Goal: Task Accomplishment & Management: Use online tool/utility

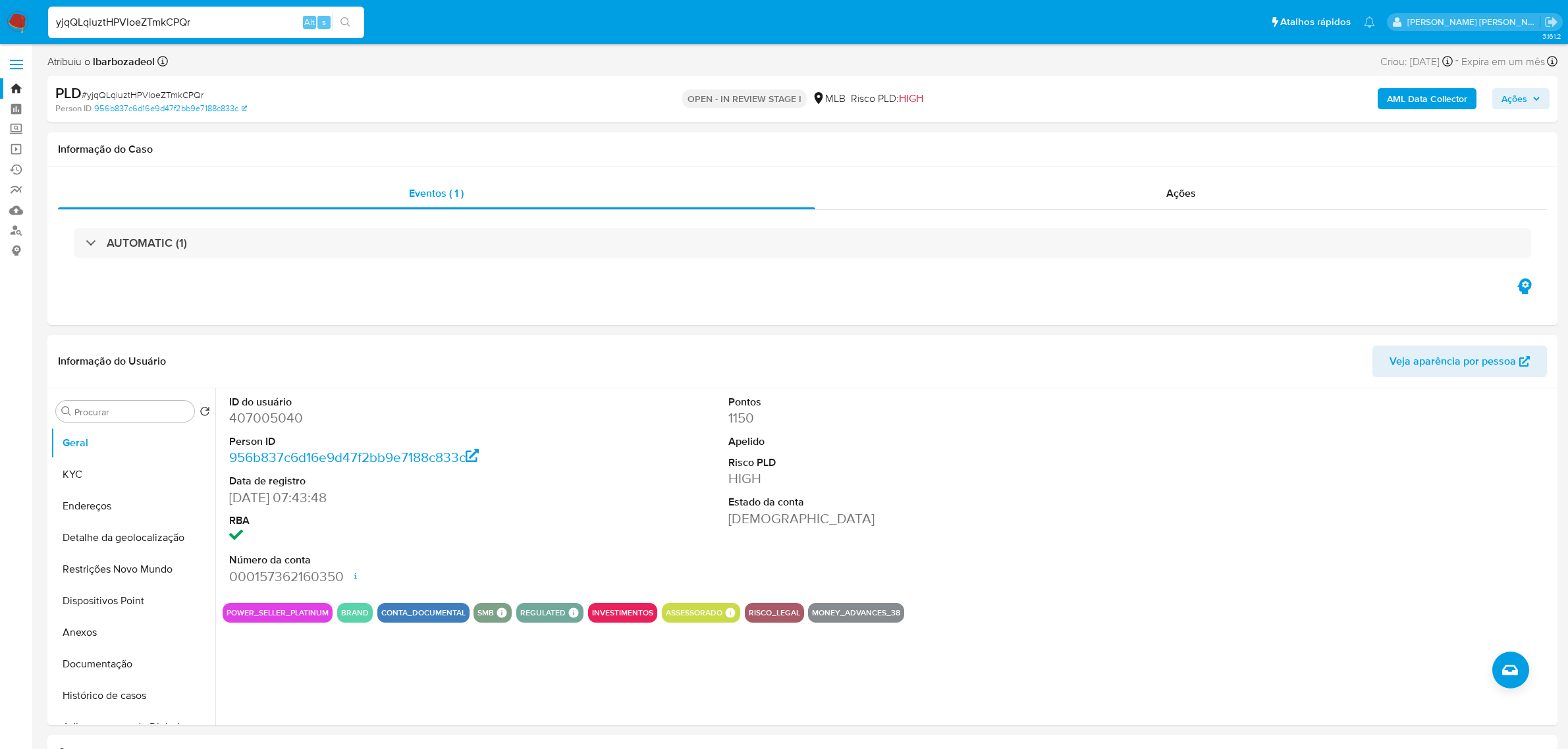
select select "10"
click at [18, 147] on link "Operações em massa" at bounding box center [79, 149] width 157 height 21
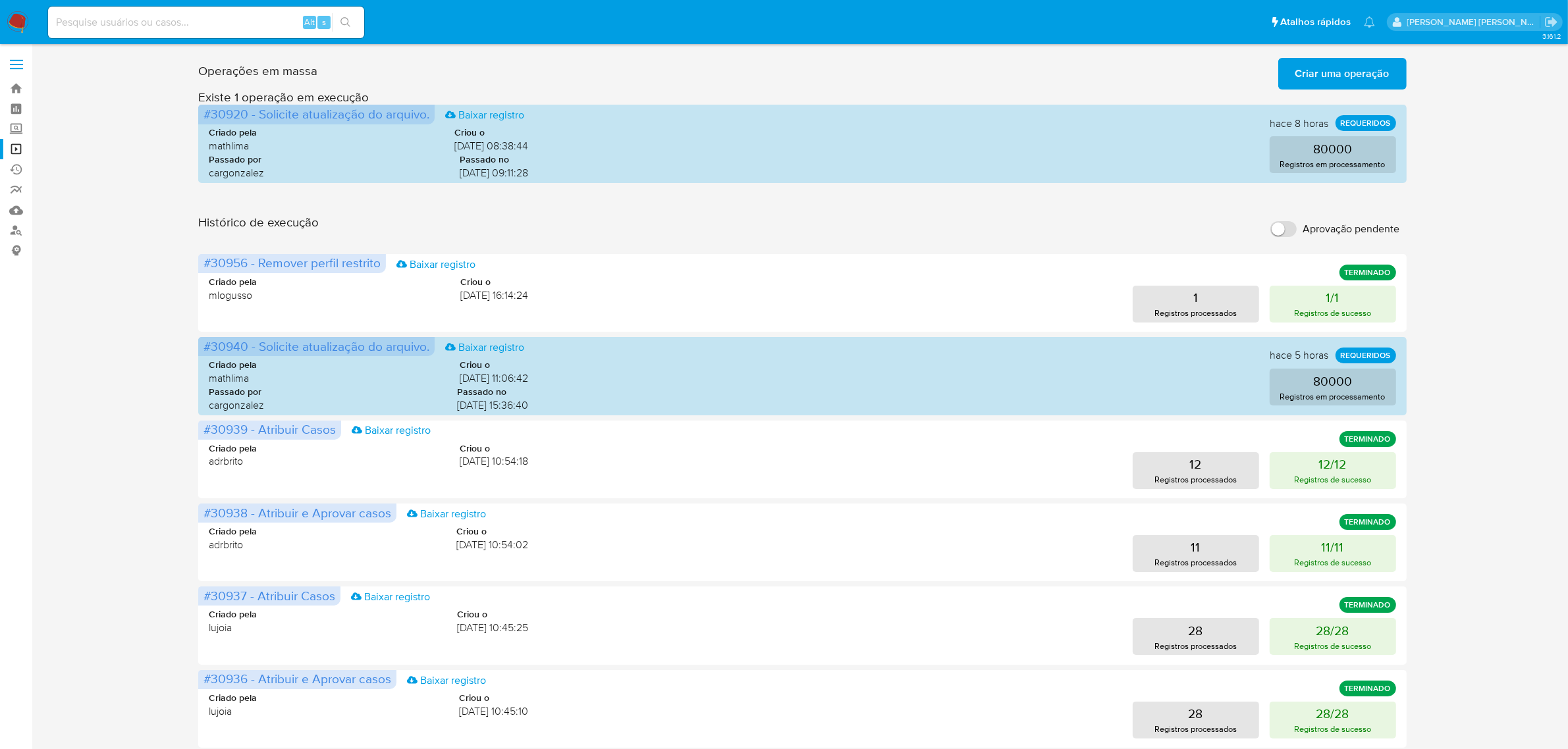
click at [1369, 73] on span "Criar uma operação" at bounding box center [1342, 74] width 94 height 29
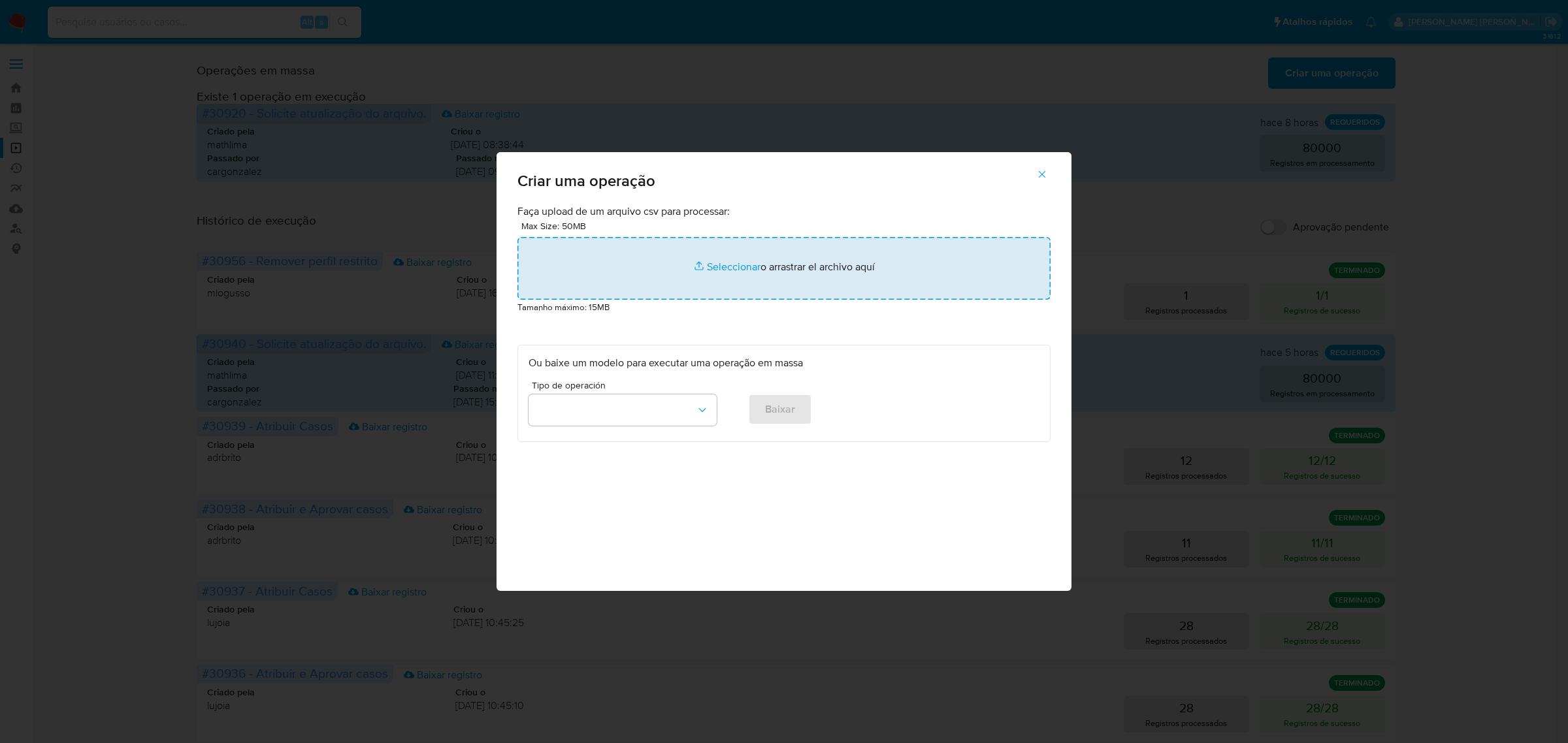
click at [734, 265] on input "file" at bounding box center [784, 268] width 533 height 62
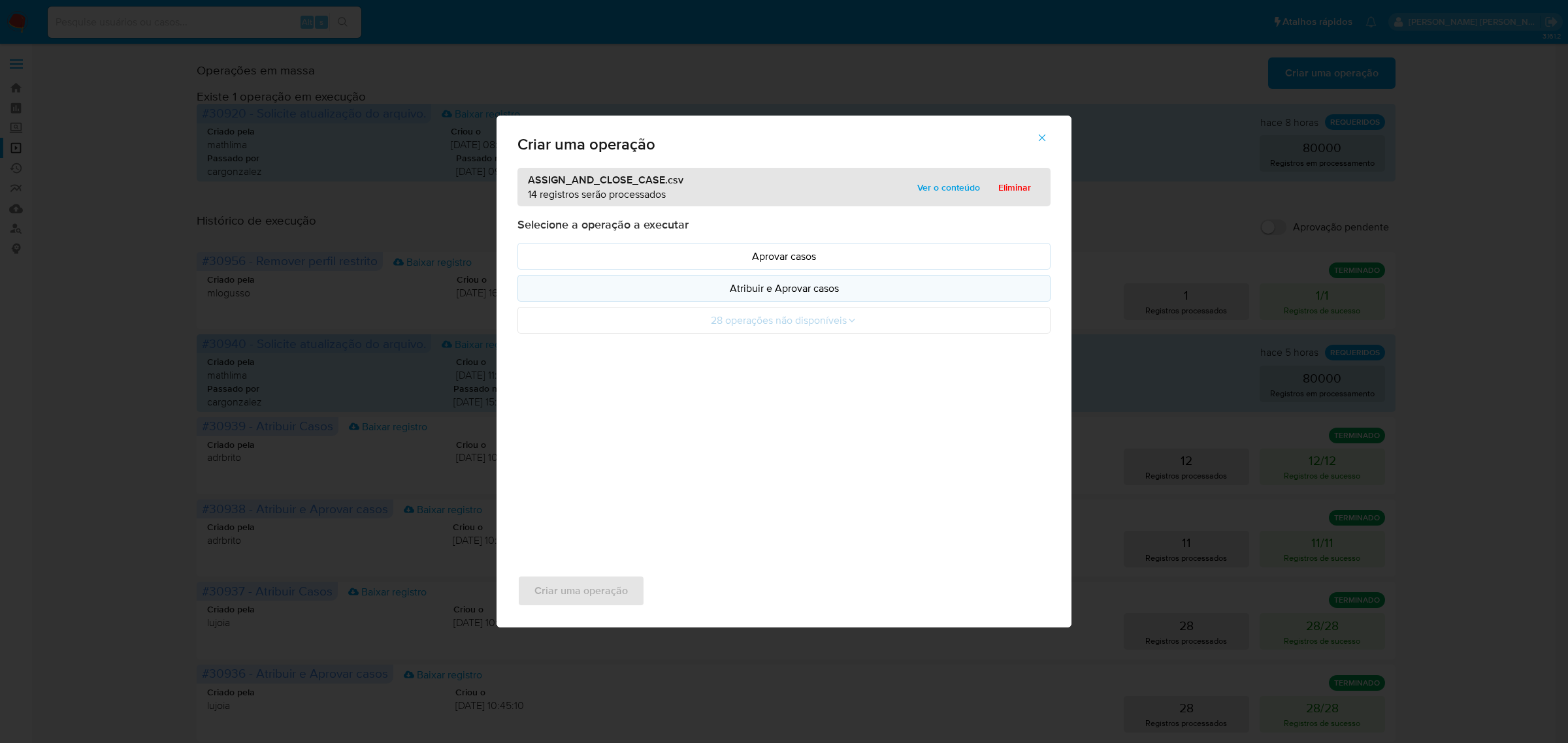
drag, startPoint x: 734, startPoint y: 265, endPoint x: 762, endPoint y: 288, distance: 36.2
click at [762, 288] on p "Atribuir e Aprovar casos" at bounding box center [784, 288] width 510 height 15
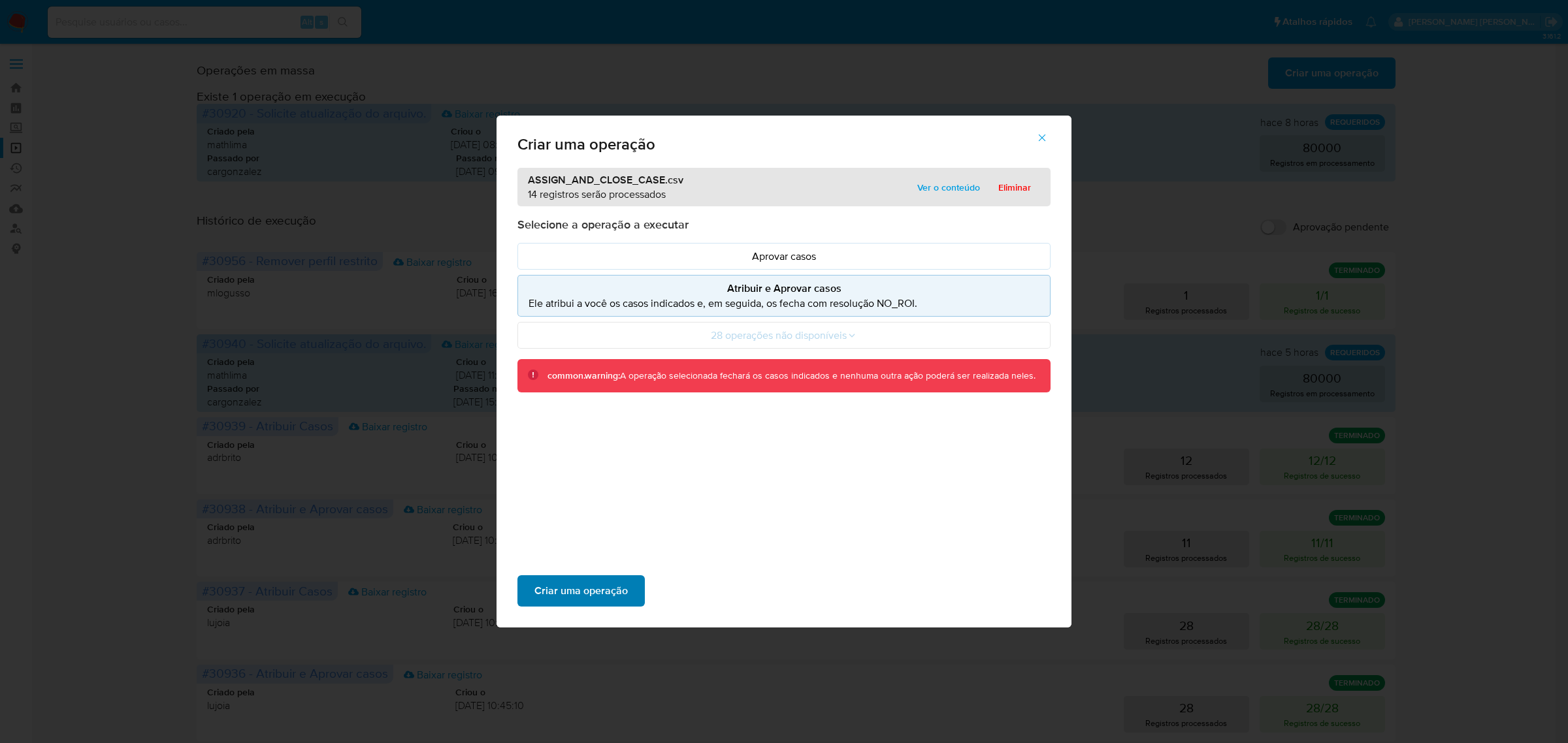
click at [582, 591] on span "Criar uma operação" at bounding box center [581, 591] width 93 height 29
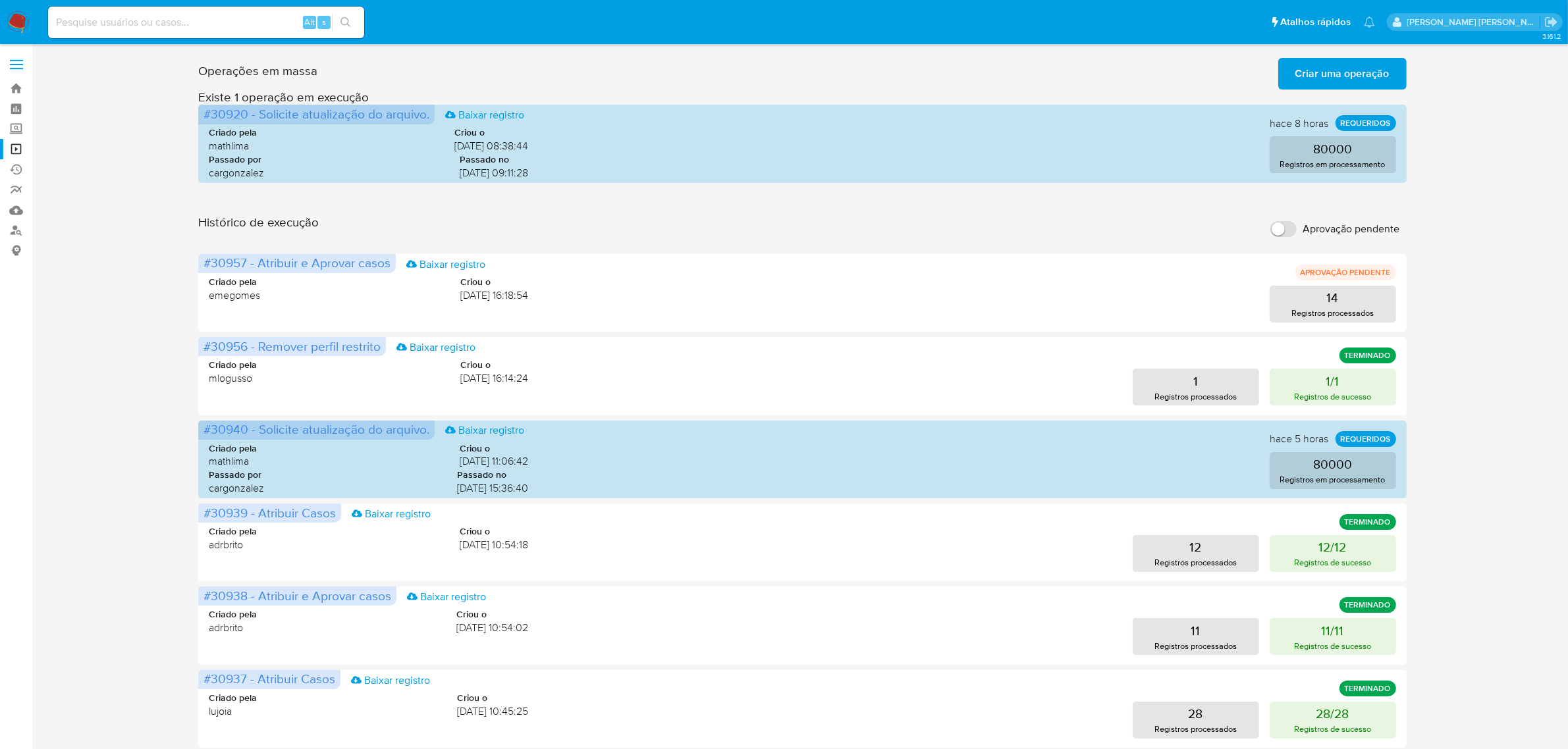
click at [1353, 71] on span "Criar uma operação" at bounding box center [1342, 74] width 94 height 29
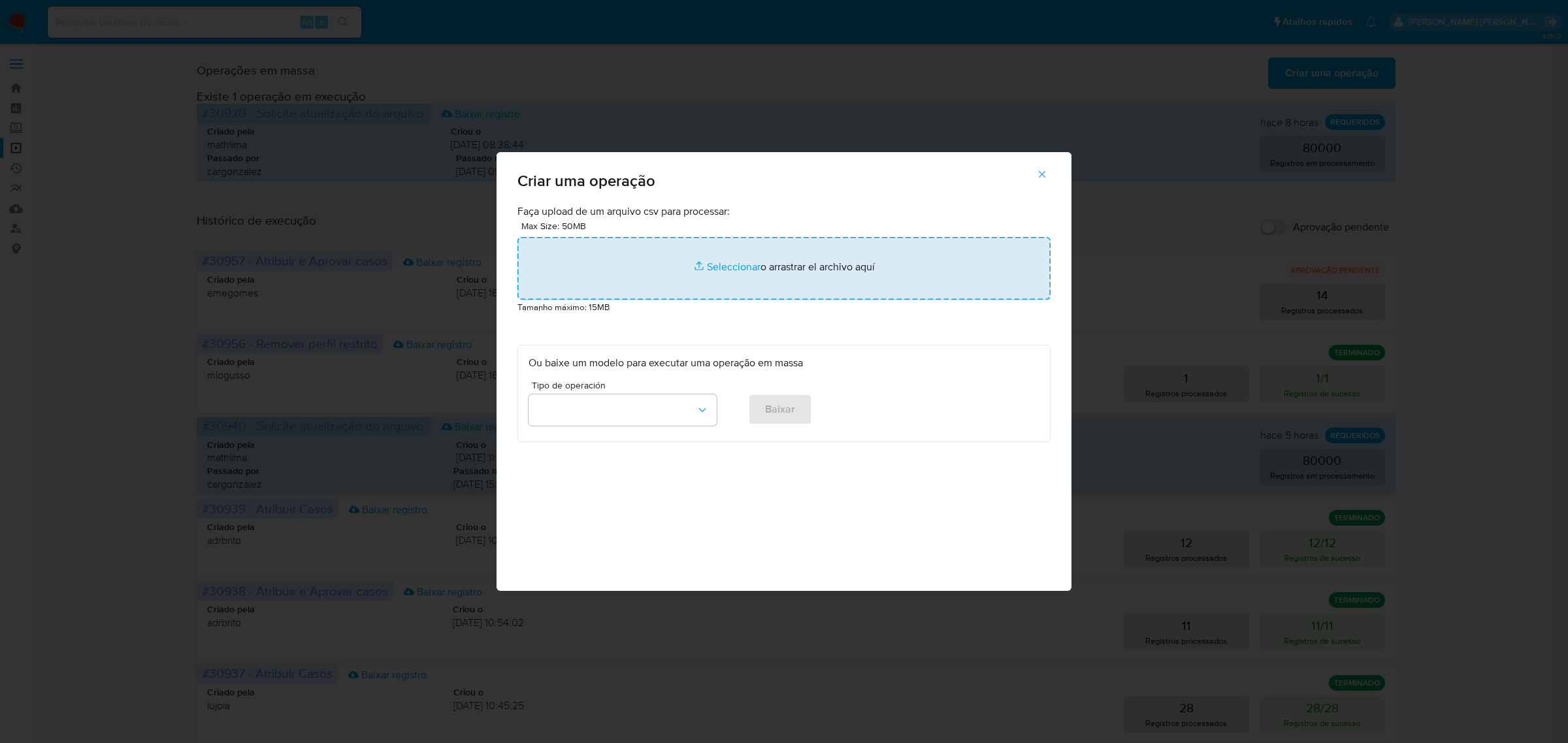
click at [725, 273] on input "file" at bounding box center [784, 268] width 533 height 62
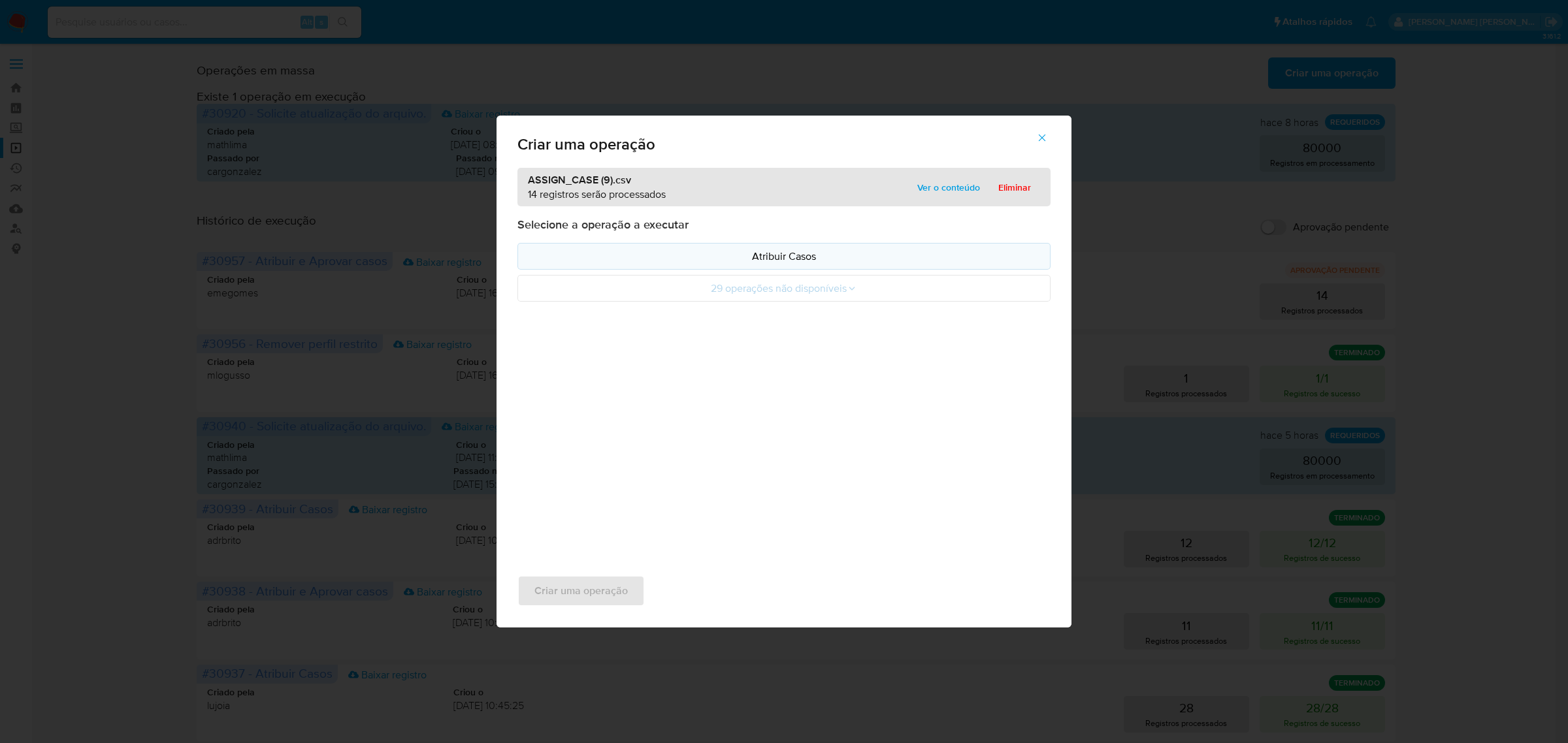
drag, startPoint x: 725, startPoint y: 273, endPoint x: 730, endPoint y: 259, distance: 14.9
click at [730, 259] on p "Atribuir Casos" at bounding box center [784, 257] width 510 height 15
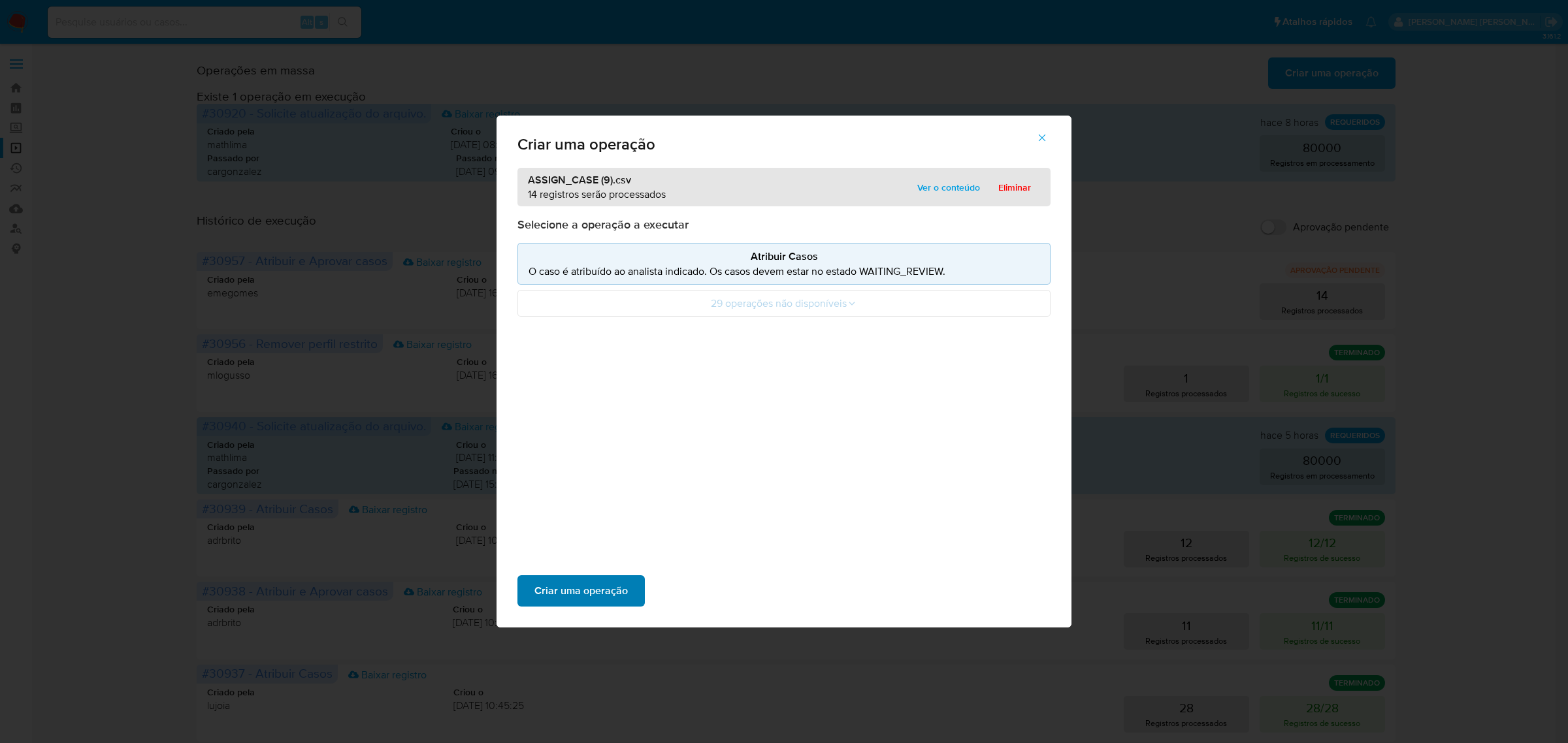
click at [601, 583] on span "Criar uma operação" at bounding box center [581, 591] width 93 height 29
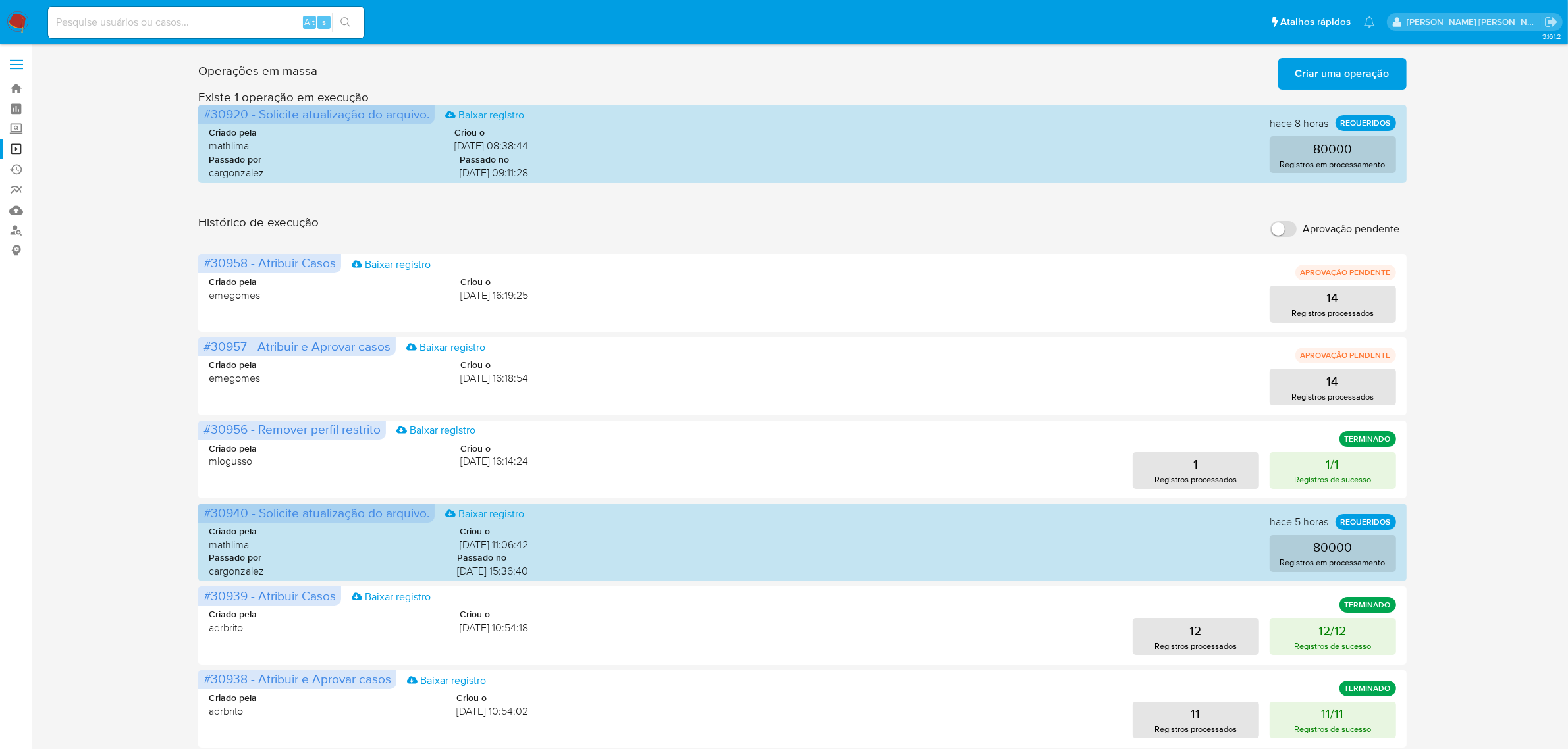
click at [168, 18] on input at bounding box center [206, 22] width 316 height 17
paste input "nOXcKnZuIijj1aUbPOg3pWNz"
type input "nOXcKnZuIijj1aUbPOg3pWNz"
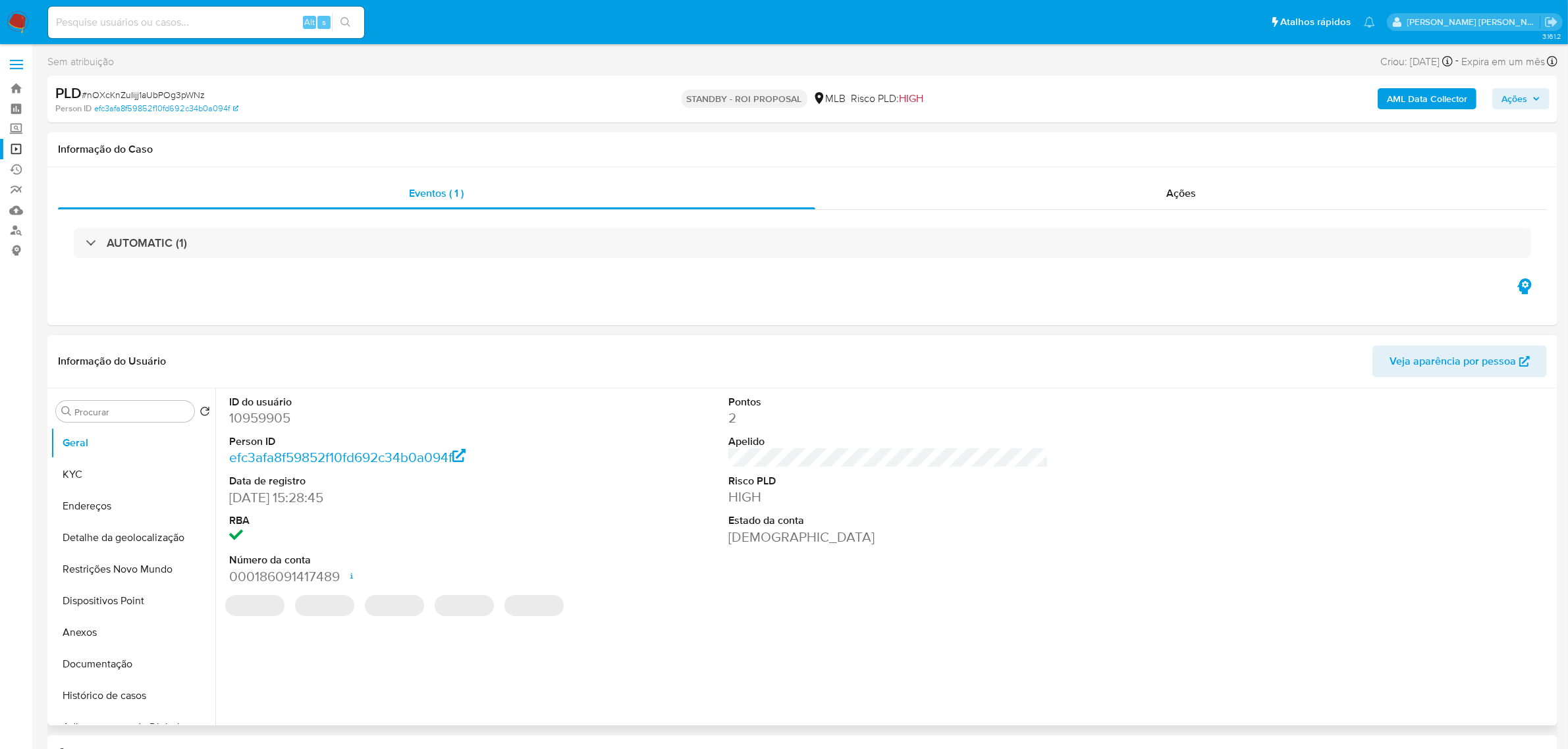
select select "10"
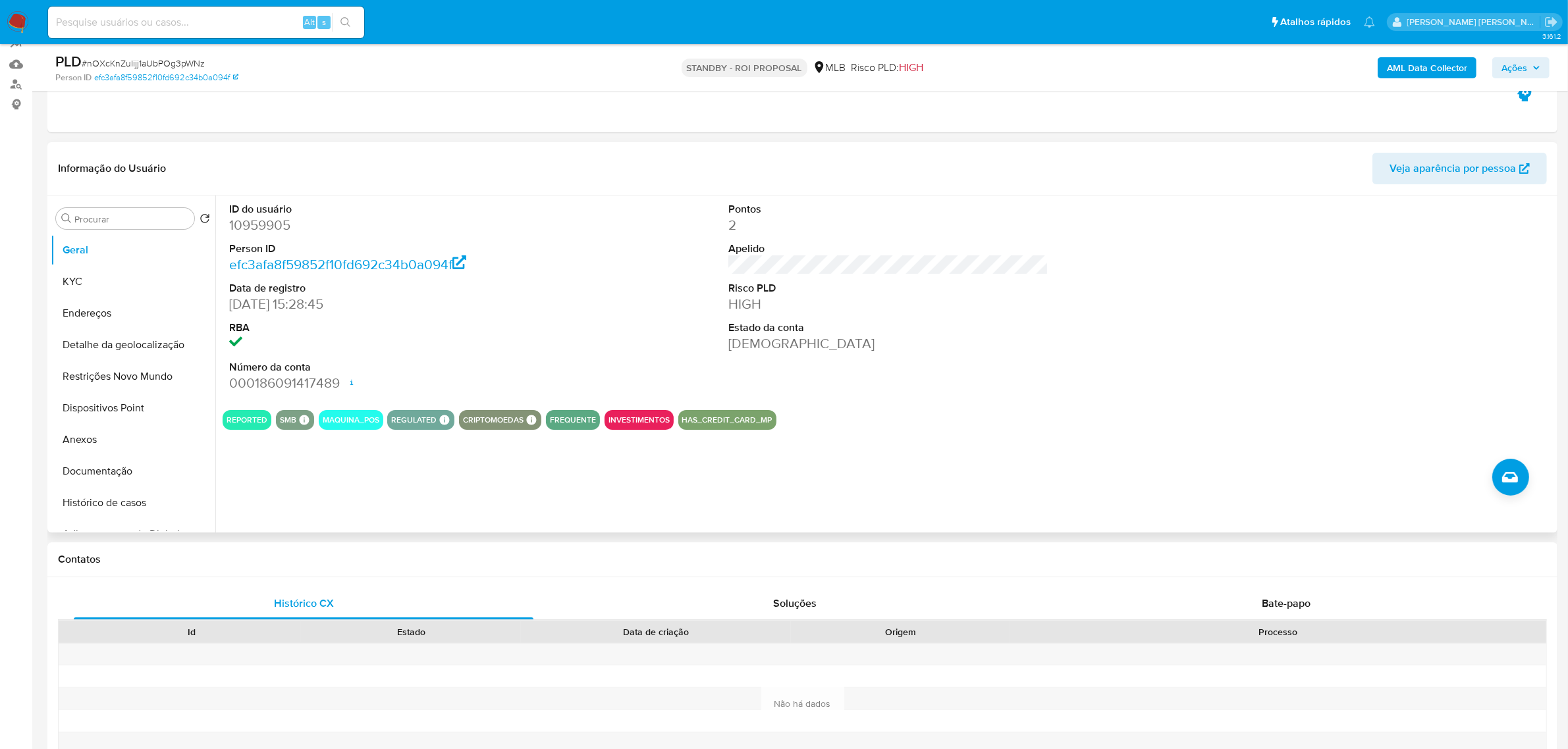
scroll to position [329, 0]
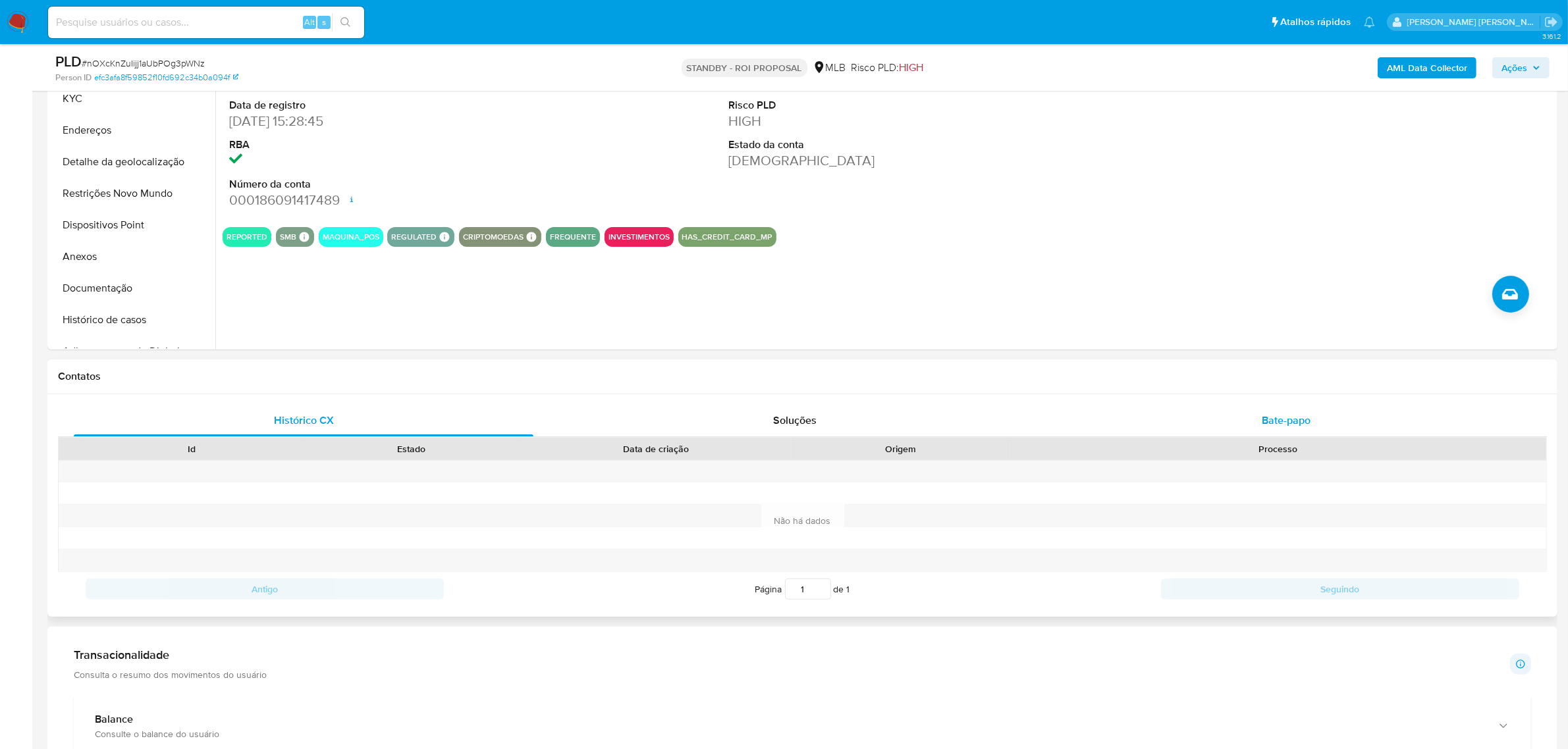
click at [1259, 406] on div "Bate-papo" at bounding box center [1286, 420] width 459 height 32
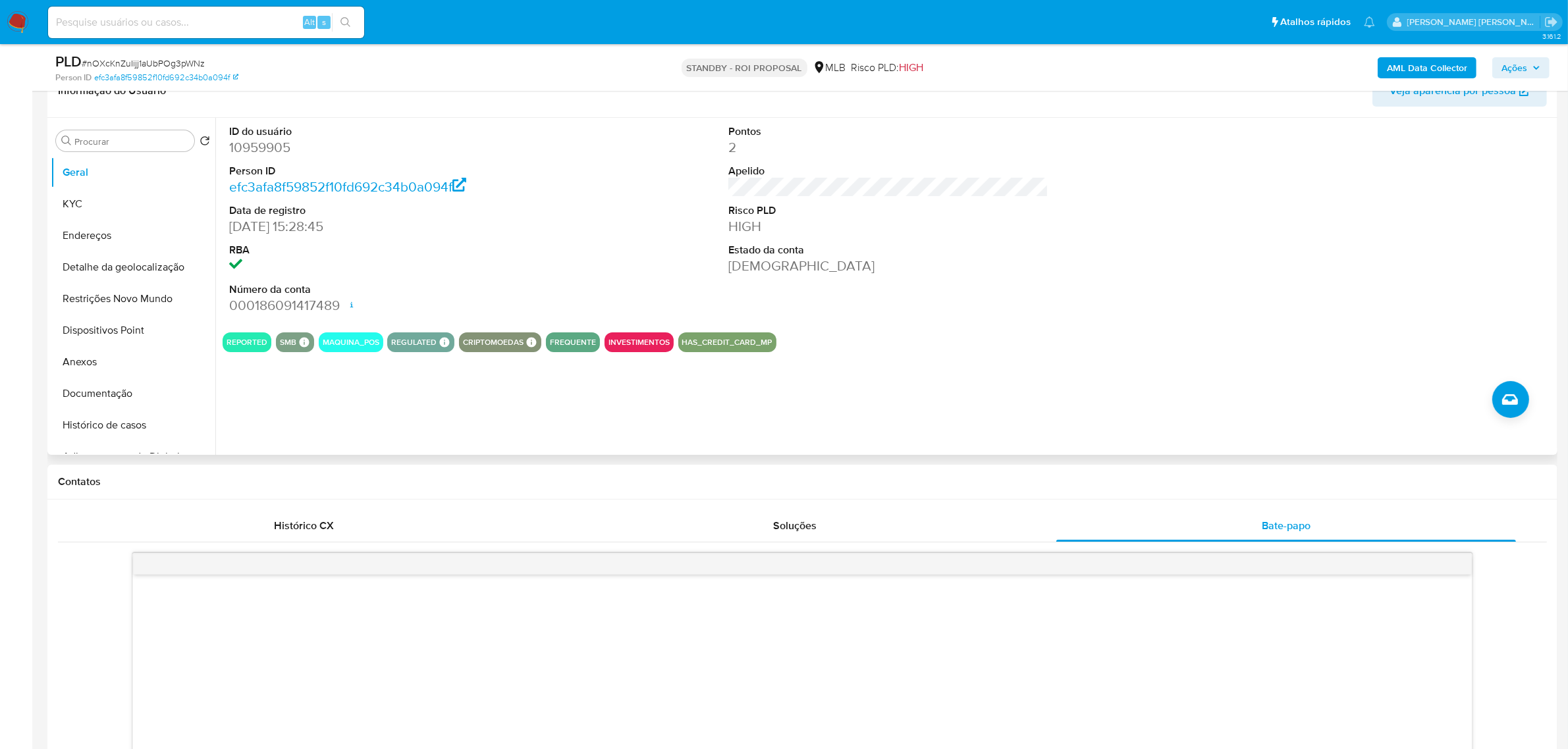
scroll to position [0, 0]
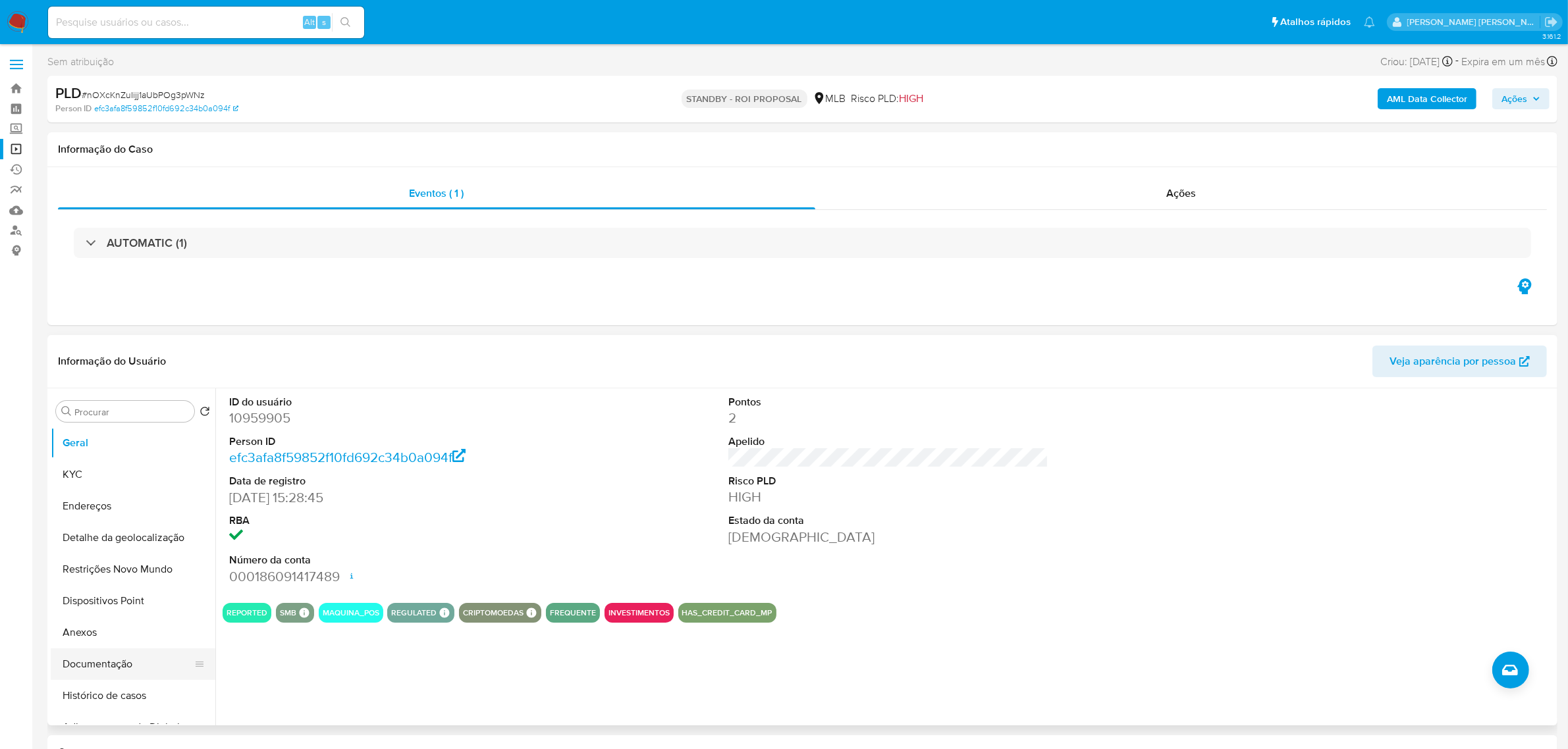
click at [98, 668] on button "Documentação" at bounding box center [128, 664] width 154 height 32
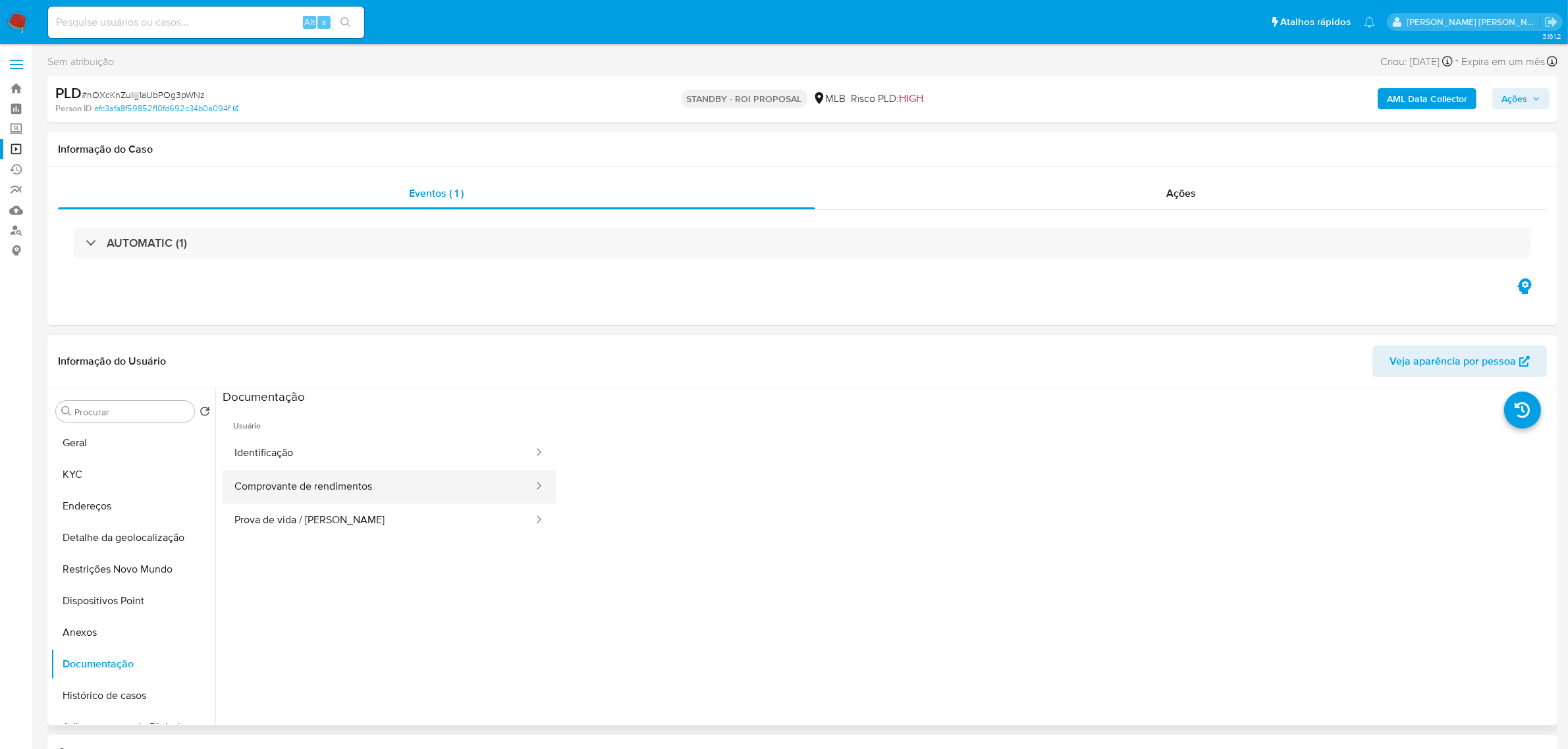
click at [345, 482] on button "Comprovante de rendimentos" at bounding box center [379, 487] width 313 height 34
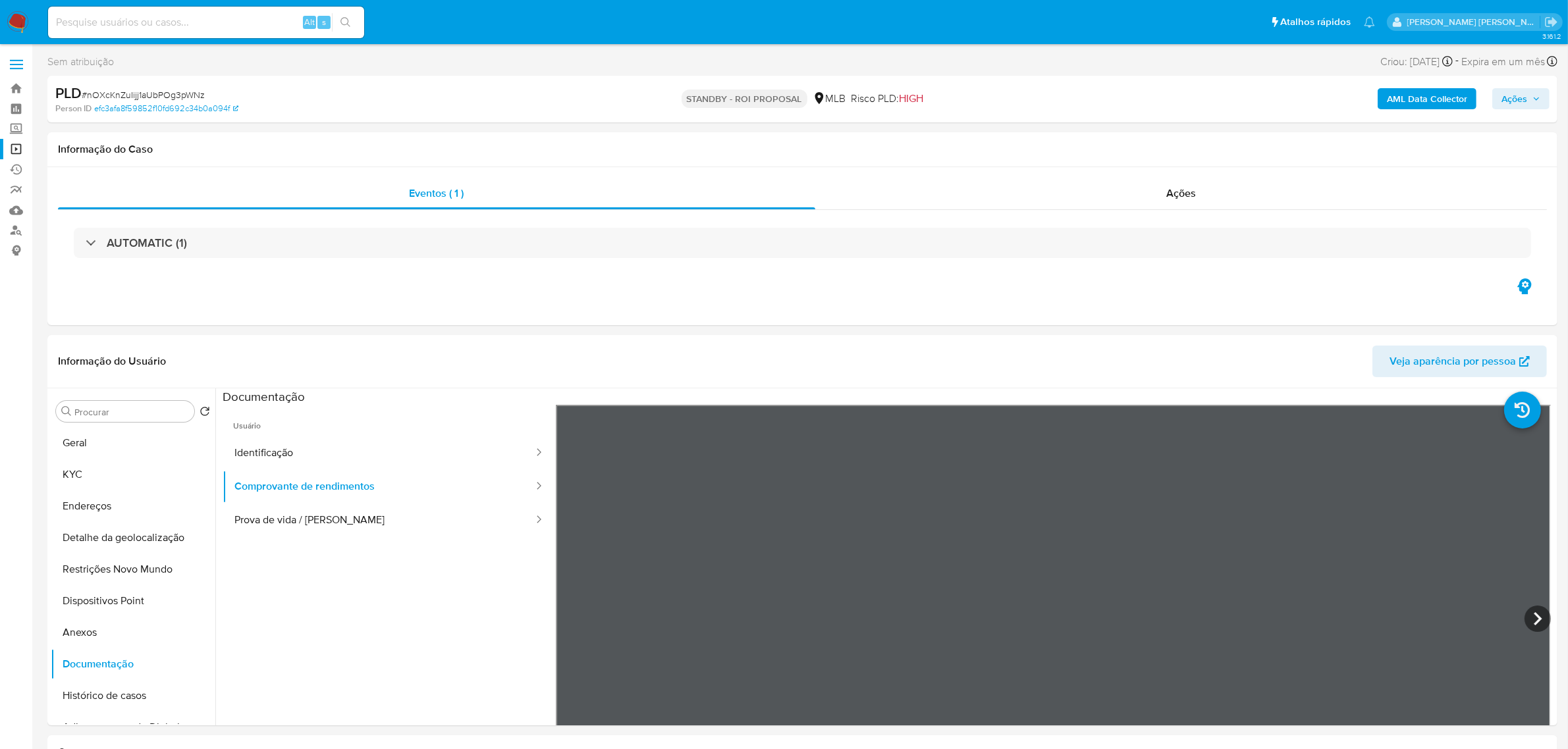
click at [13, 62] on label at bounding box center [16, 65] width 33 height 28
click at [0, 0] on input "checkbox" at bounding box center [0, 0] width 0 height 0
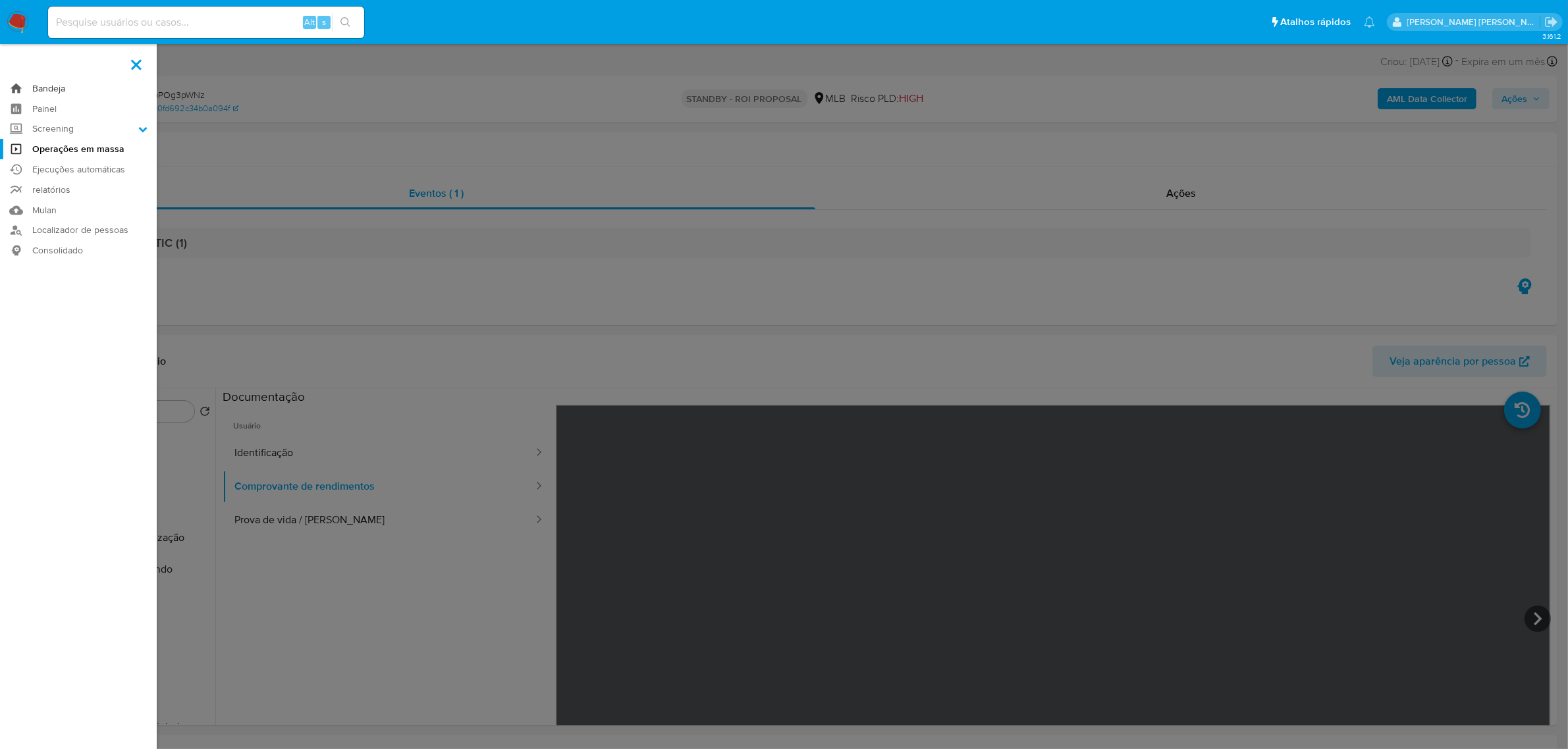
click at [47, 85] on link "Bandeja" at bounding box center [79, 89] width 157 height 21
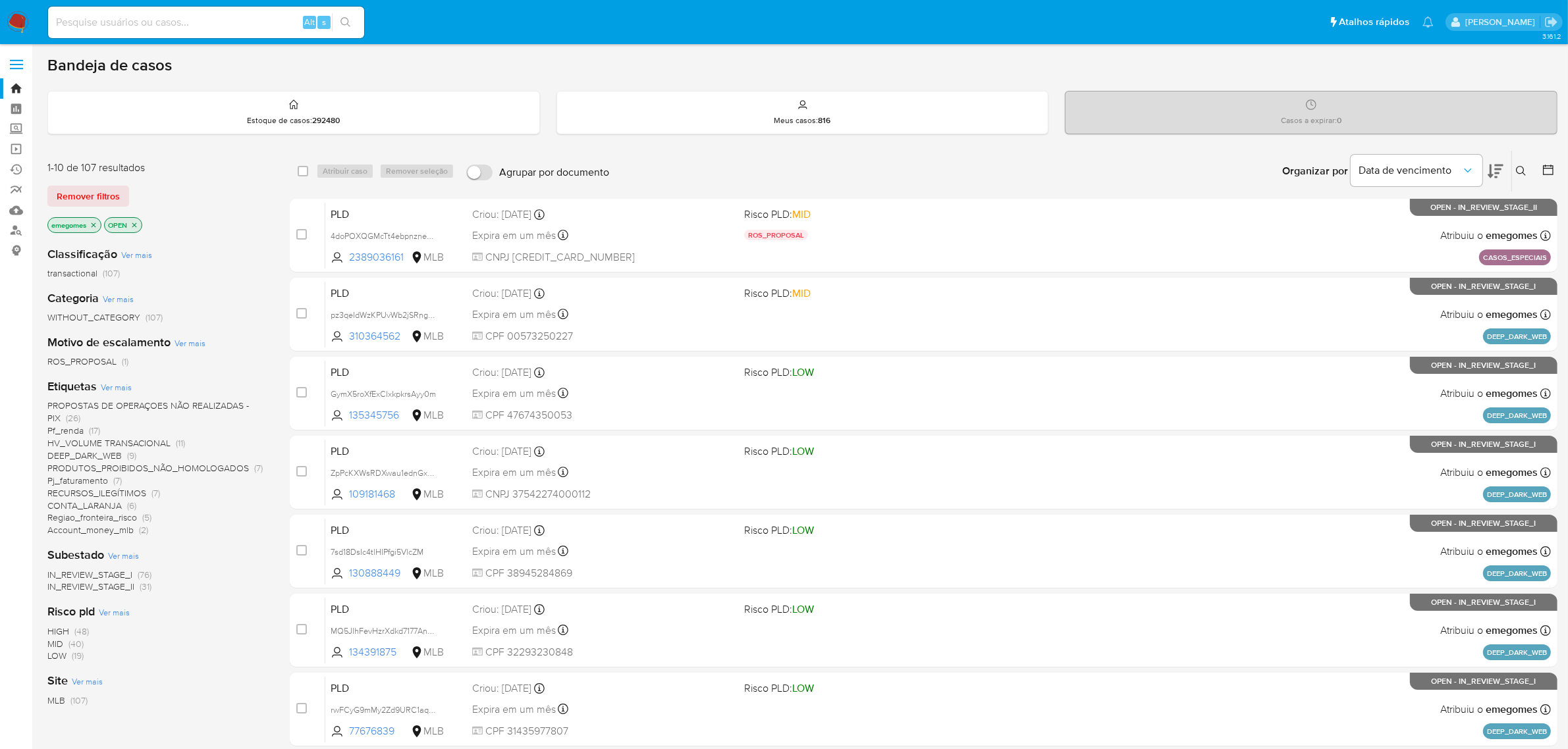
click at [1523, 166] on icon at bounding box center [1521, 171] width 10 height 10
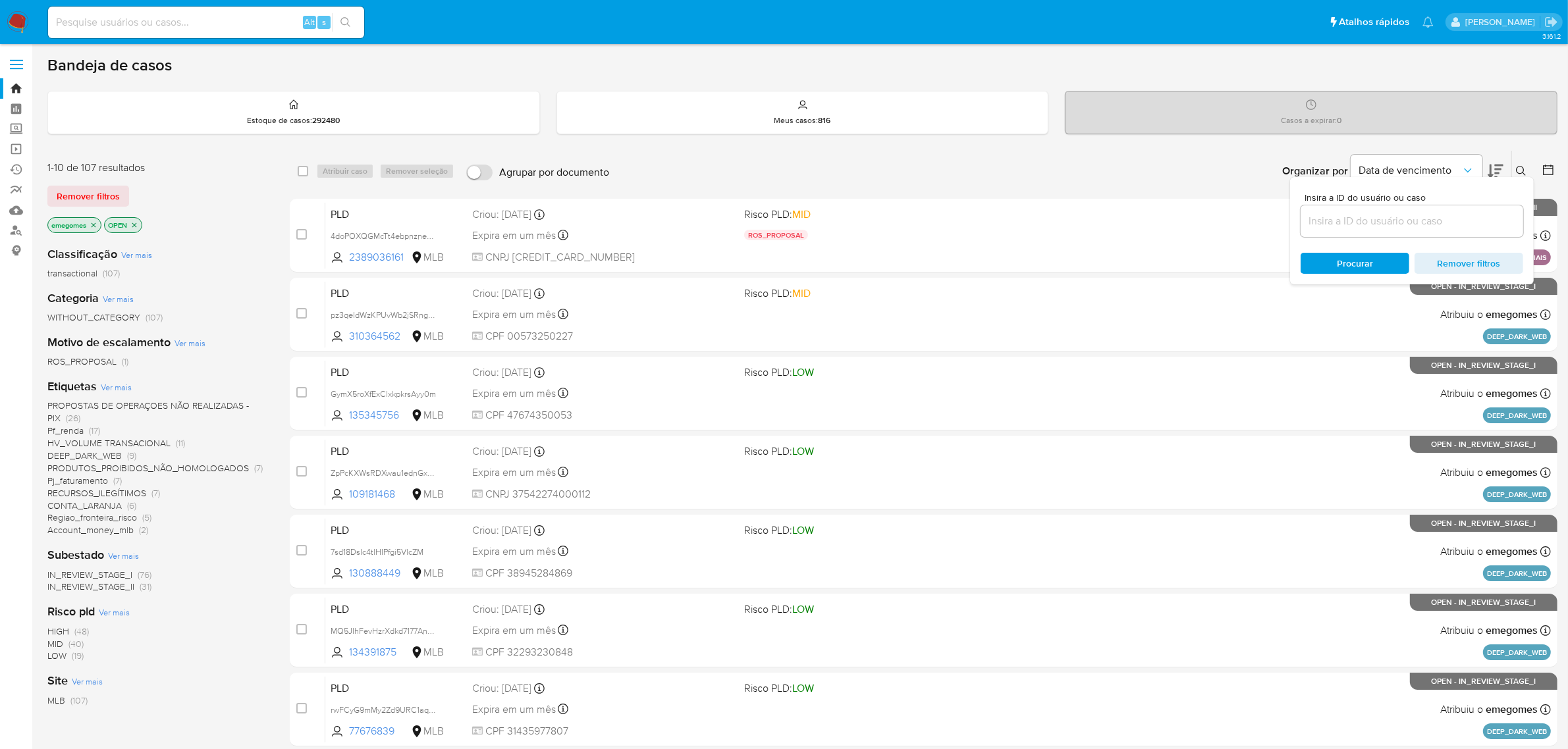
click at [1401, 223] on input at bounding box center [1412, 221] width 223 height 17
type input "nOXcKnZuIijj1aUbPOg3pWNz"
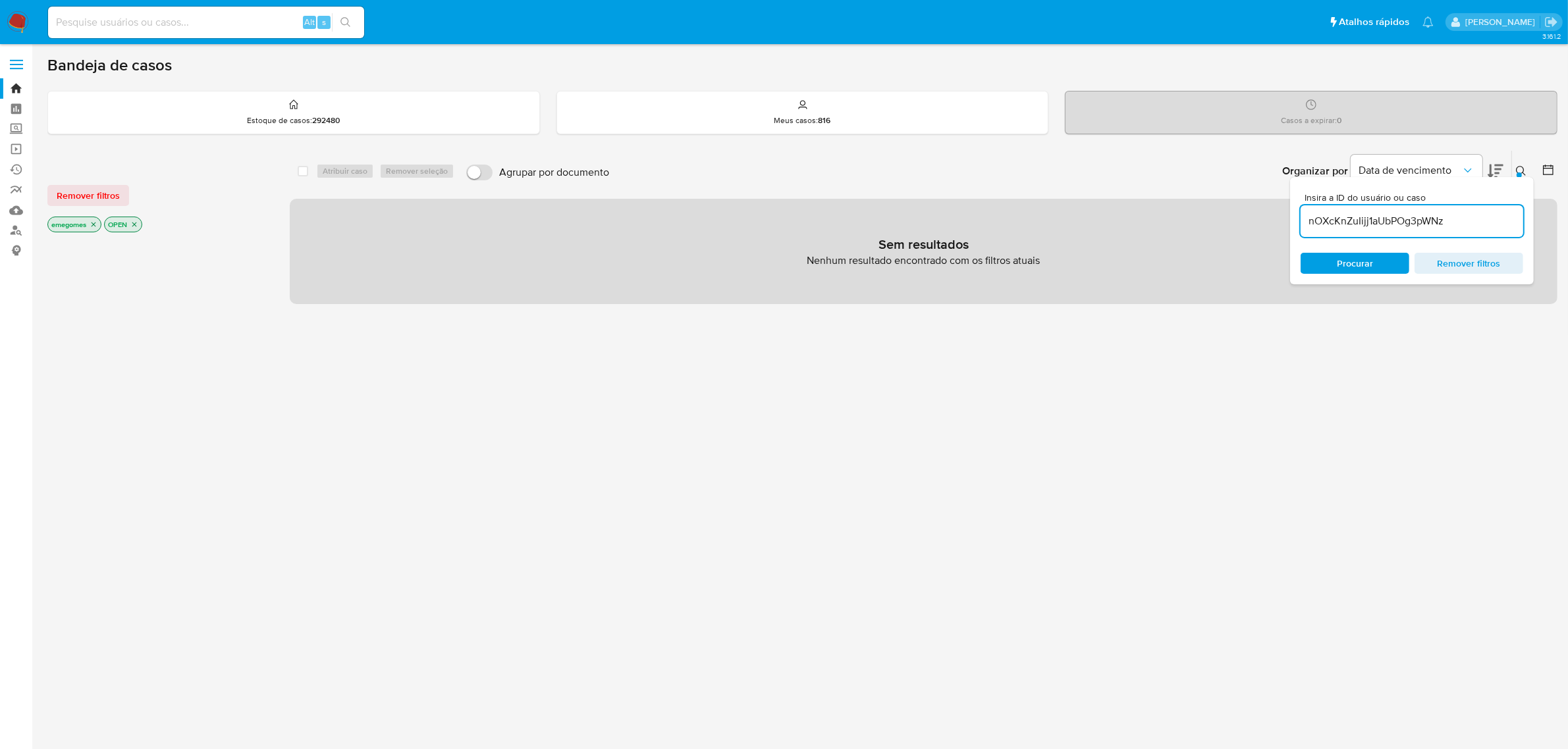
click at [94, 224] on icon "close-filter" at bounding box center [93, 224] width 4 height 4
click at [79, 221] on icon "close-filter" at bounding box center [77, 224] width 8 height 8
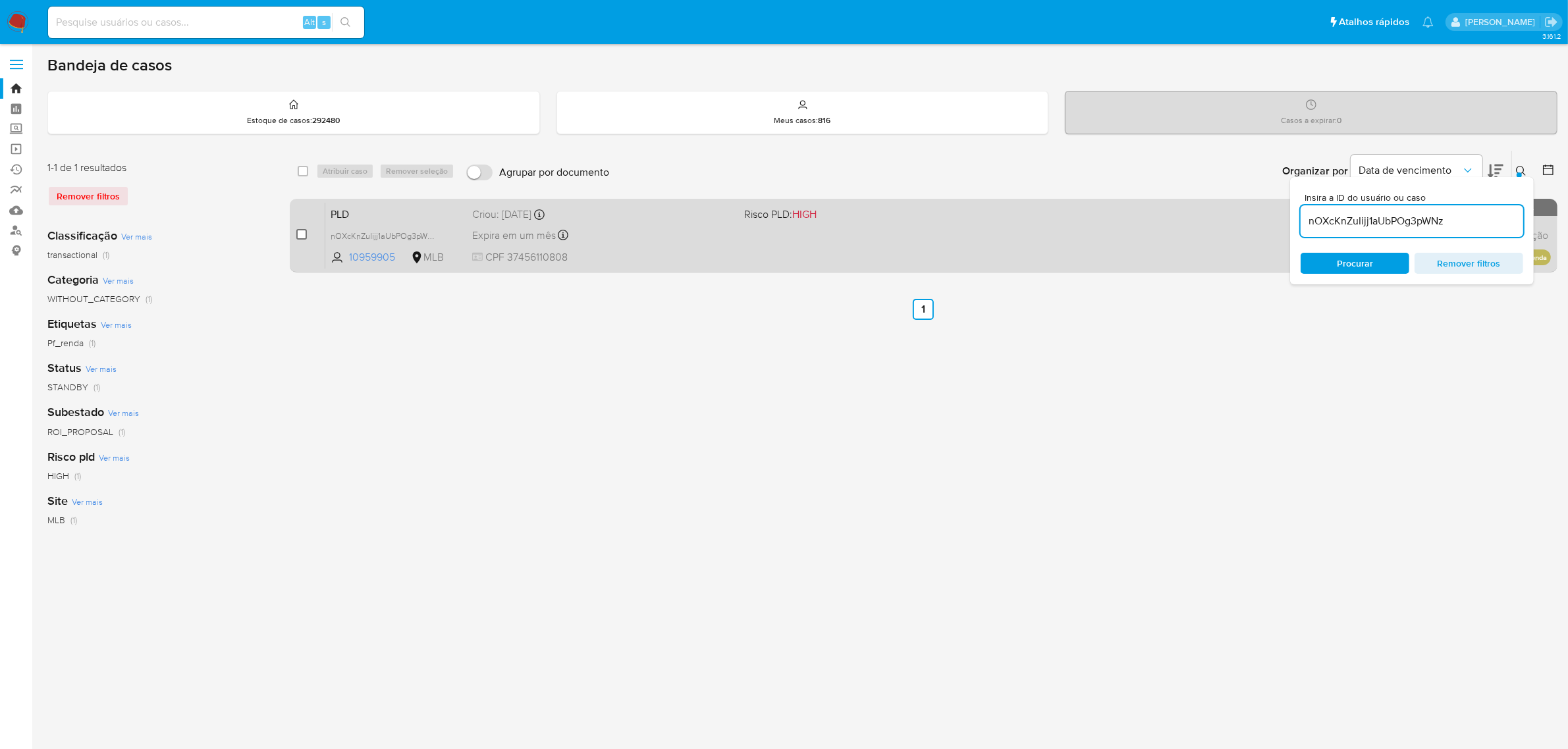
click at [296, 231] on input "checkbox" at bounding box center [301, 234] width 10 height 10
checkbox input "true"
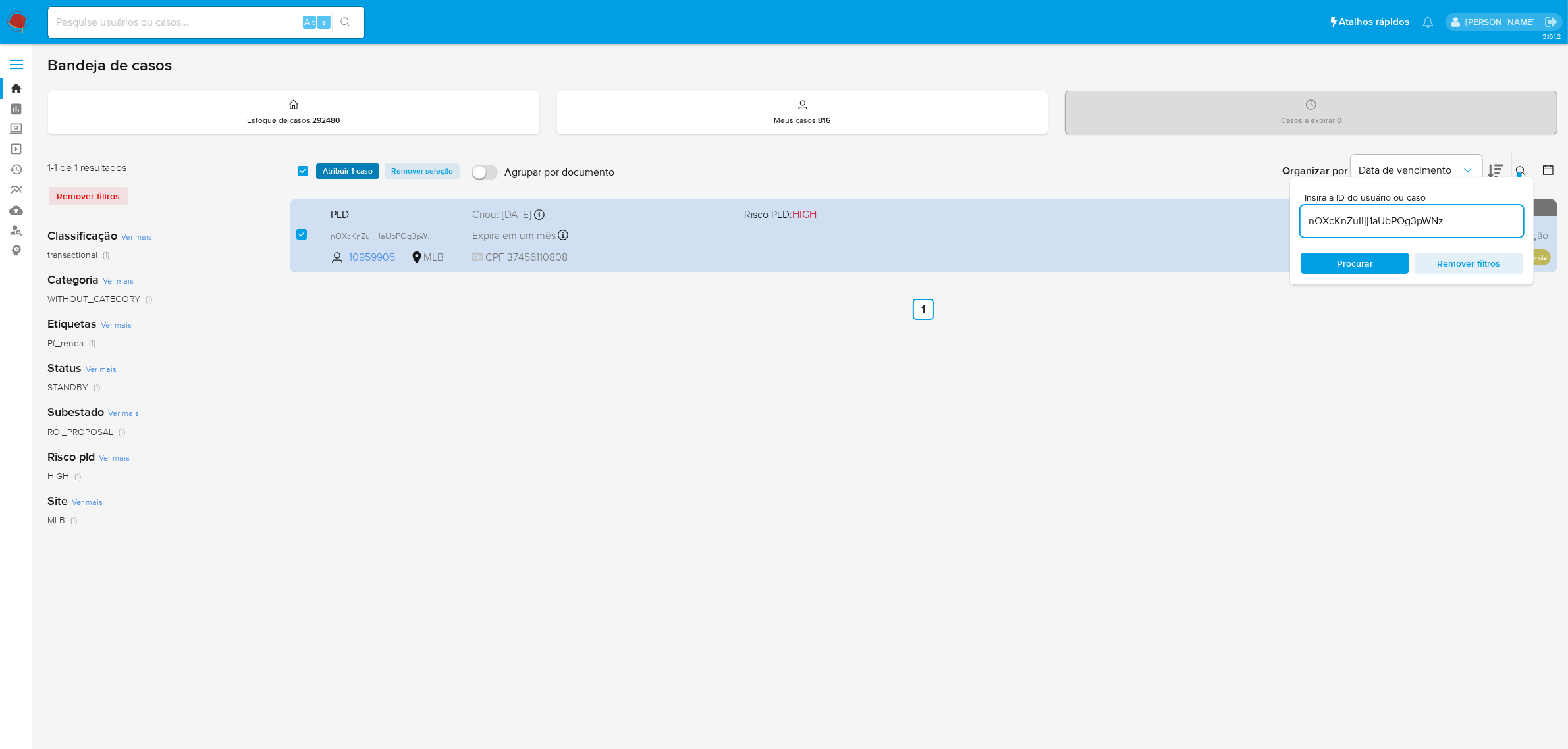
click at [343, 176] on span "Atribuir 1 caso" at bounding box center [348, 171] width 50 height 13
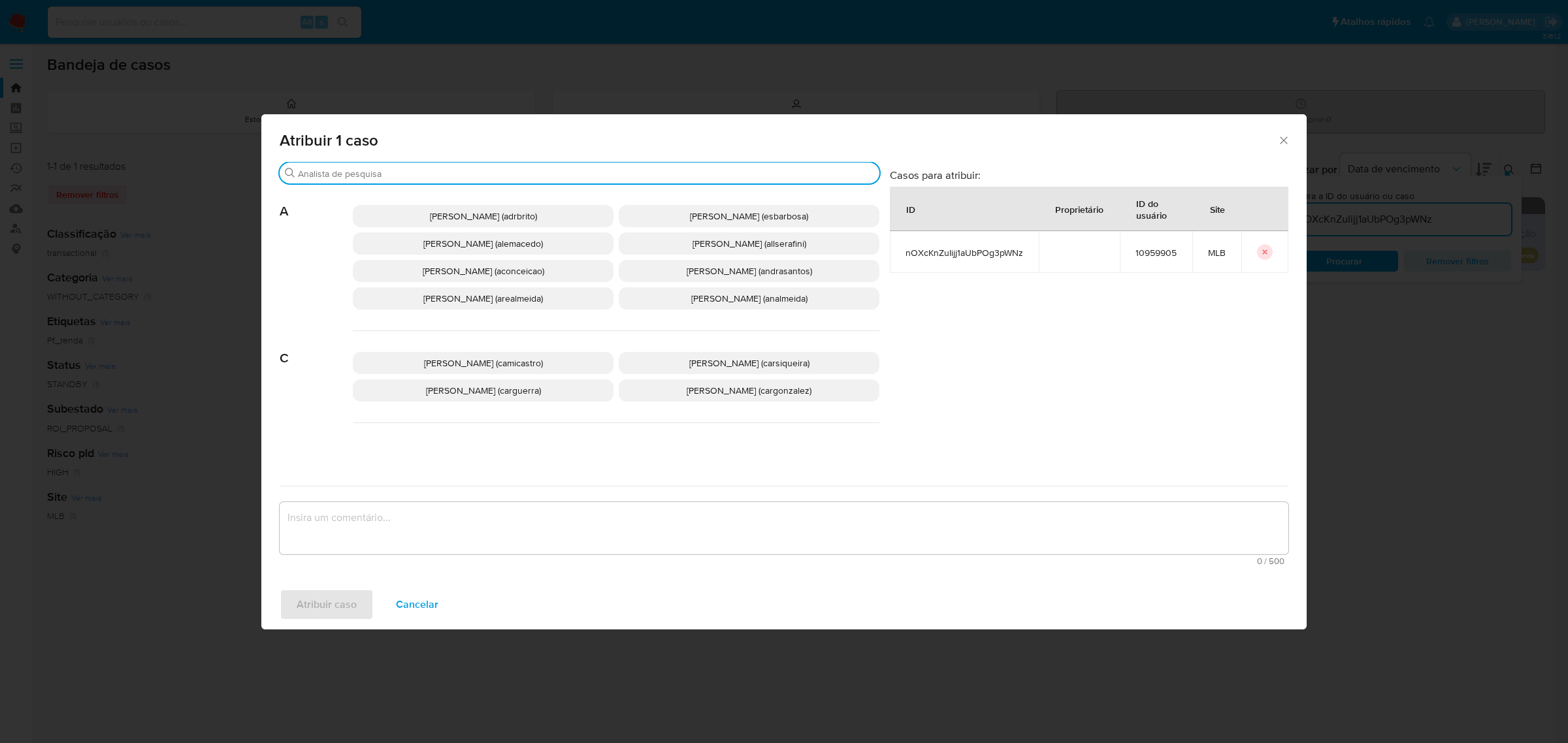
click at [387, 176] on input "Buscar" at bounding box center [586, 174] width 576 height 12
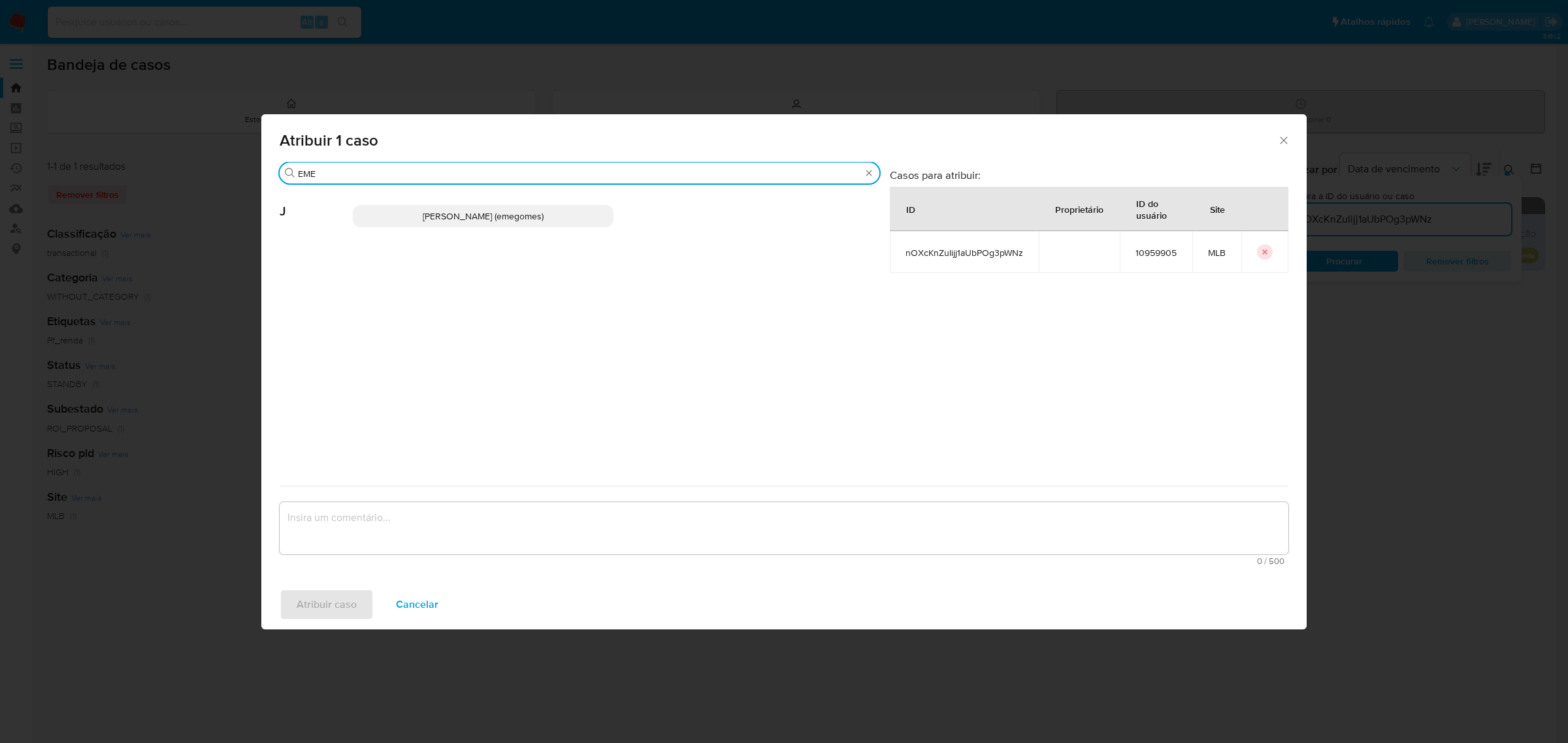
type input "EME"
click at [475, 220] on span "Jose Emerson Gomes Pereira (emegomes)" at bounding box center [482, 216] width 121 height 13
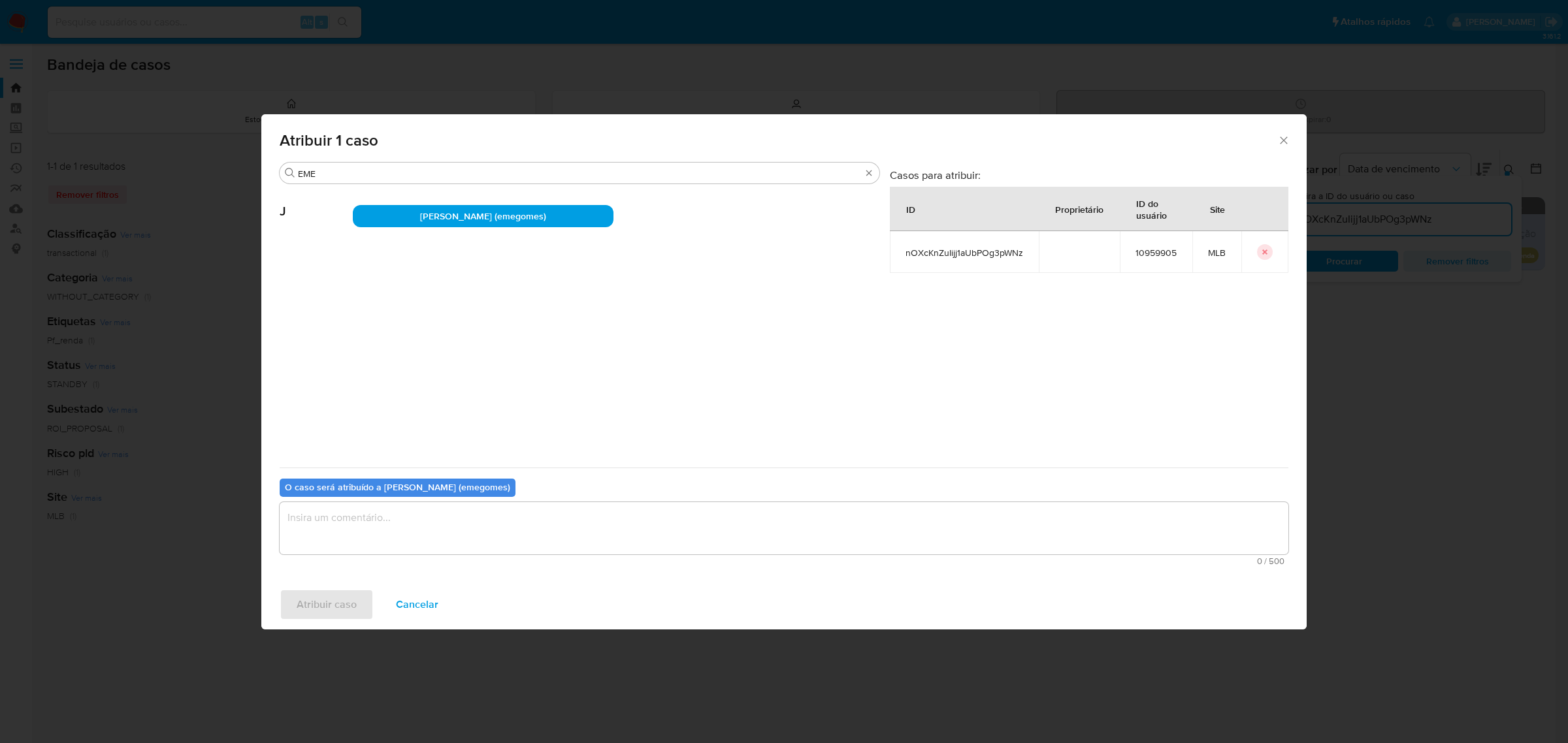
click at [371, 520] on textarea "assign-modal" at bounding box center [784, 528] width 1009 height 52
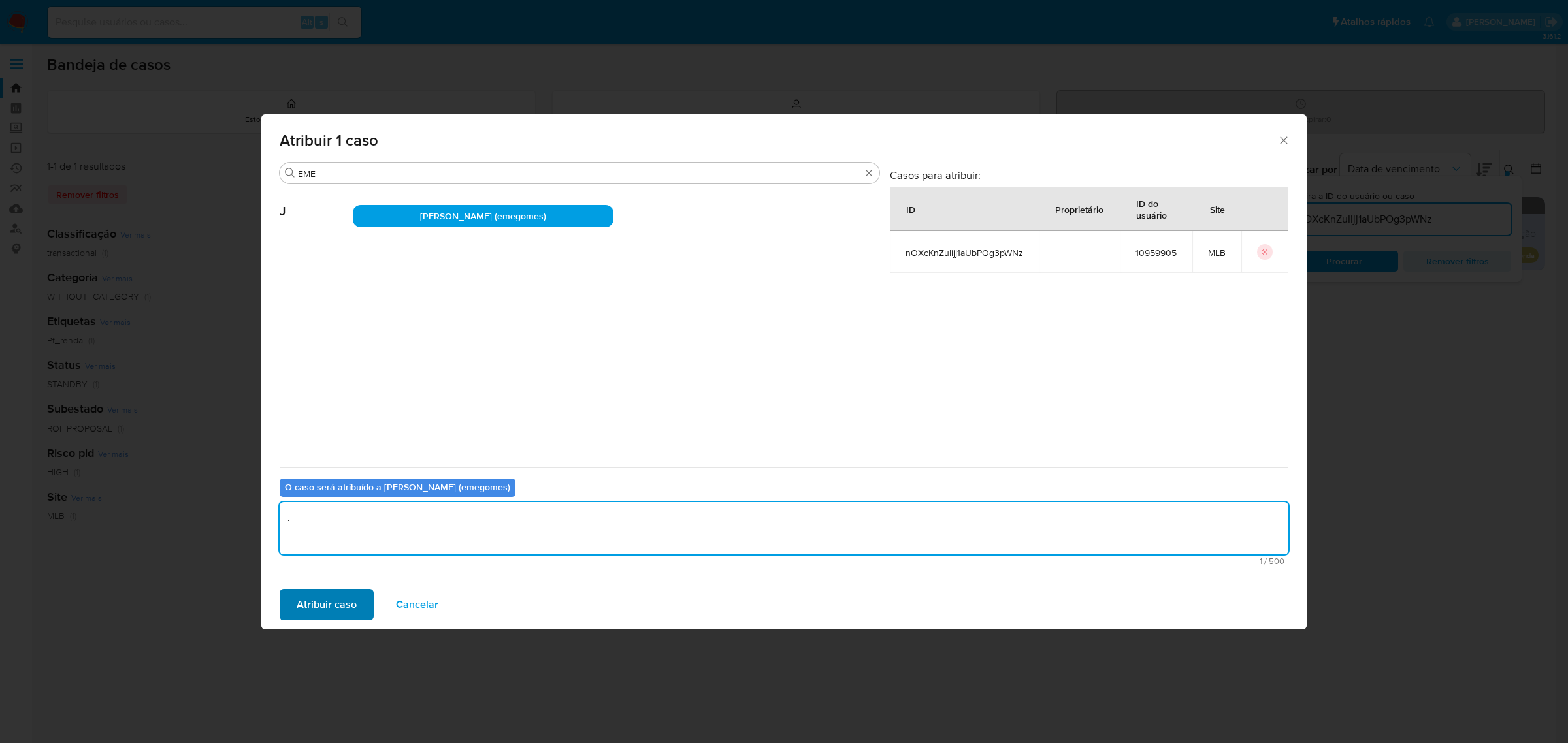
type textarea "."
click at [308, 597] on span "Atribuir caso" at bounding box center [326, 605] width 60 height 29
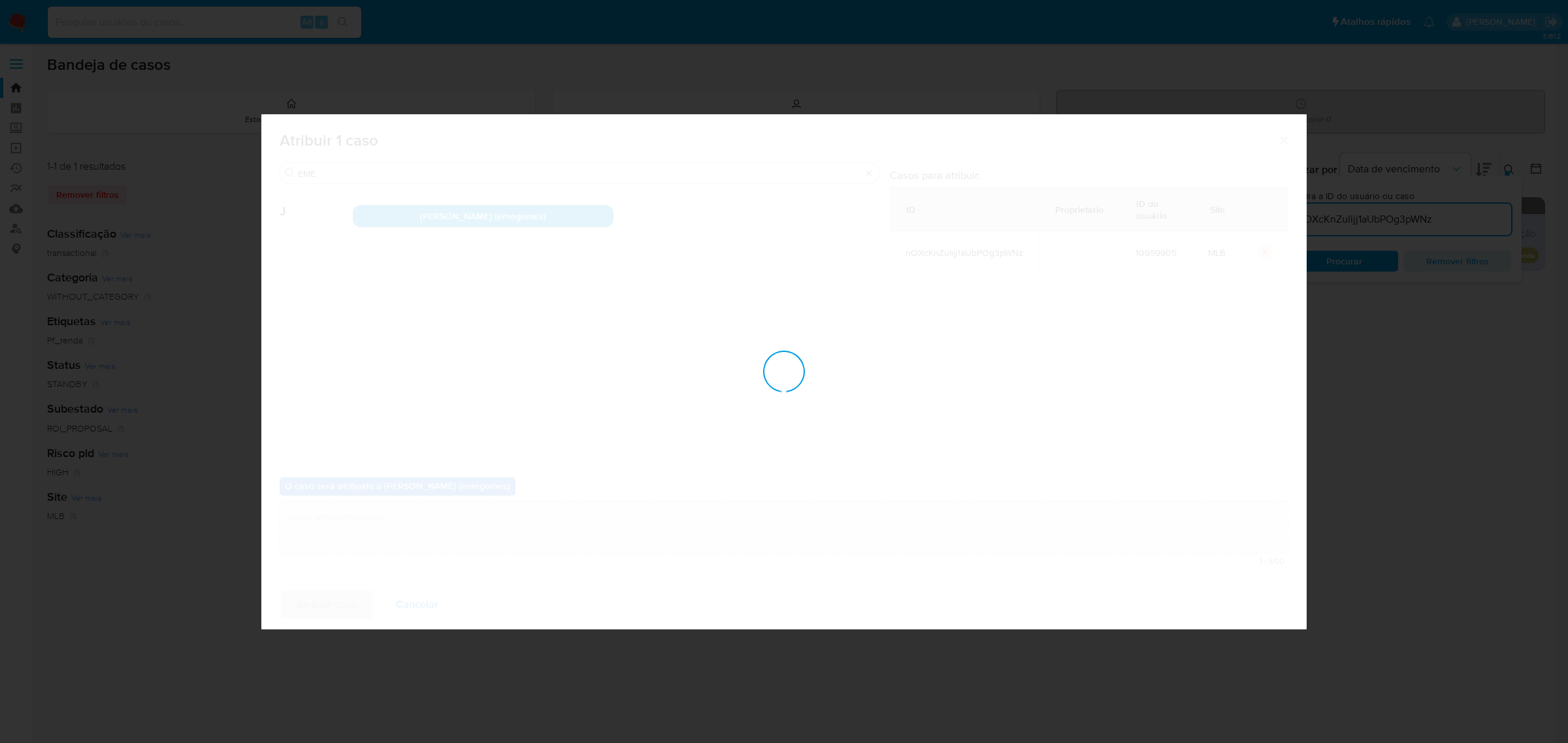
checkbox input "false"
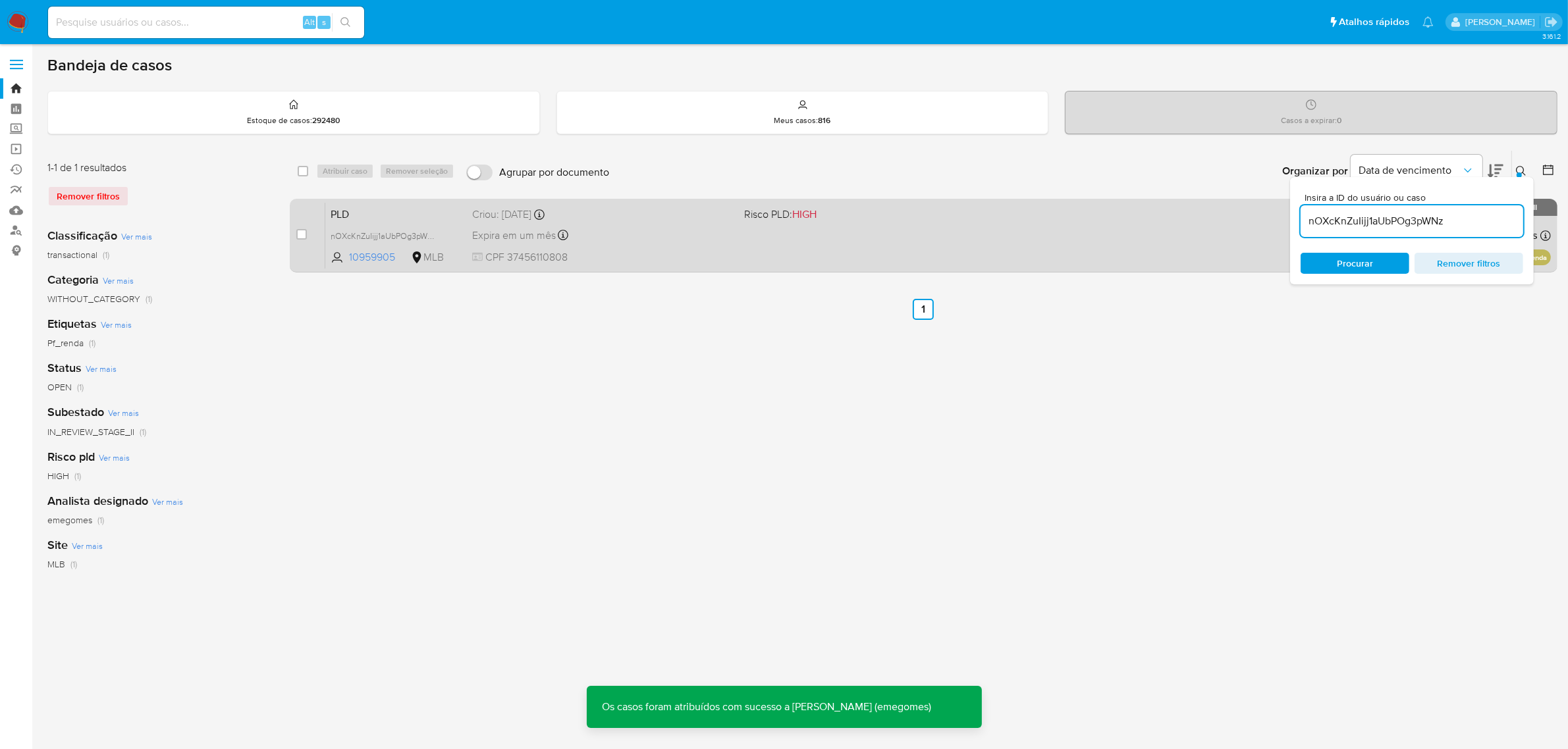
click at [666, 240] on div "Expira em um mês Expira em 27/10/2025 00:21:42" at bounding box center [604, 235] width 262 height 18
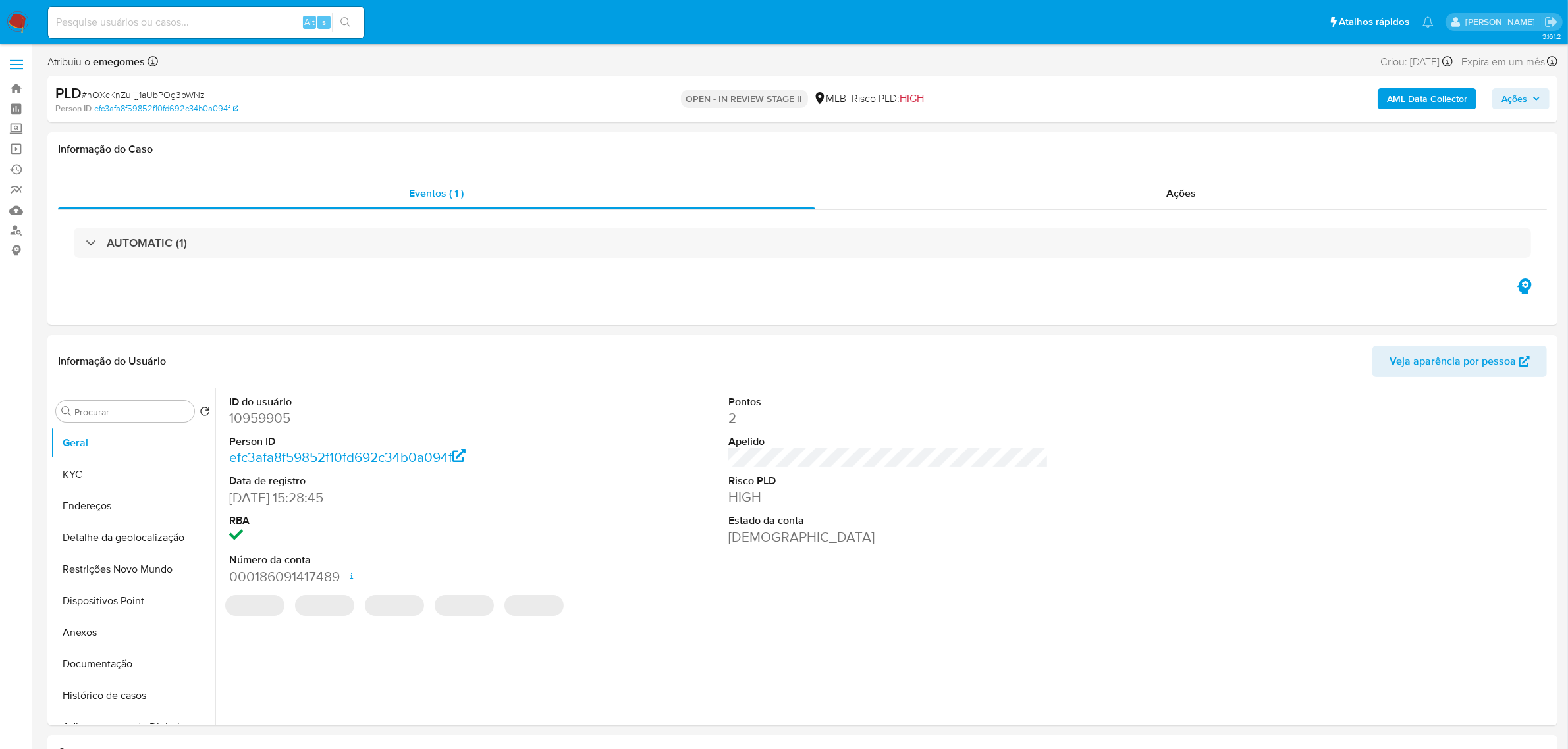
select select "10"
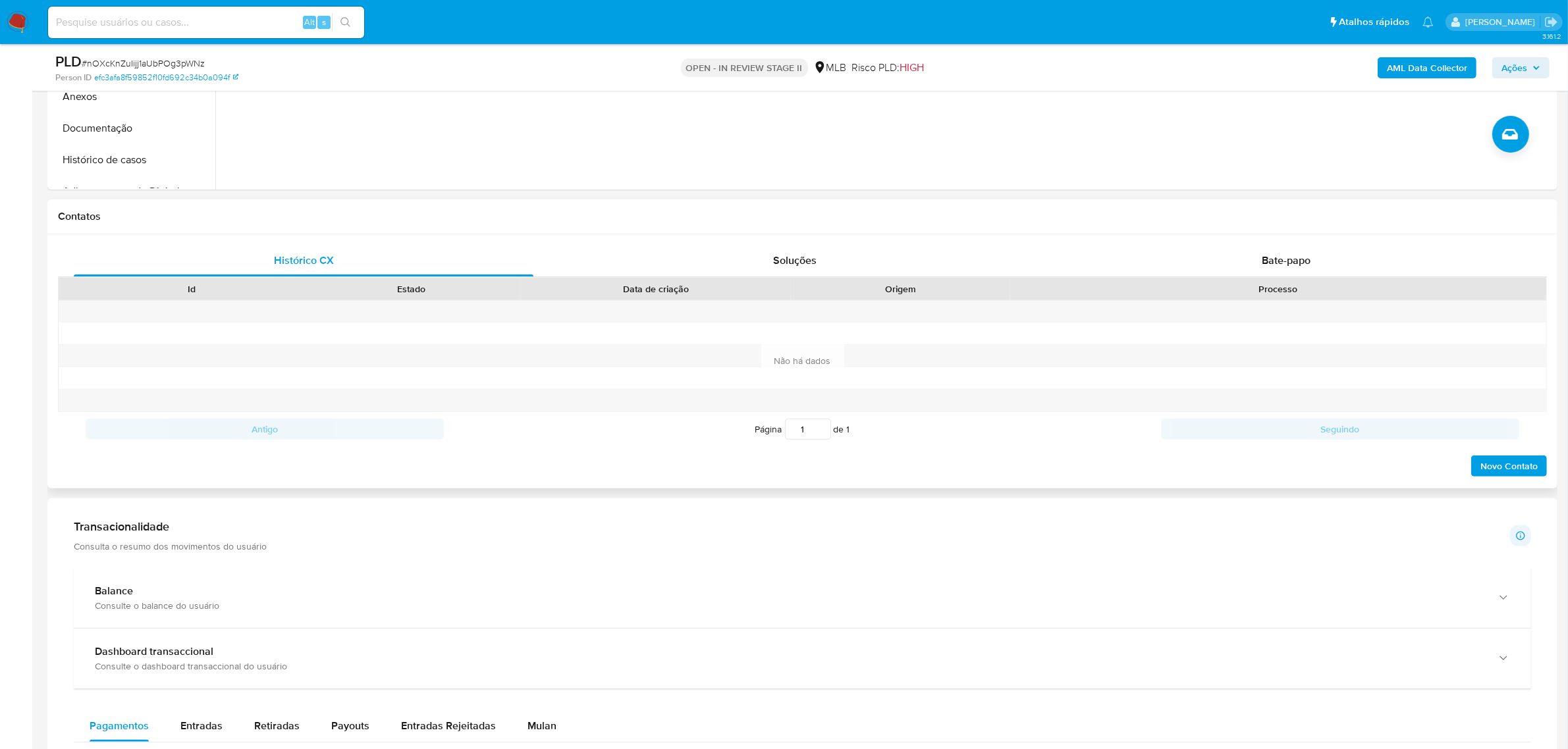
scroll to position [494, 0]
click at [1303, 244] on div "Bate-papo" at bounding box center [1286, 255] width 459 height 32
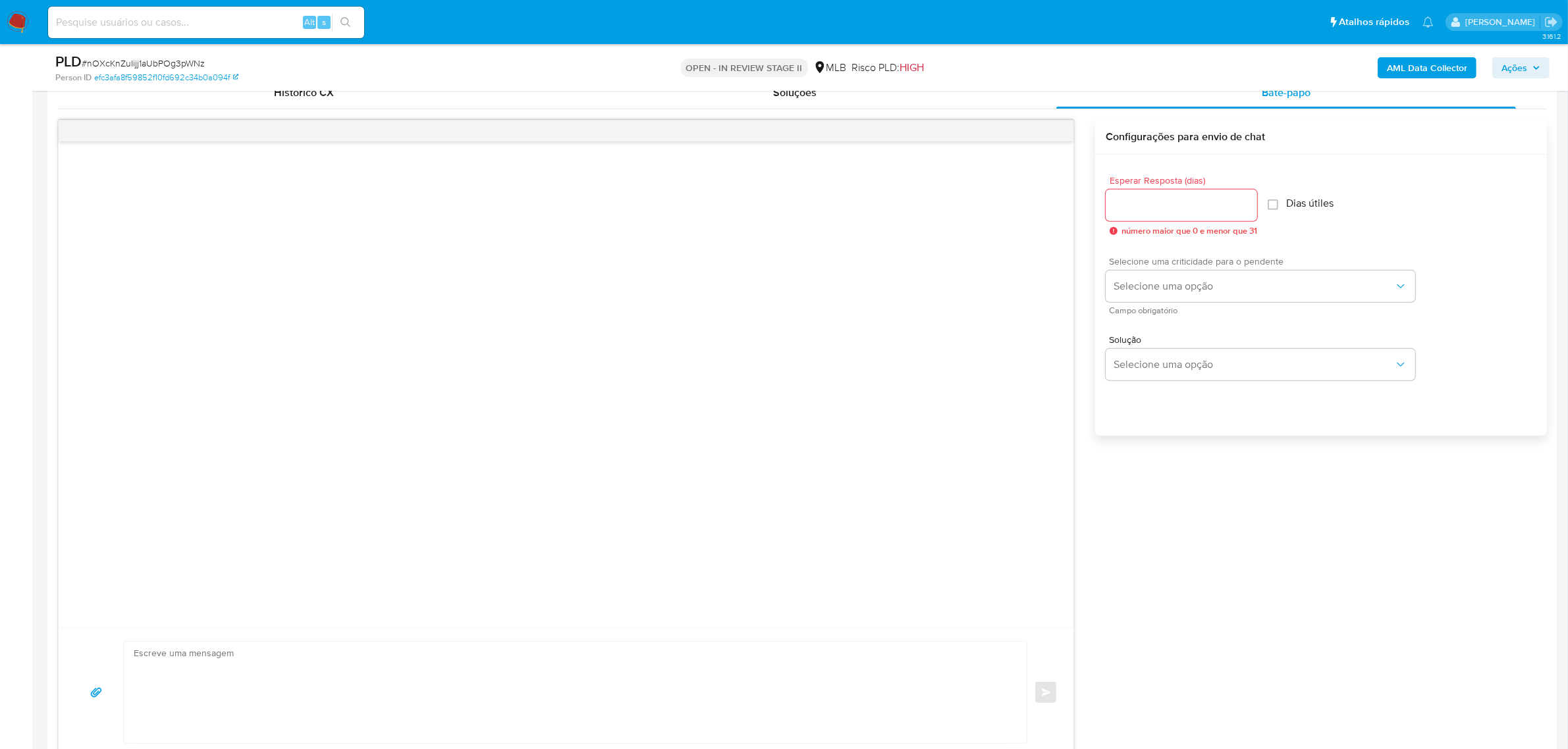
scroll to position [658, 0]
click at [1222, 212] on div at bounding box center [1181, 204] width 151 height 32
click at [1220, 211] on input "Esperar Resposta (dias)" at bounding box center [1181, 205] width 151 height 17
type input "3"
click at [1231, 288] on span "Selecione uma opção" at bounding box center [1254, 285] width 281 height 13
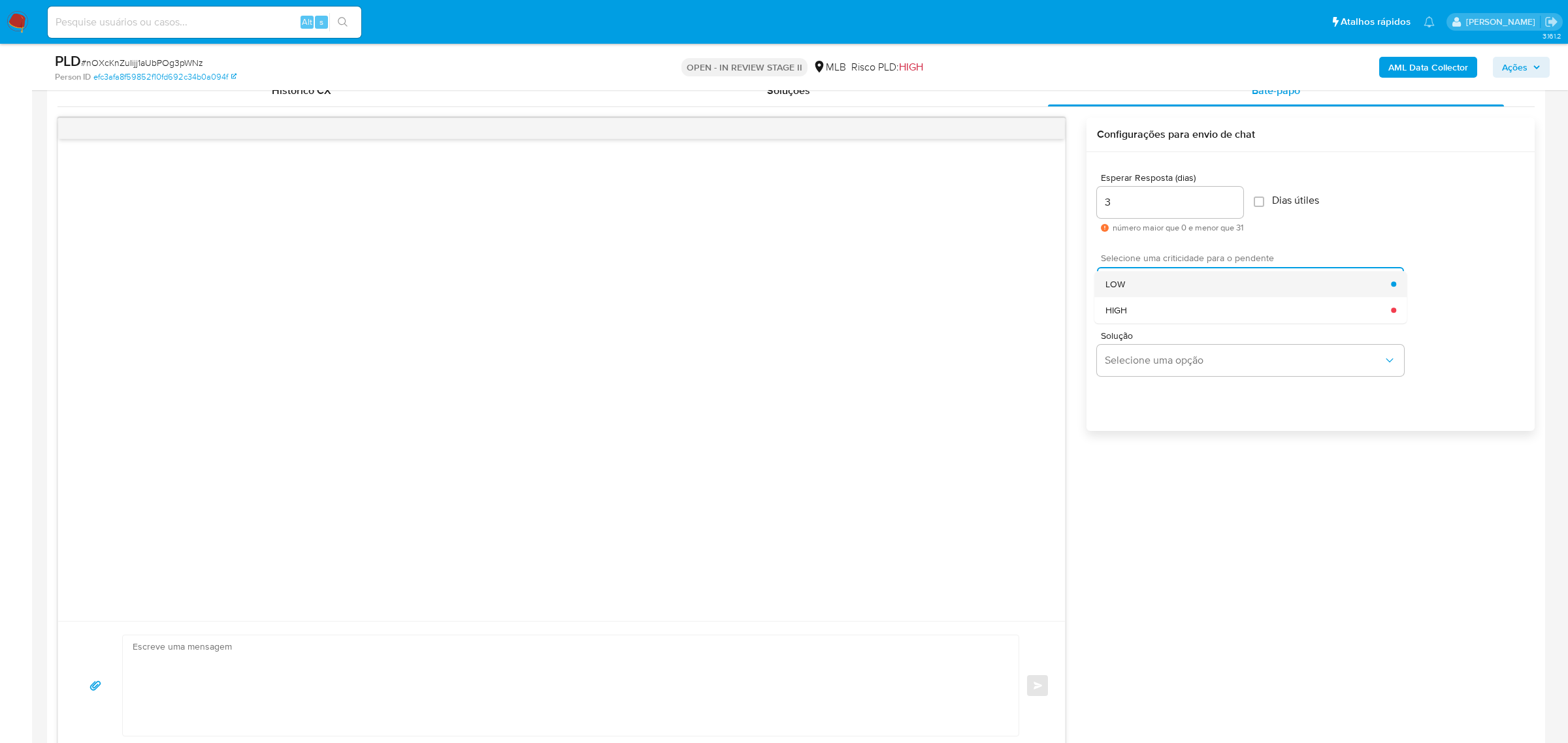
click at [1168, 288] on div "LOW" at bounding box center [1249, 284] width 286 height 27
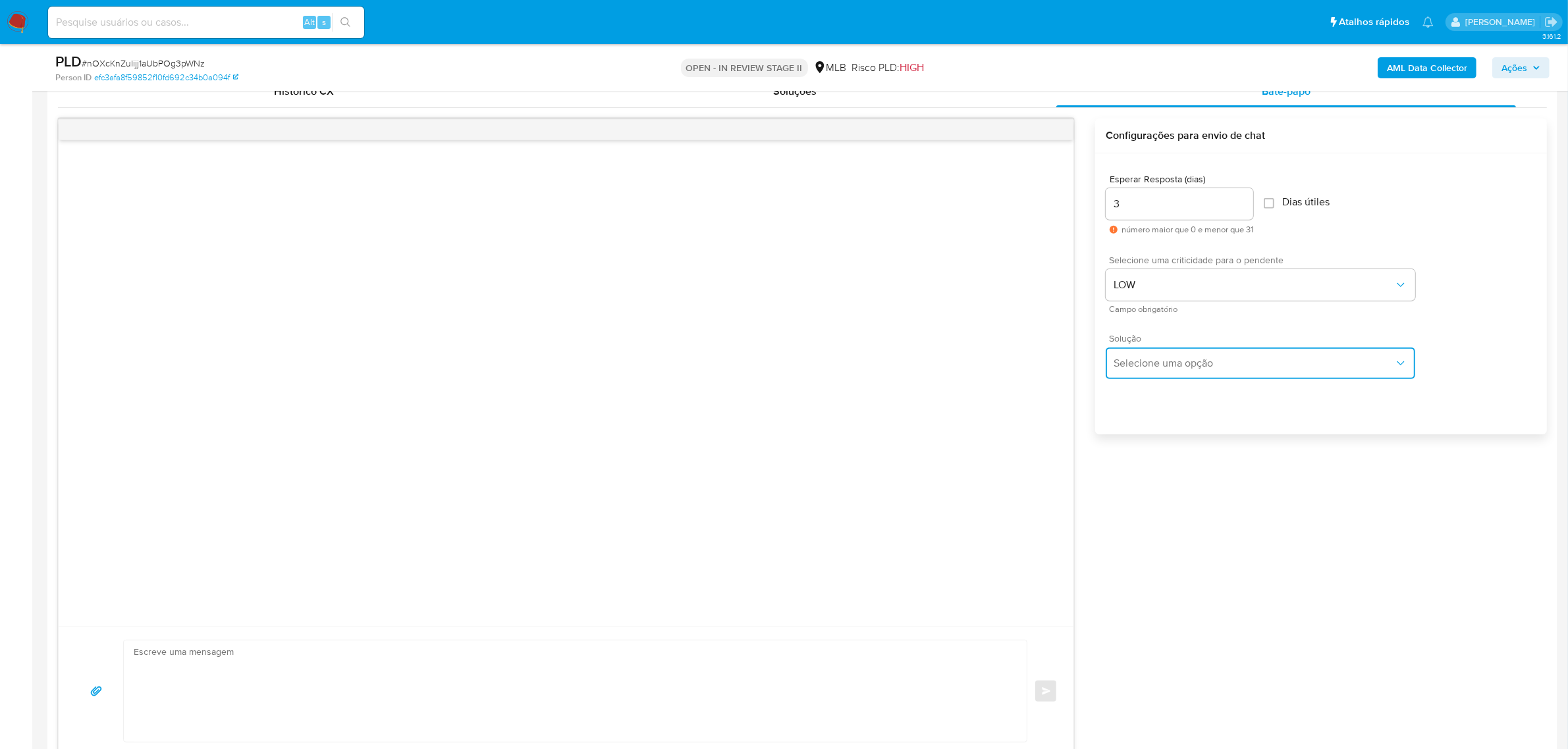
click at [1164, 356] on button "Selecione uma opção" at bounding box center [1261, 363] width 309 height 32
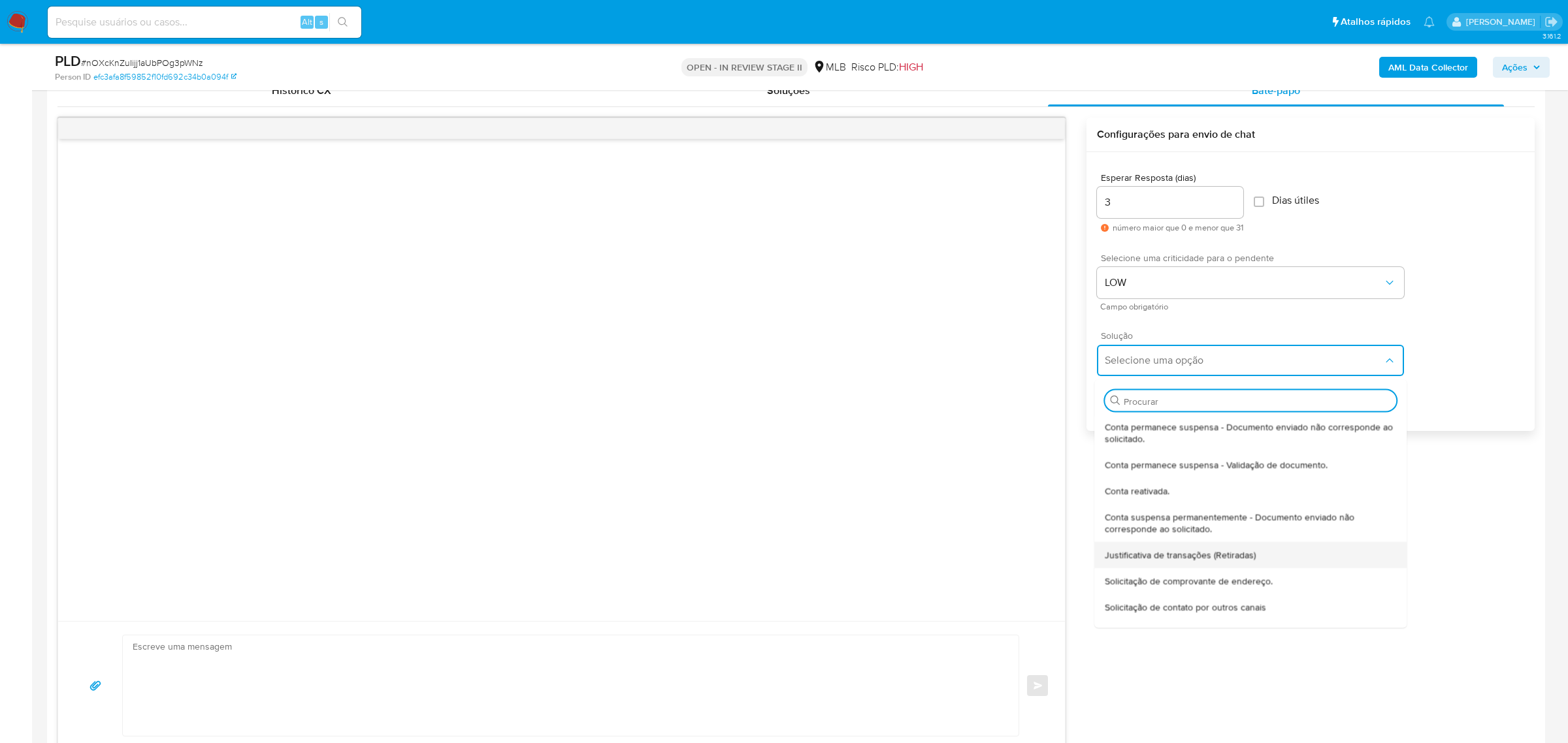
click at [1215, 554] on span "Justificativa de transações (Retiradas)" at bounding box center [1181, 555] width 151 height 12
type textarea "Olá,Suspendemos a sua conta para uma verificação adicional de segurança.Por fav…"
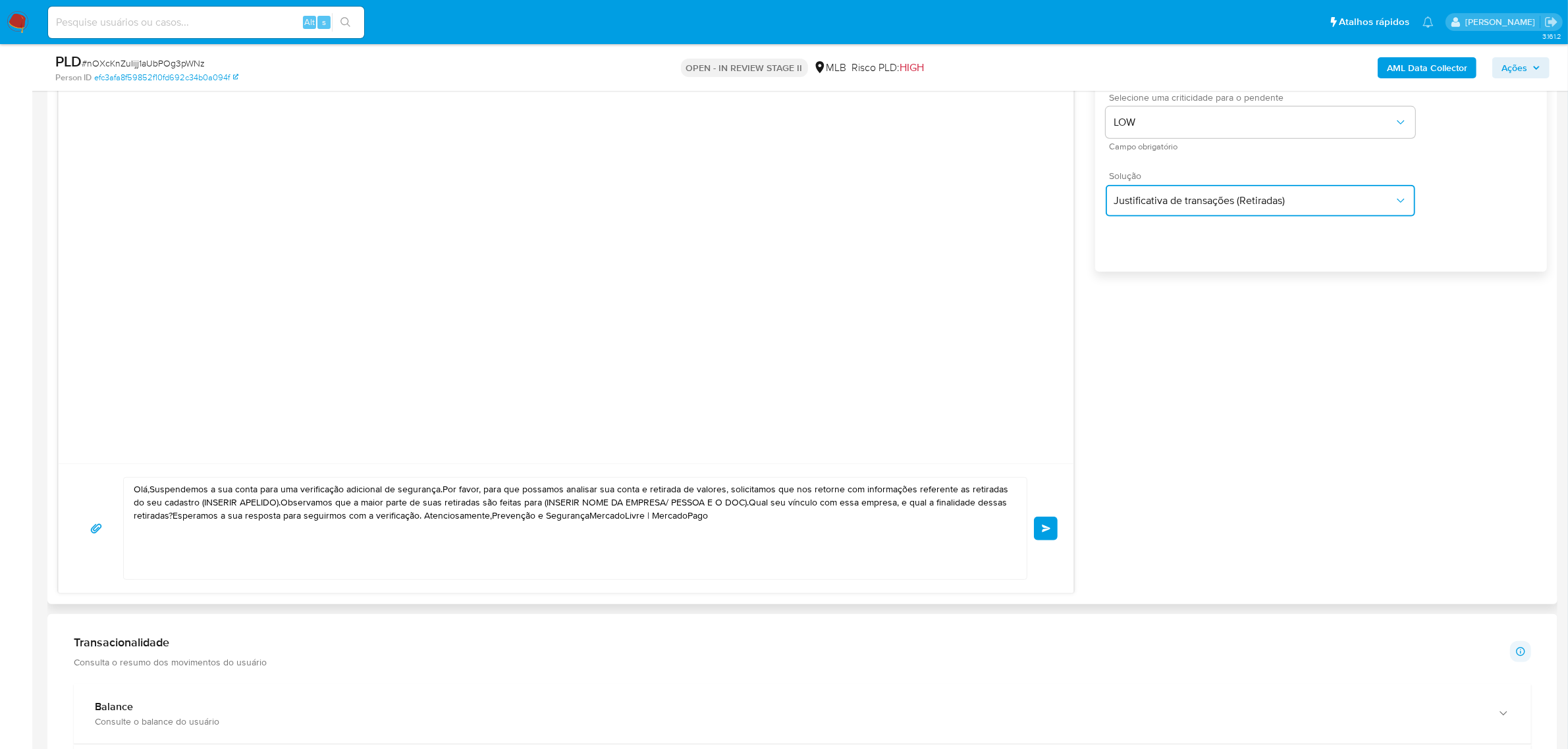
scroll to position [822, 0]
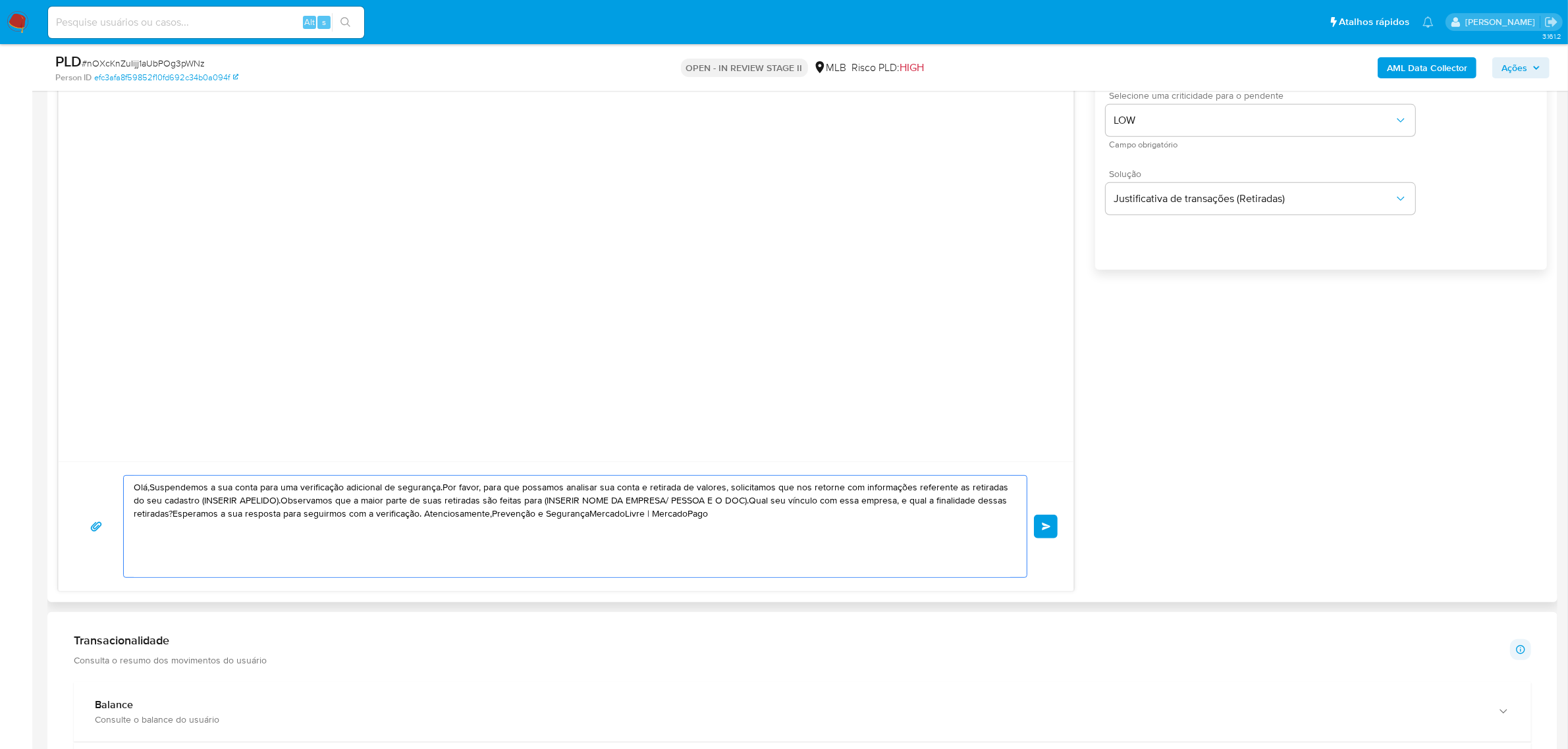
drag, startPoint x: 719, startPoint y: 518, endPoint x: 71, endPoint y: 469, distance: 649.8
click at [71, 469] on div "Olá,Suspendemos a sua conta para uma verificação adicional de segurança.Por fav…" at bounding box center [566, 526] width 1015 height 129
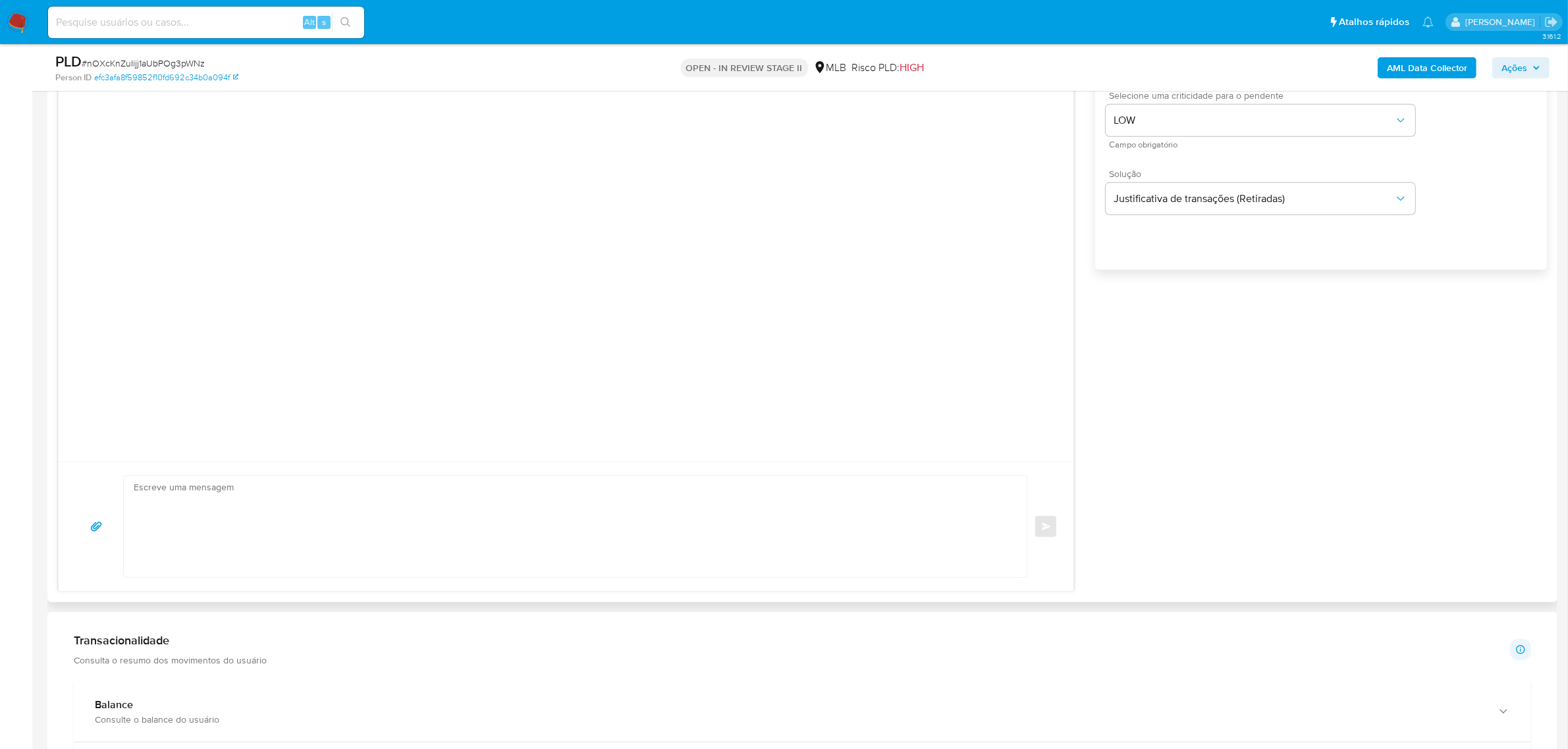
click at [376, 507] on textarea at bounding box center [572, 526] width 876 height 101
paste textarea "Olá! Estamos realizando uma verificação adicional de segurança em contas de usu…"
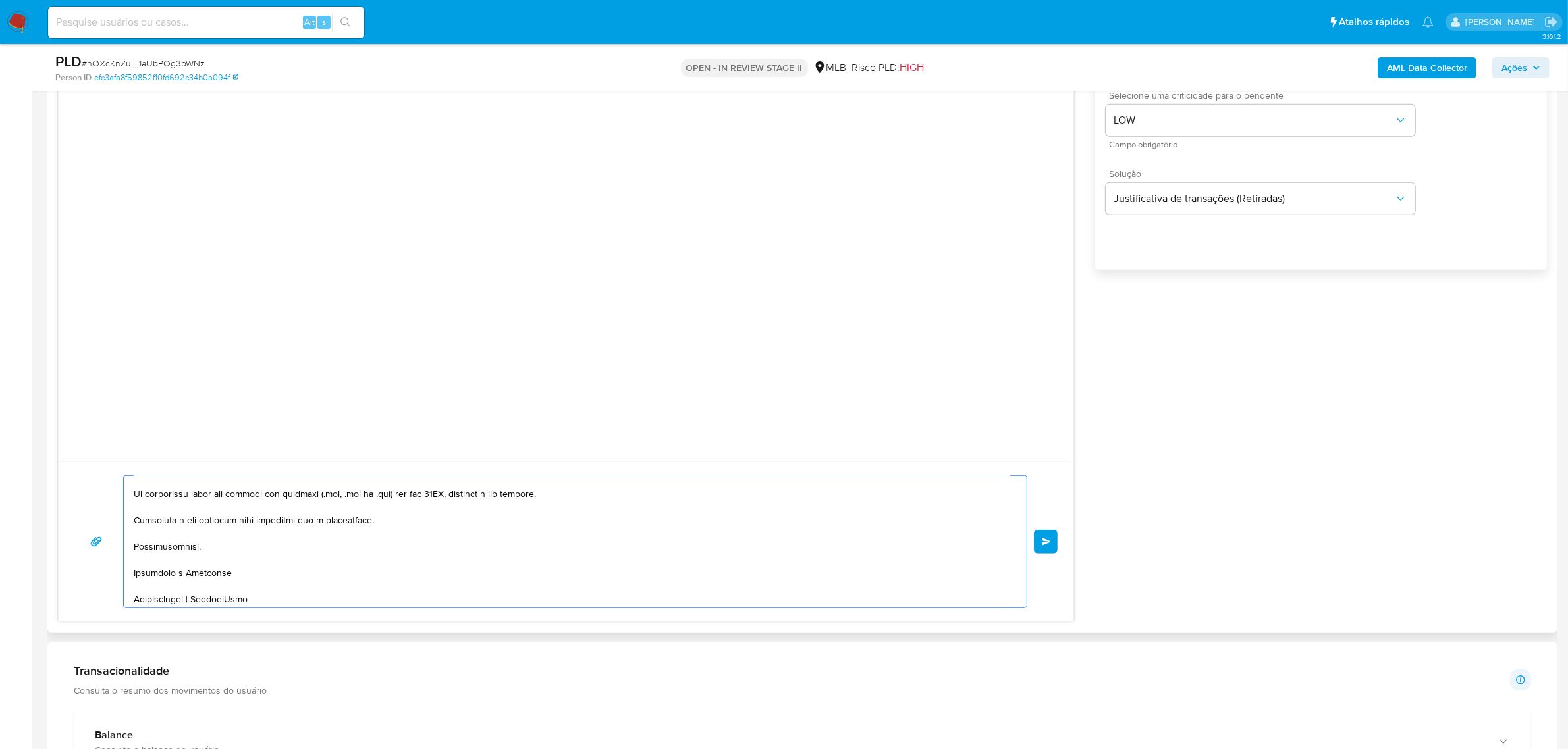
scroll to position [0, 0]
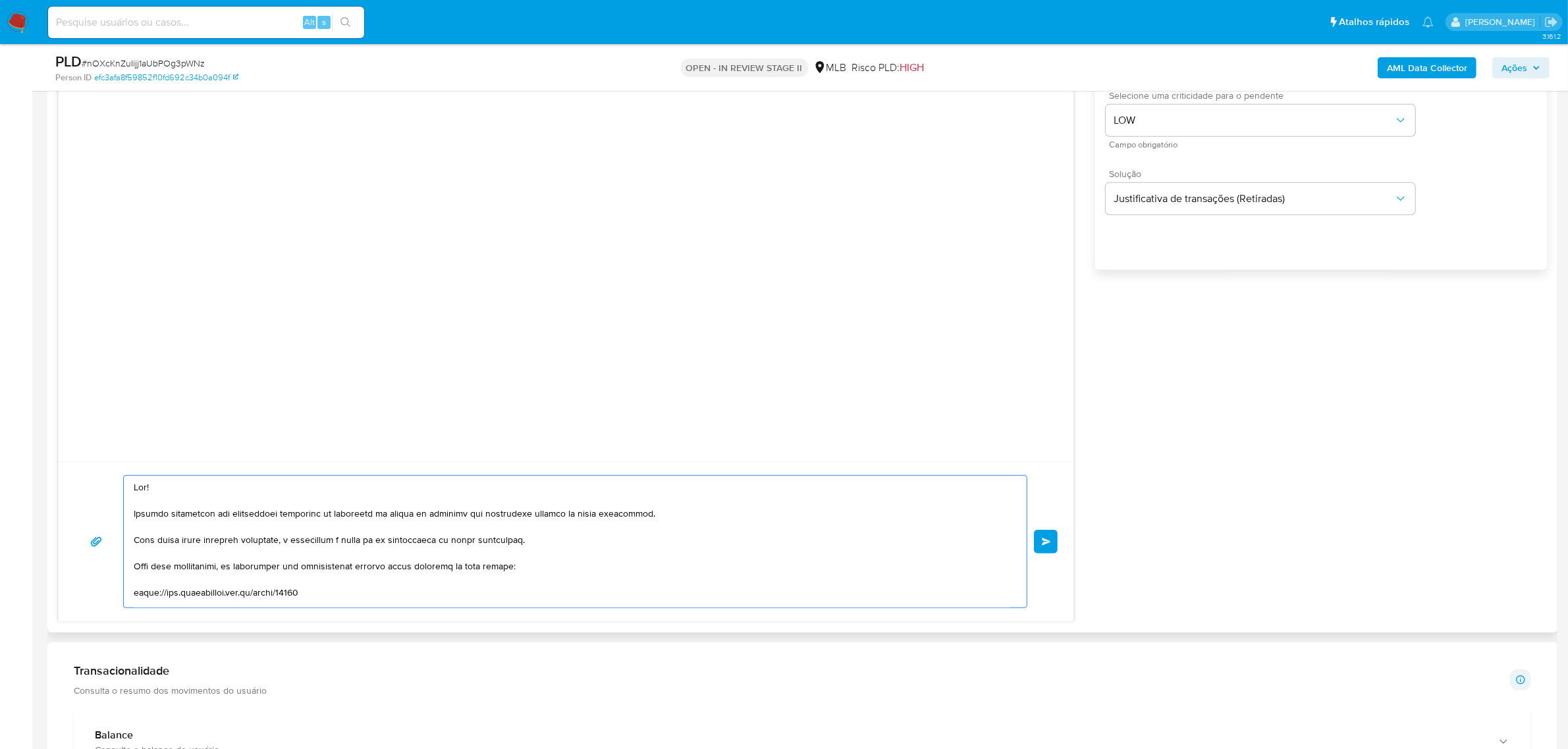
click at [562, 543] on textarea at bounding box center [572, 541] width 876 height 132
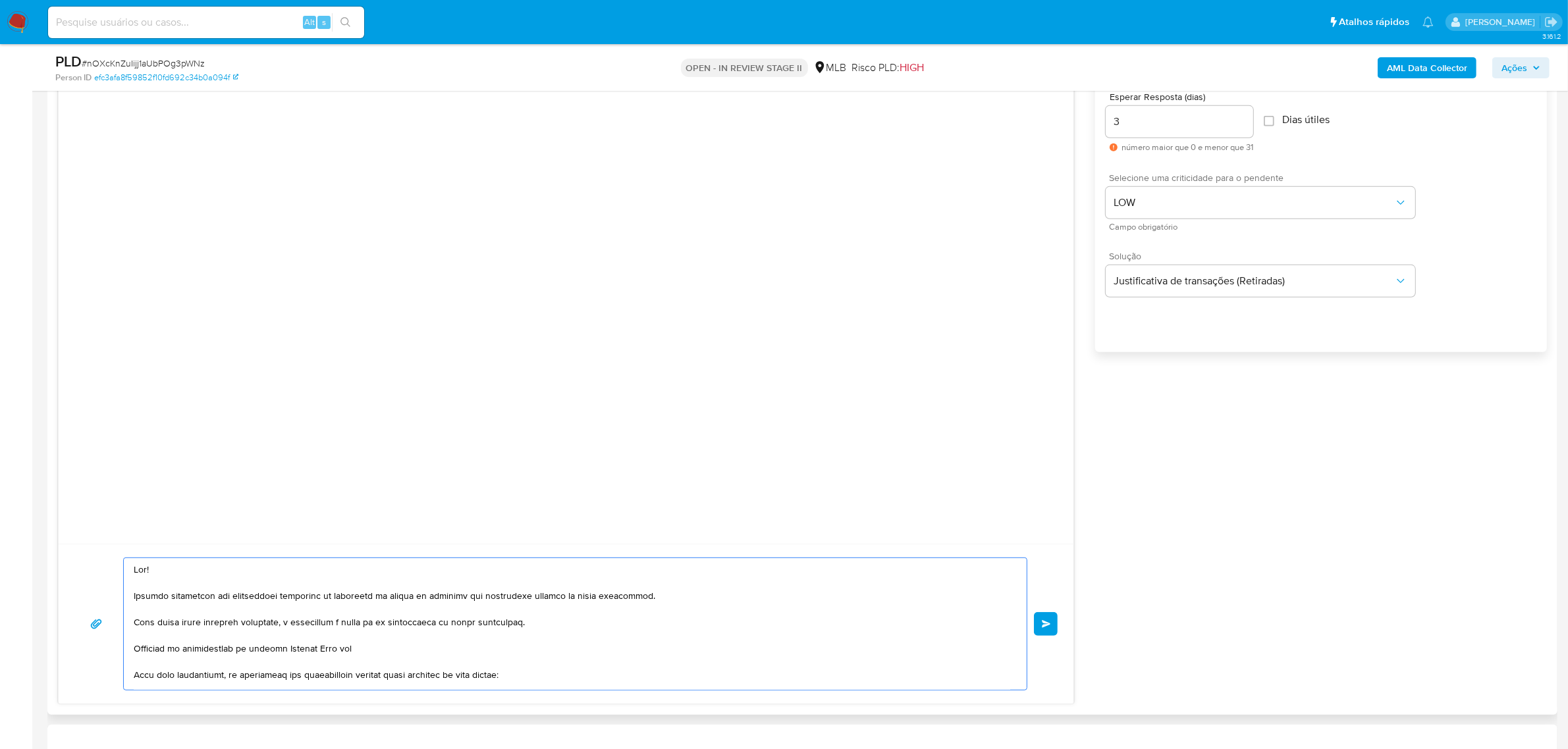
scroll to position [822, 0]
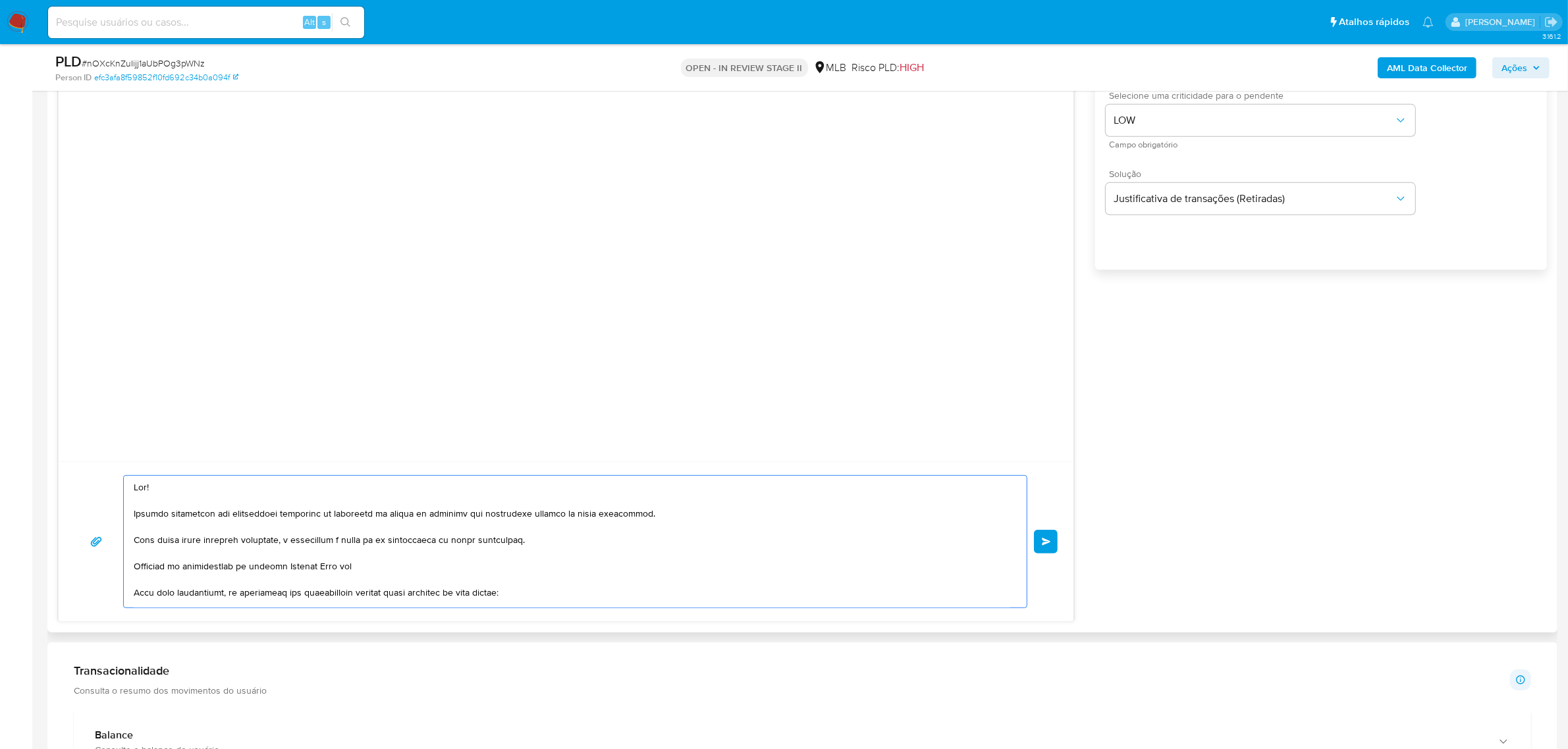
drag, startPoint x: 364, startPoint y: 570, endPoint x: 126, endPoint y: 570, distance: 238.0
click at [126, 570] on div at bounding box center [572, 541] width 896 height 132
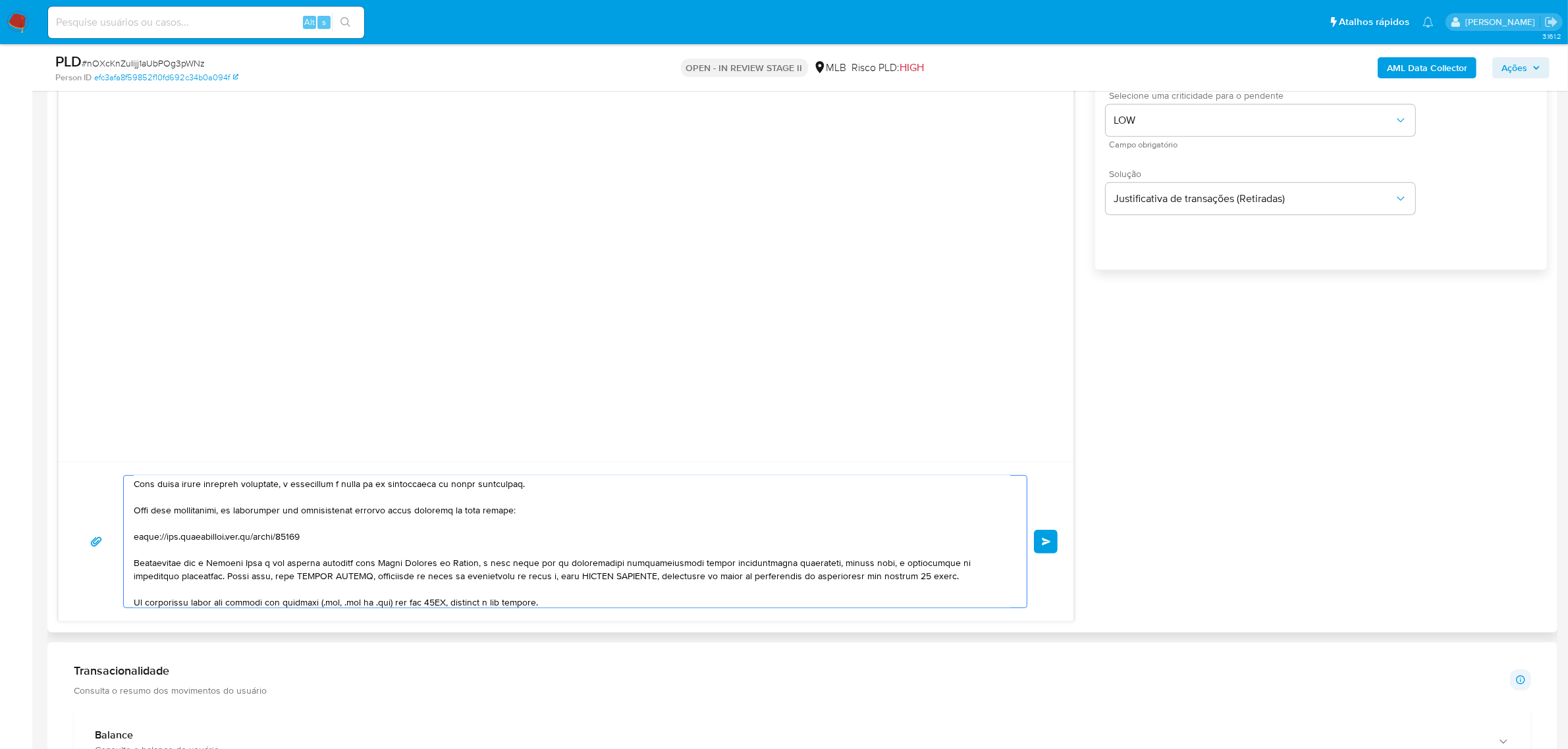
scroll to position [82, 0]
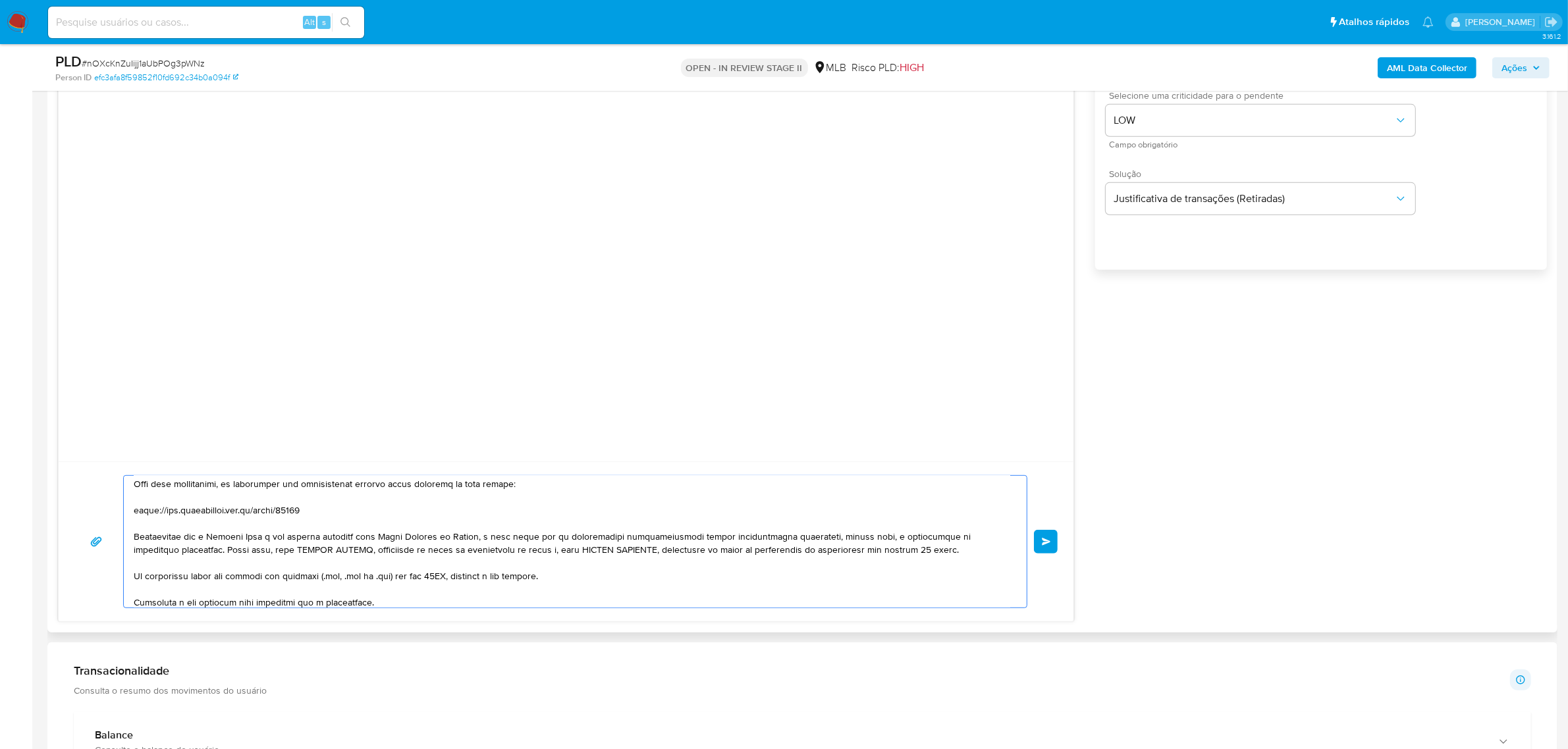
click at [387, 514] on textarea at bounding box center [572, 541] width 876 height 132
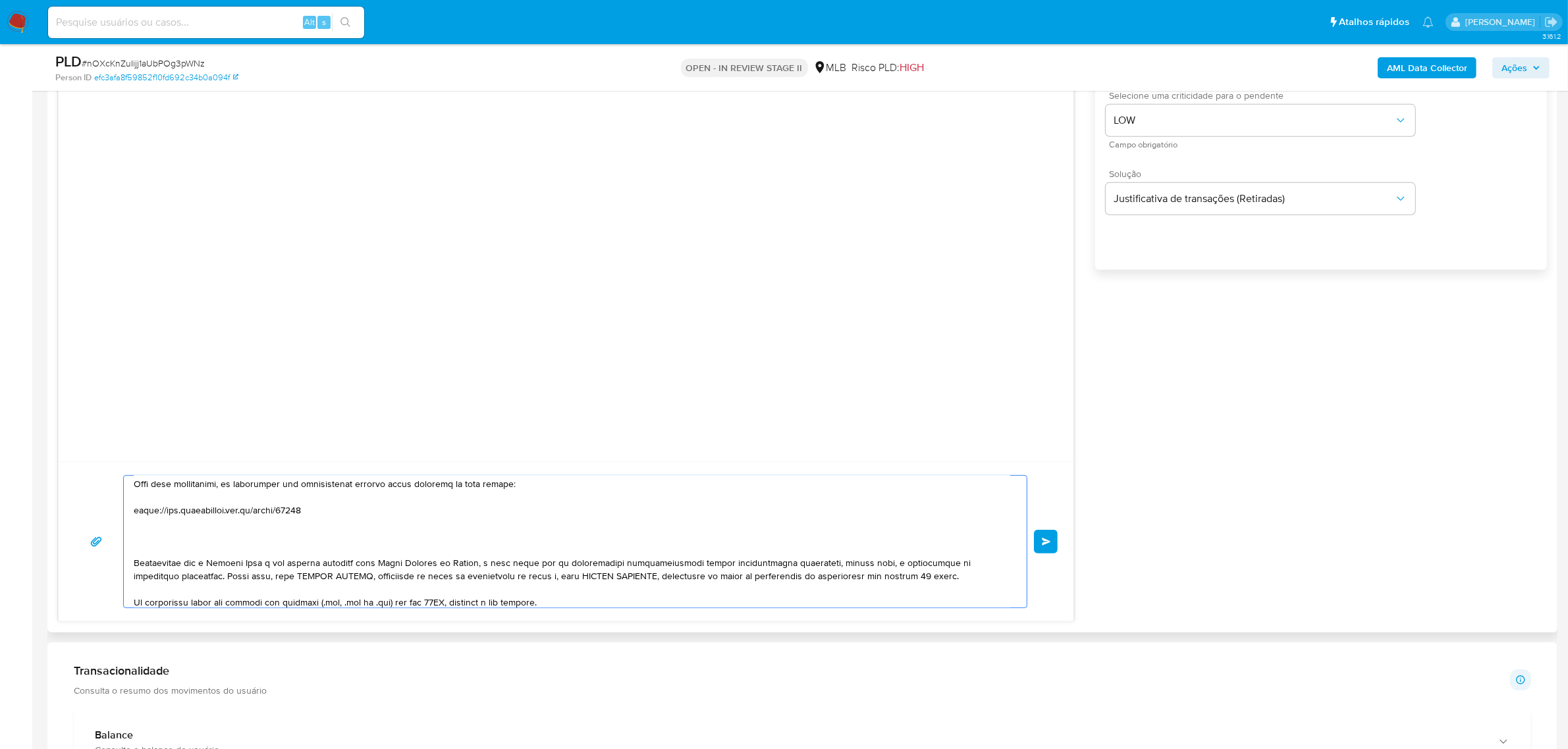
paste textarea "Extratos de movimentação no próprio Mercado Pago não"
click at [399, 515] on textarea at bounding box center [572, 541] width 876 height 132
type textarea "Olá! Estamos realizando uma verificação adicional de segurança em contas de usu…"
click at [1054, 543] on button "common.send" at bounding box center [1045, 541] width 23 height 23
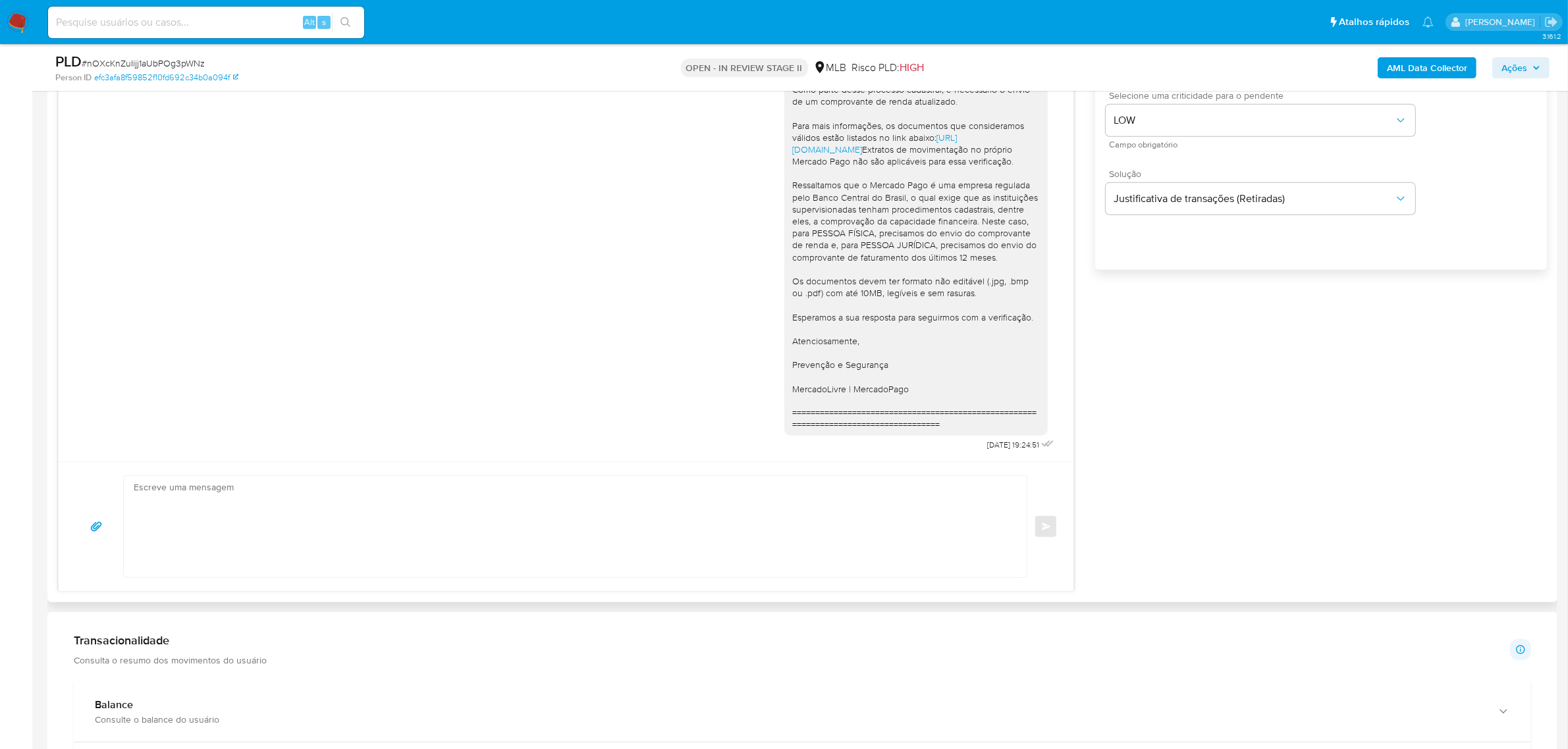
scroll to position [0, 0]
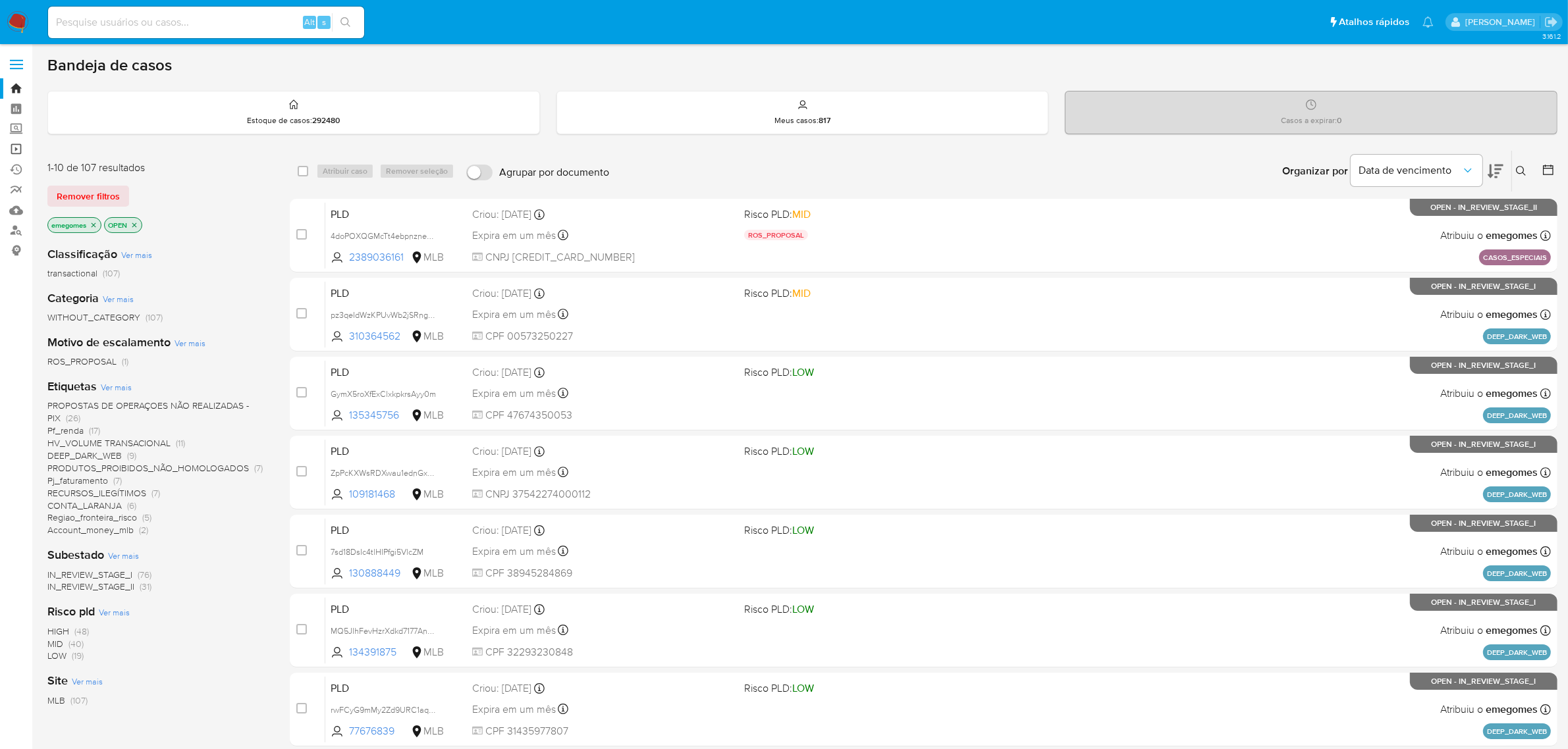
click at [20, 147] on link "Operações em massa" at bounding box center [79, 149] width 157 height 21
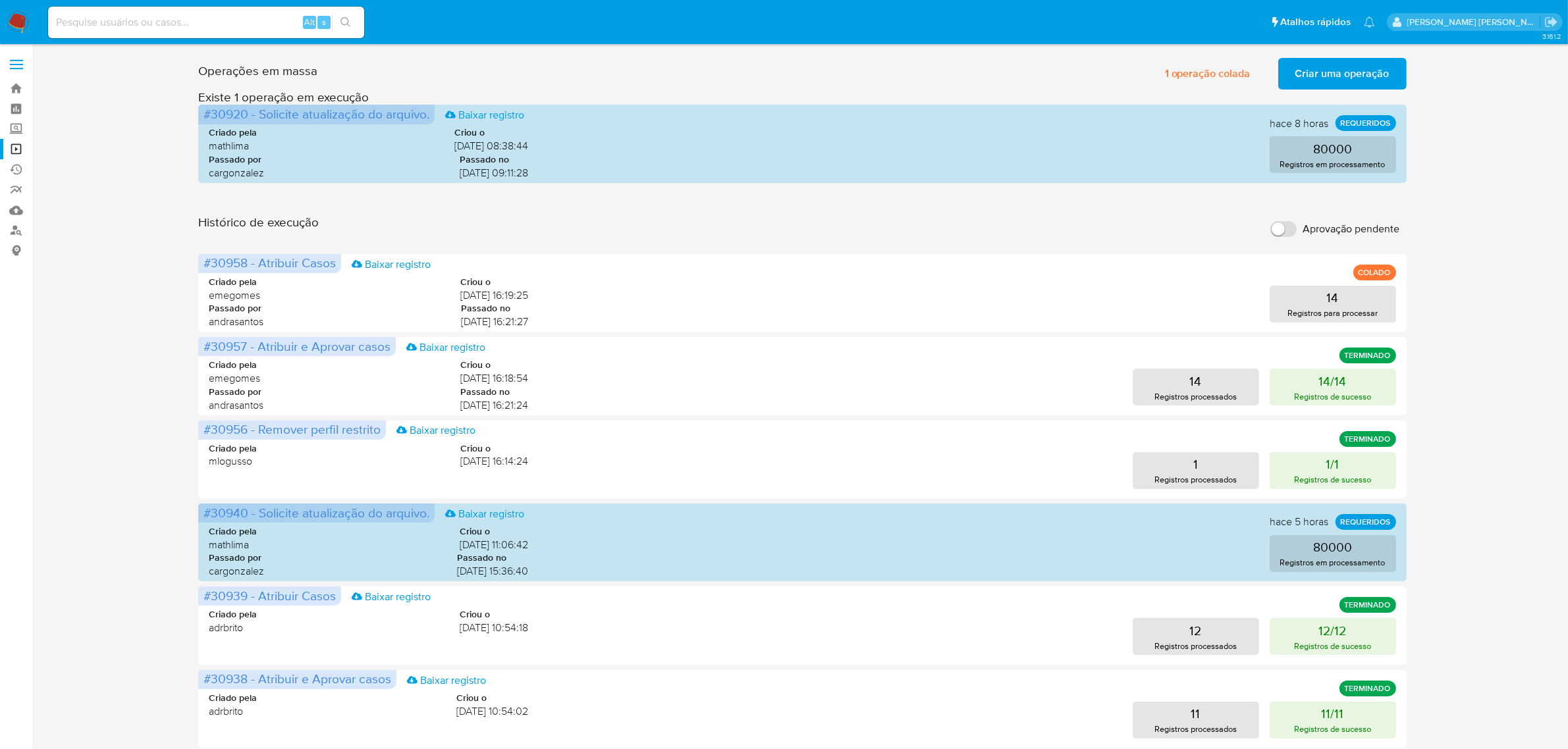
click at [21, 68] on span at bounding box center [16, 69] width 13 height 2
click at [0, 0] on input "checkbox" at bounding box center [0, 0] width 0 height 0
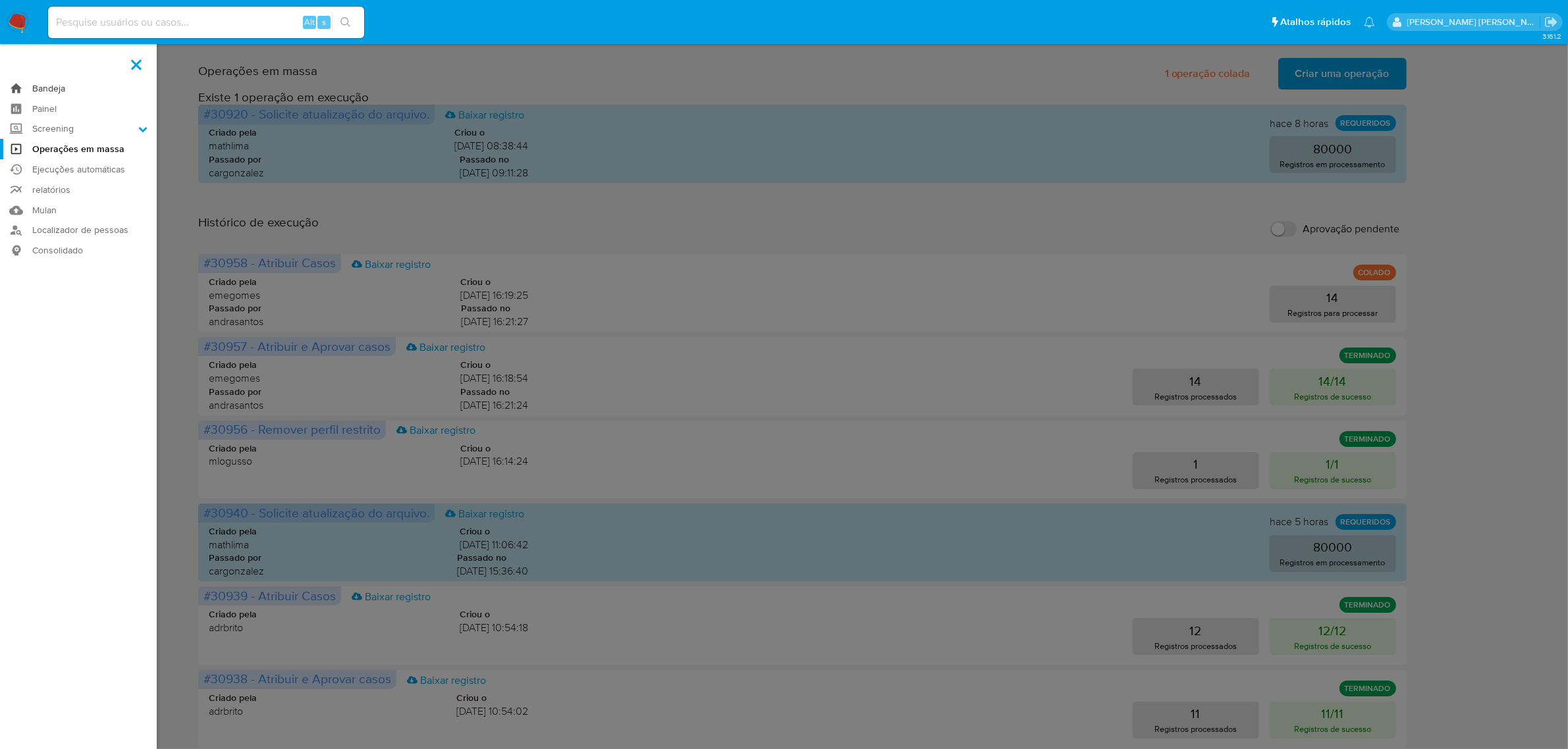
click at [54, 93] on link "Bandeja" at bounding box center [79, 89] width 157 height 21
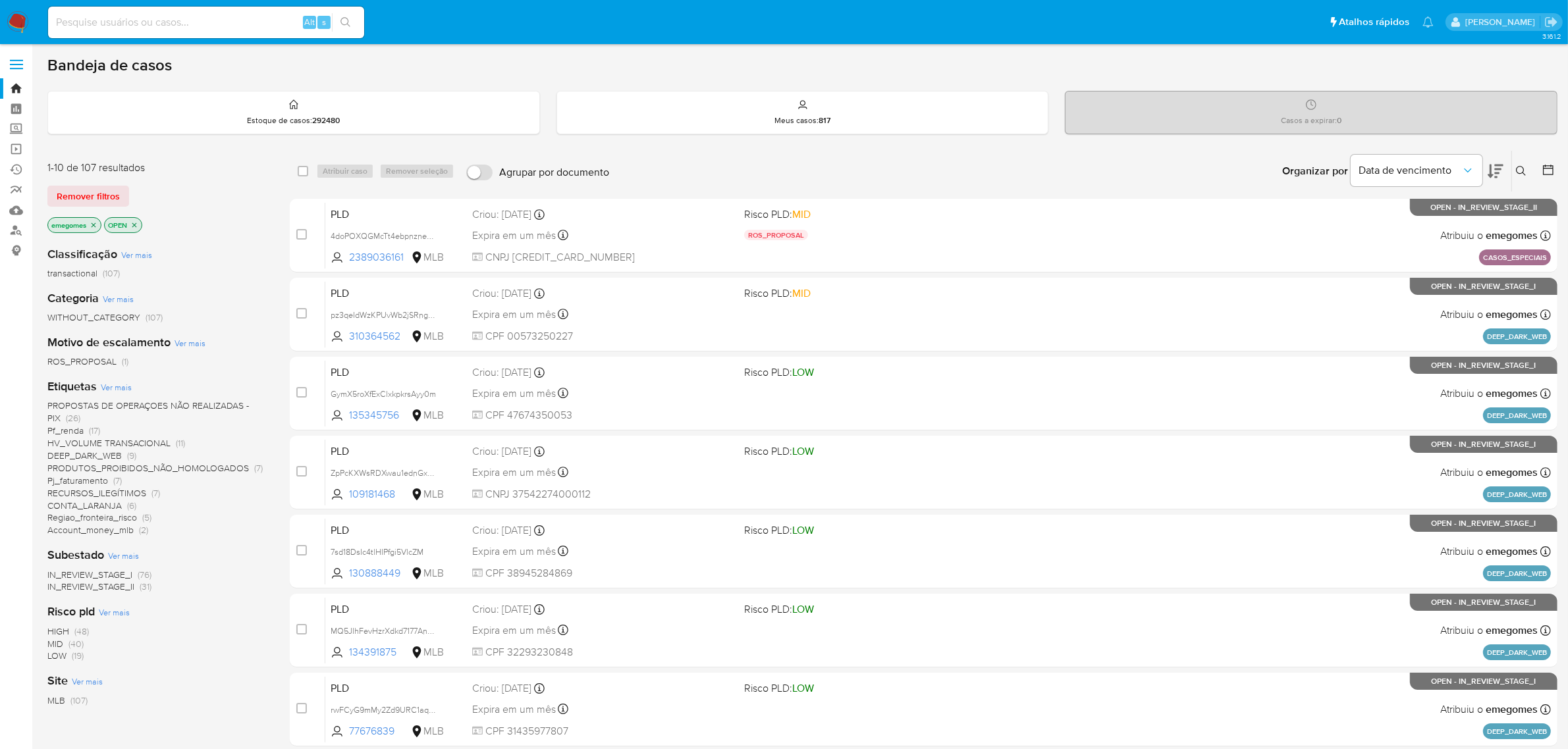
click at [179, 408] on span "PROPOSTAS DE OPERAÇOES NÃO REALIZADAS - PIX" at bounding box center [148, 412] width 201 height 26
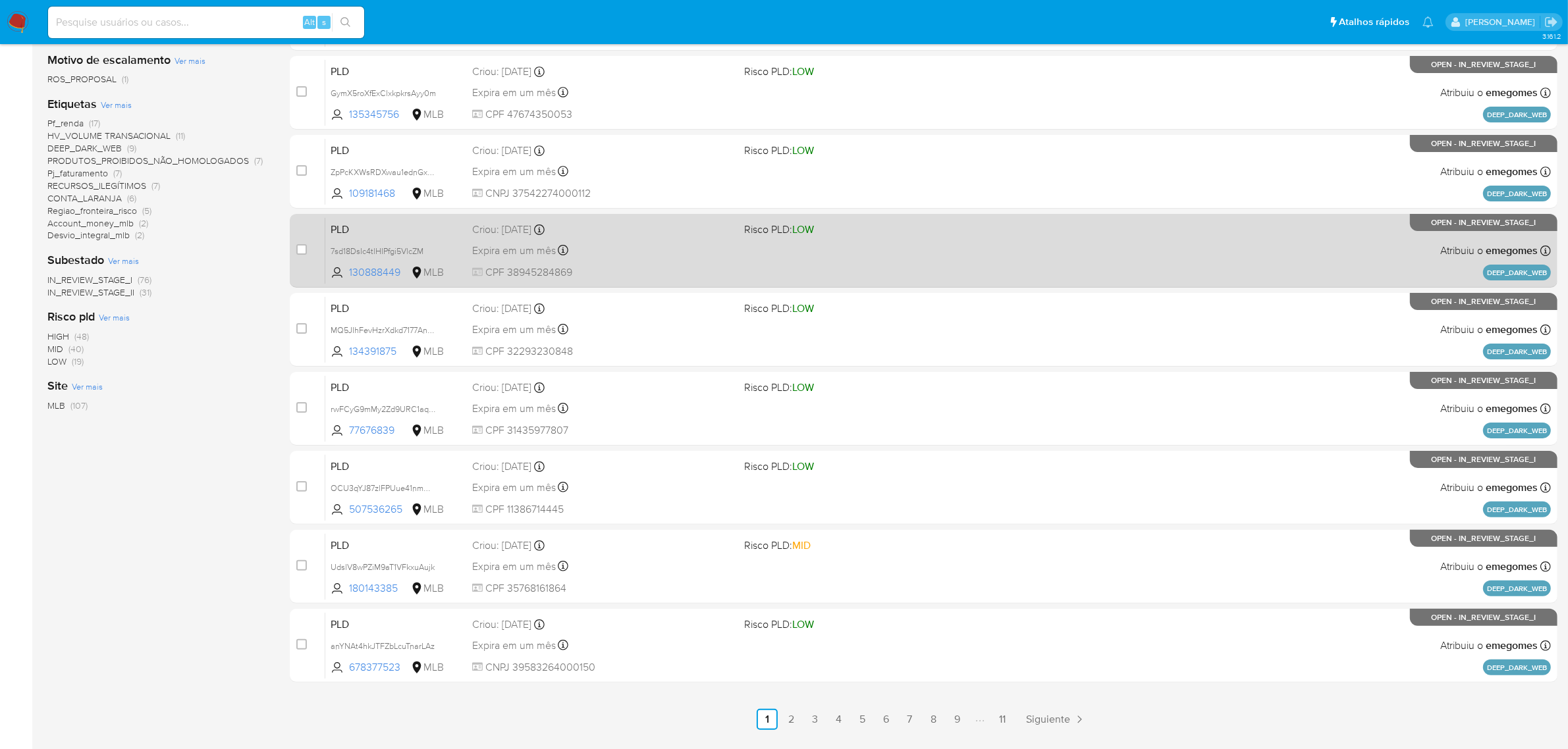
scroll to position [337, 0]
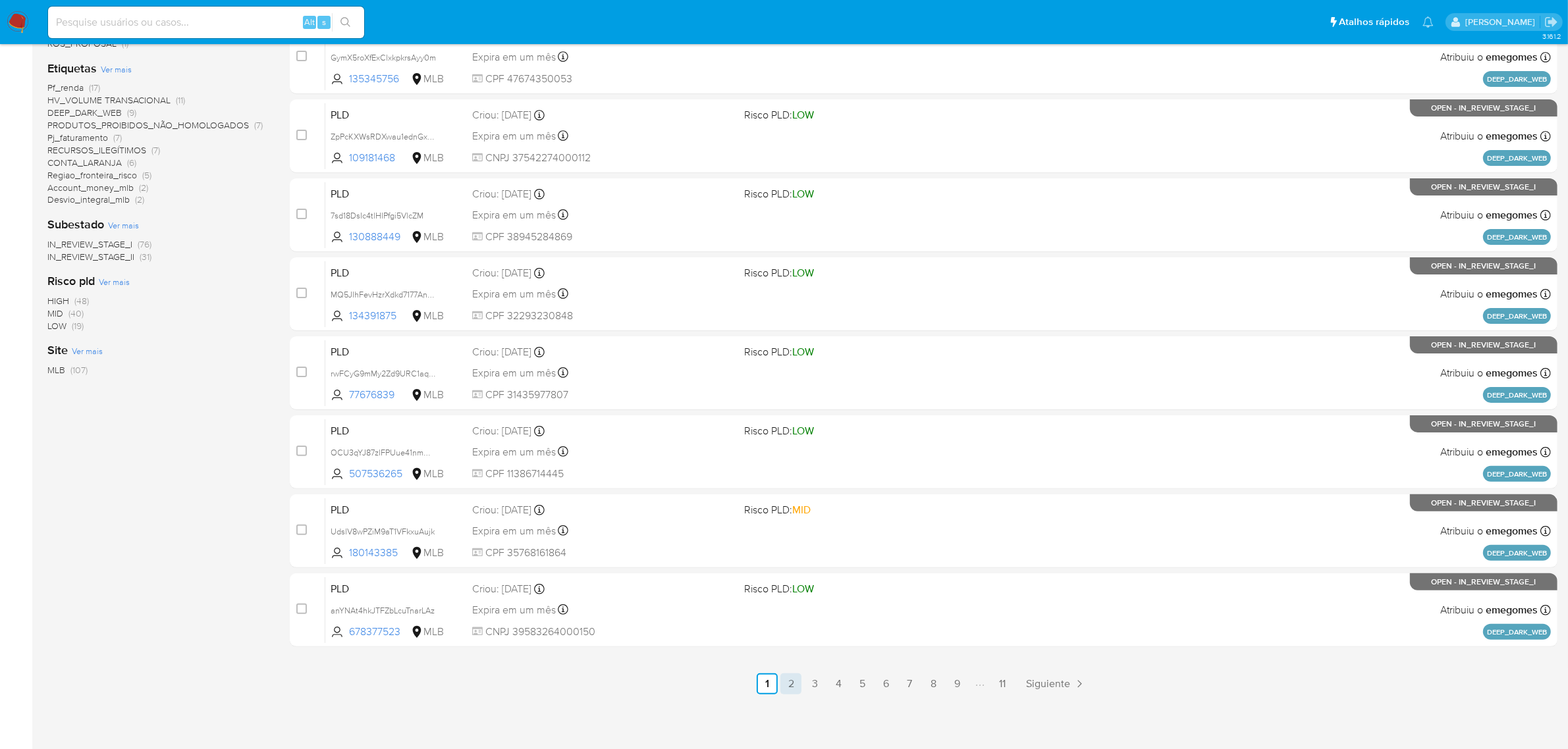
click at [792, 676] on link "2" at bounding box center [791, 683] width 21 height 21
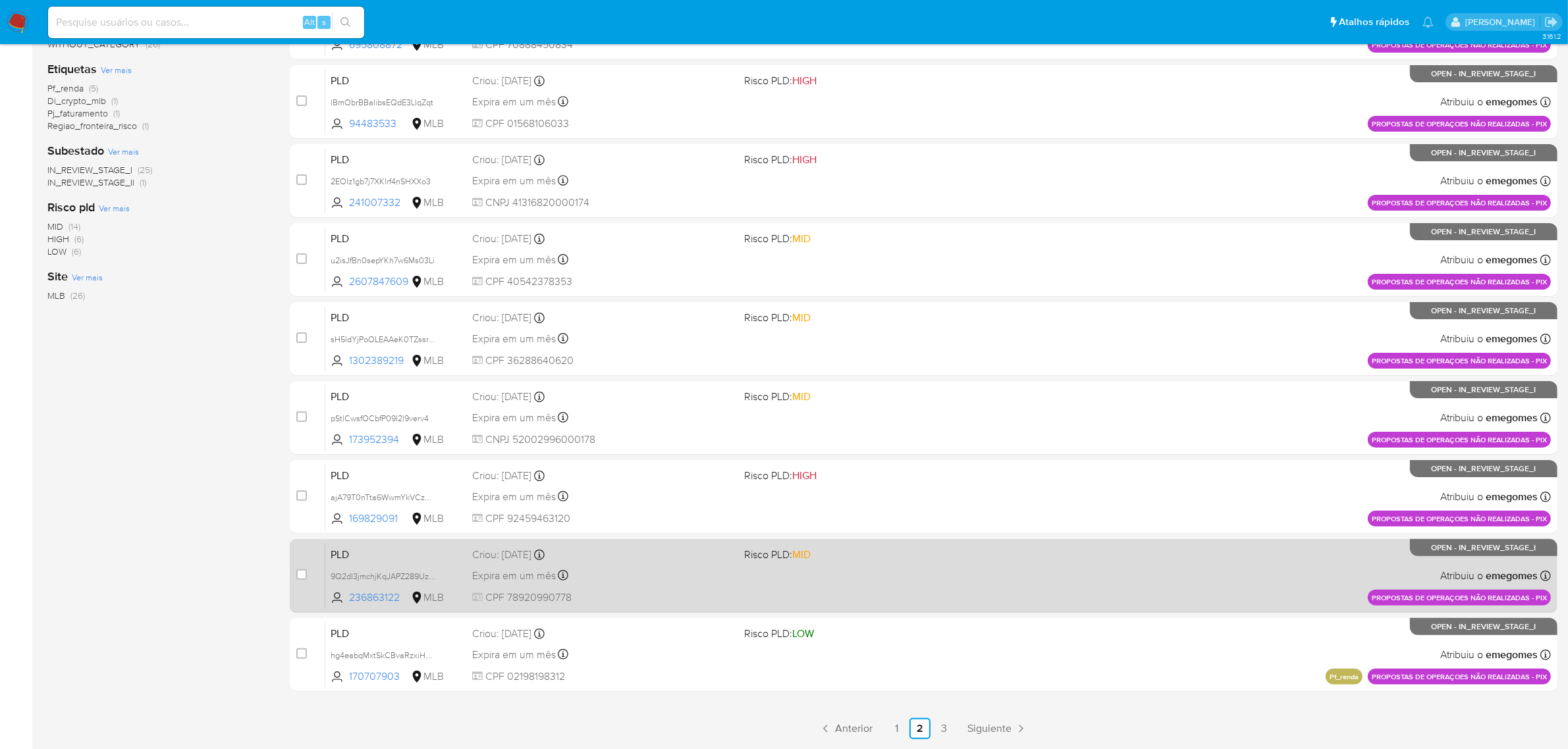
scroll to position [337, 0]
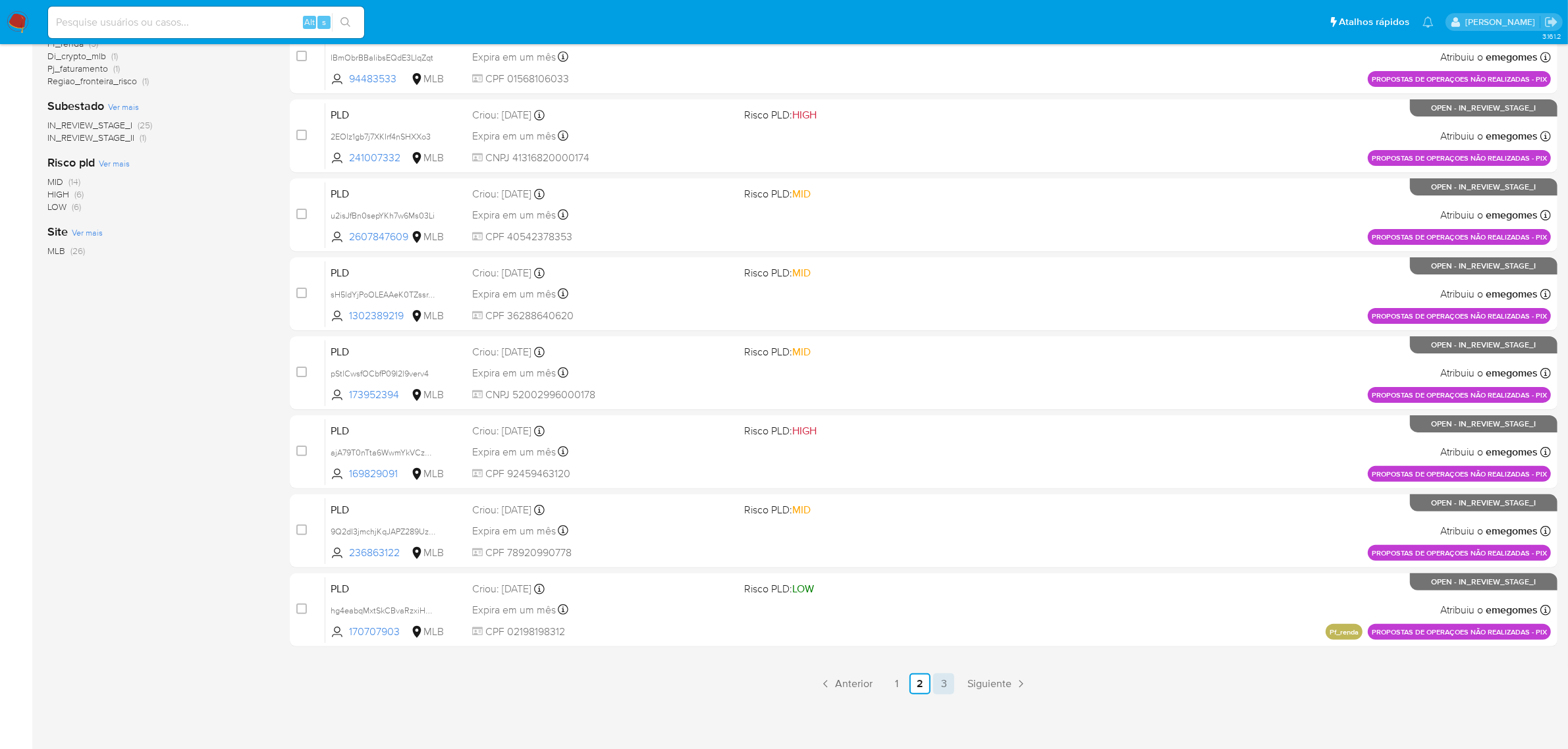
click at [939, 683] on link "3" at bounding box center [944, 683] width 21 height 21
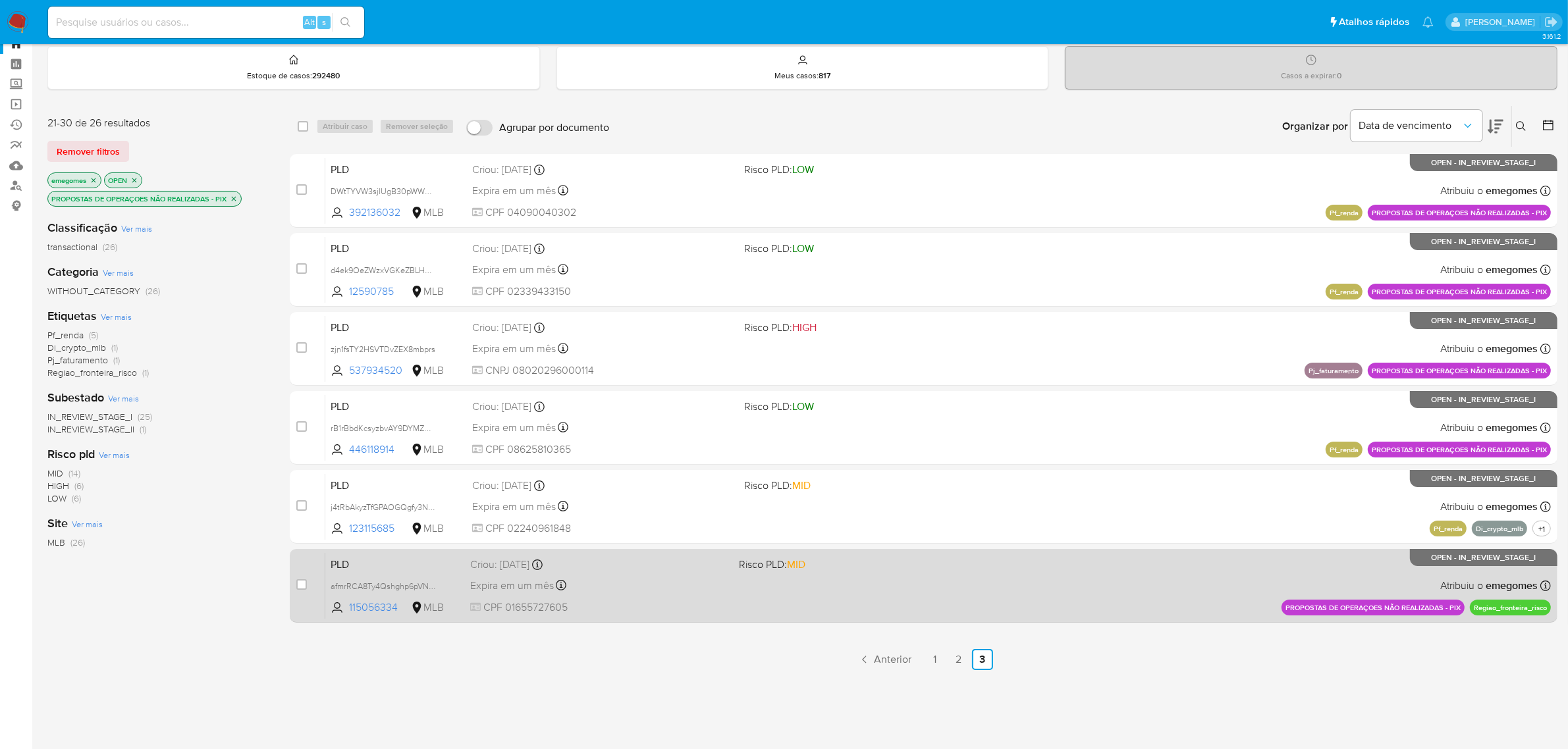
scroll to position [71, 0]
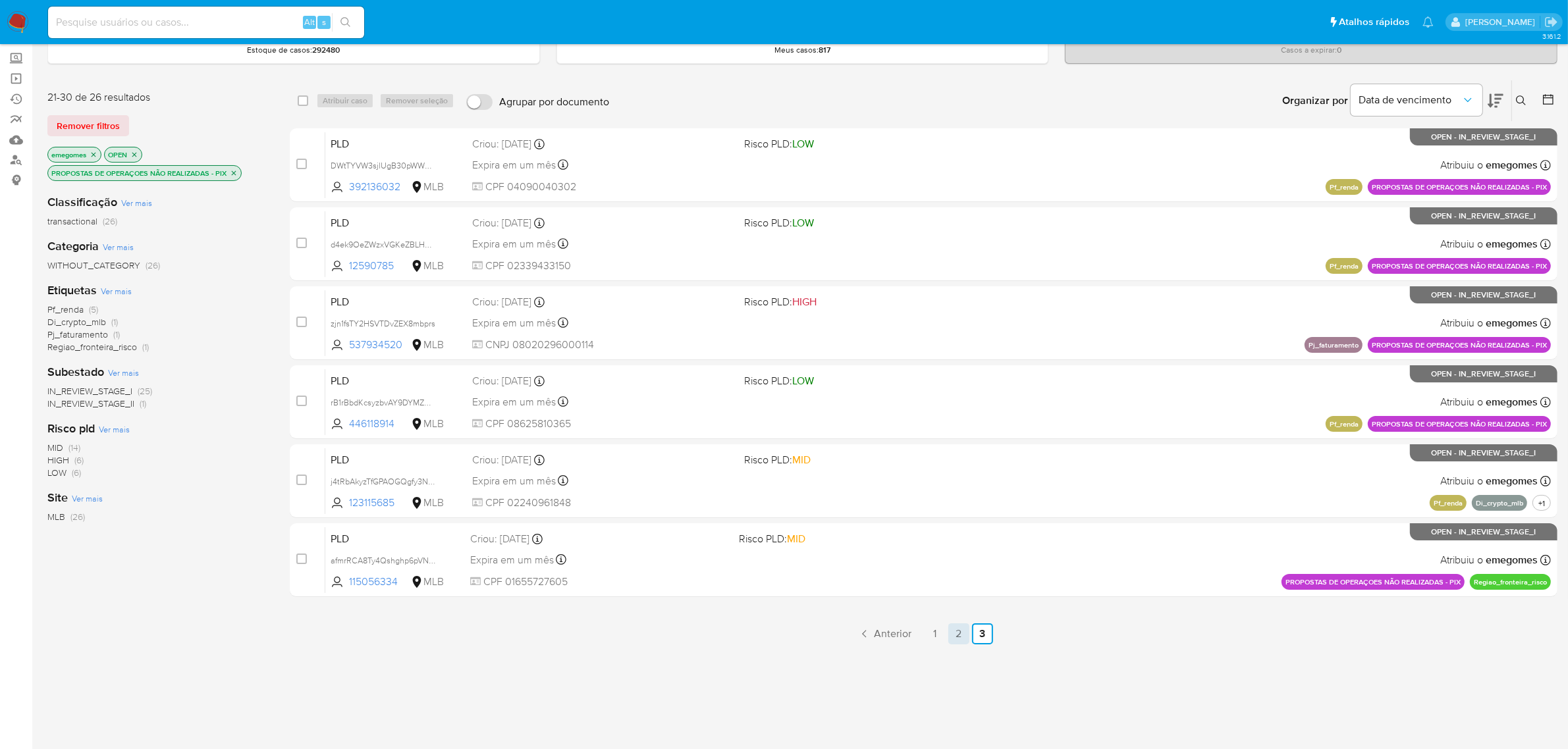
click at [964, 634] on link "2" at bounding box center [958, 633] width 21 height 21
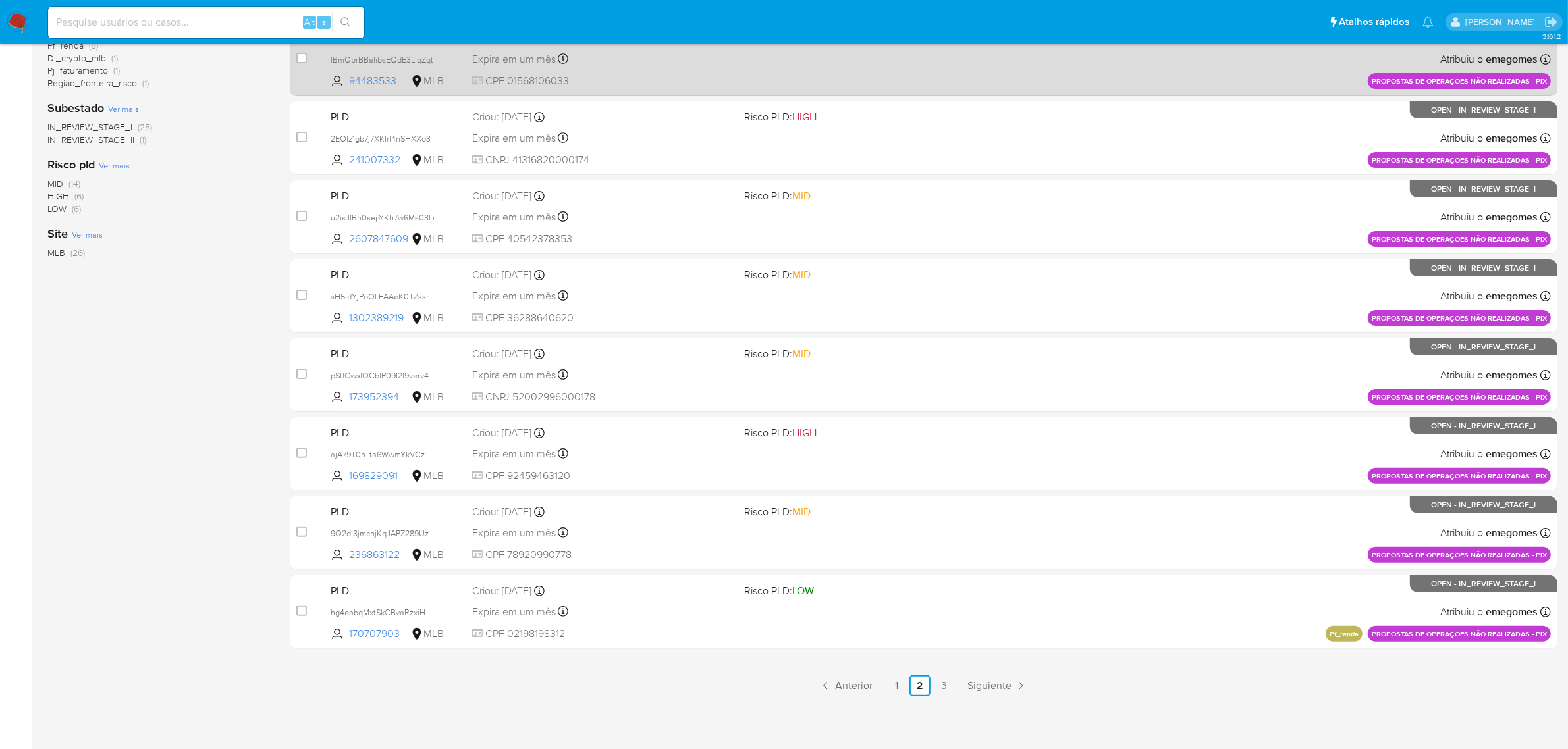
scroll to position [337, 0]
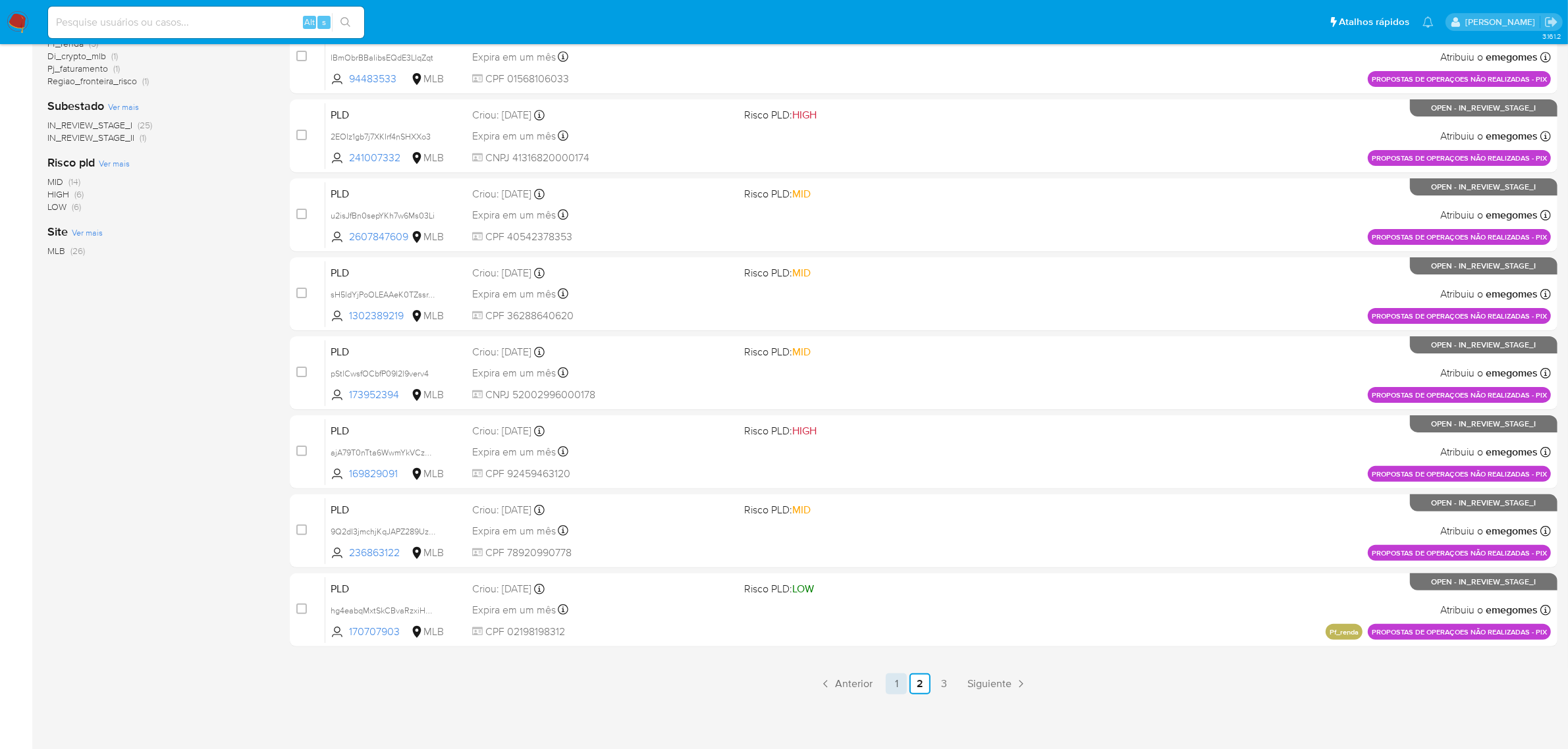
click at [901, 685] on link "1" at bounding box center [896, 683] width 21 height 21
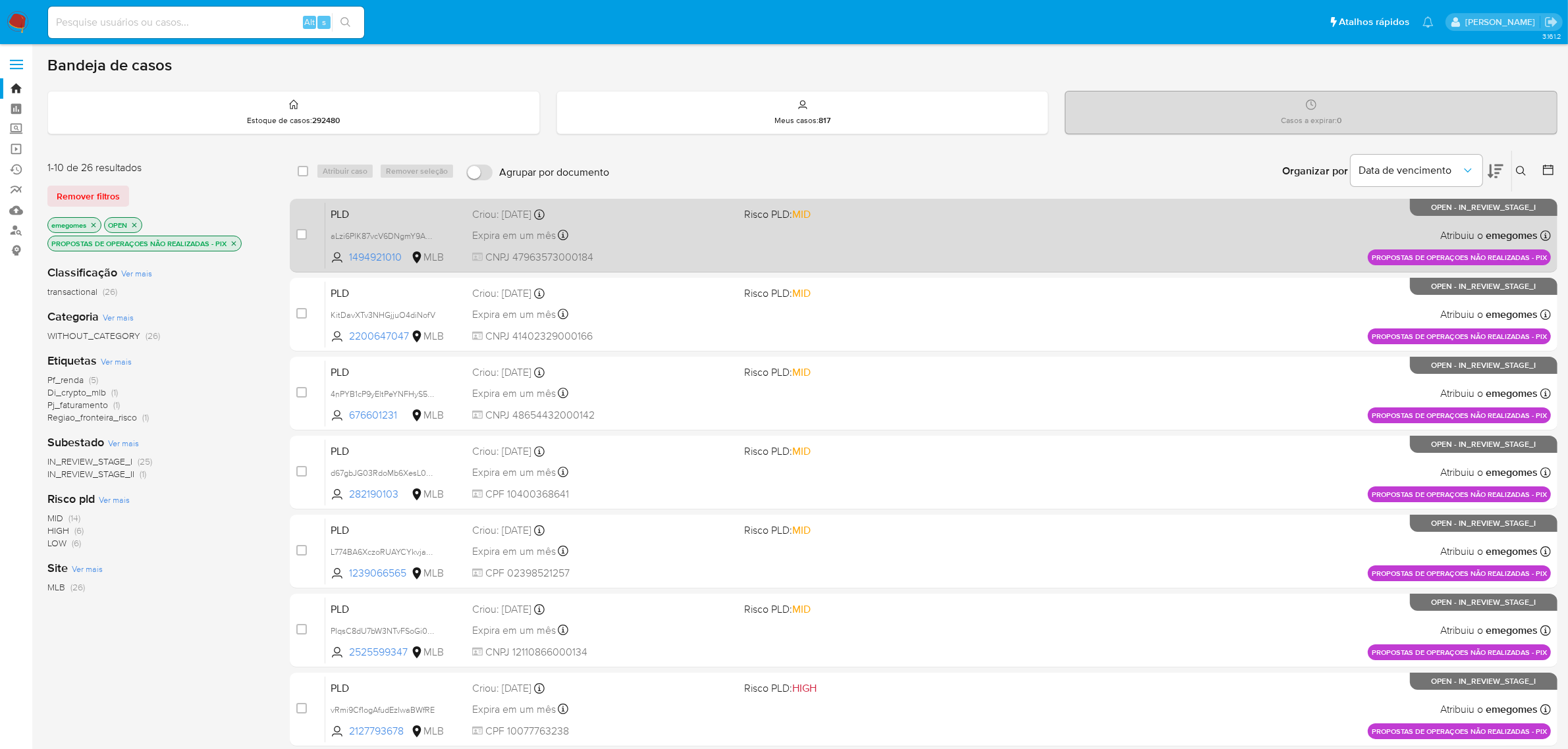
click at [656, 256] on span "CNPJ 47963573000184" at bounding box center [604, 257] width 262 height 15
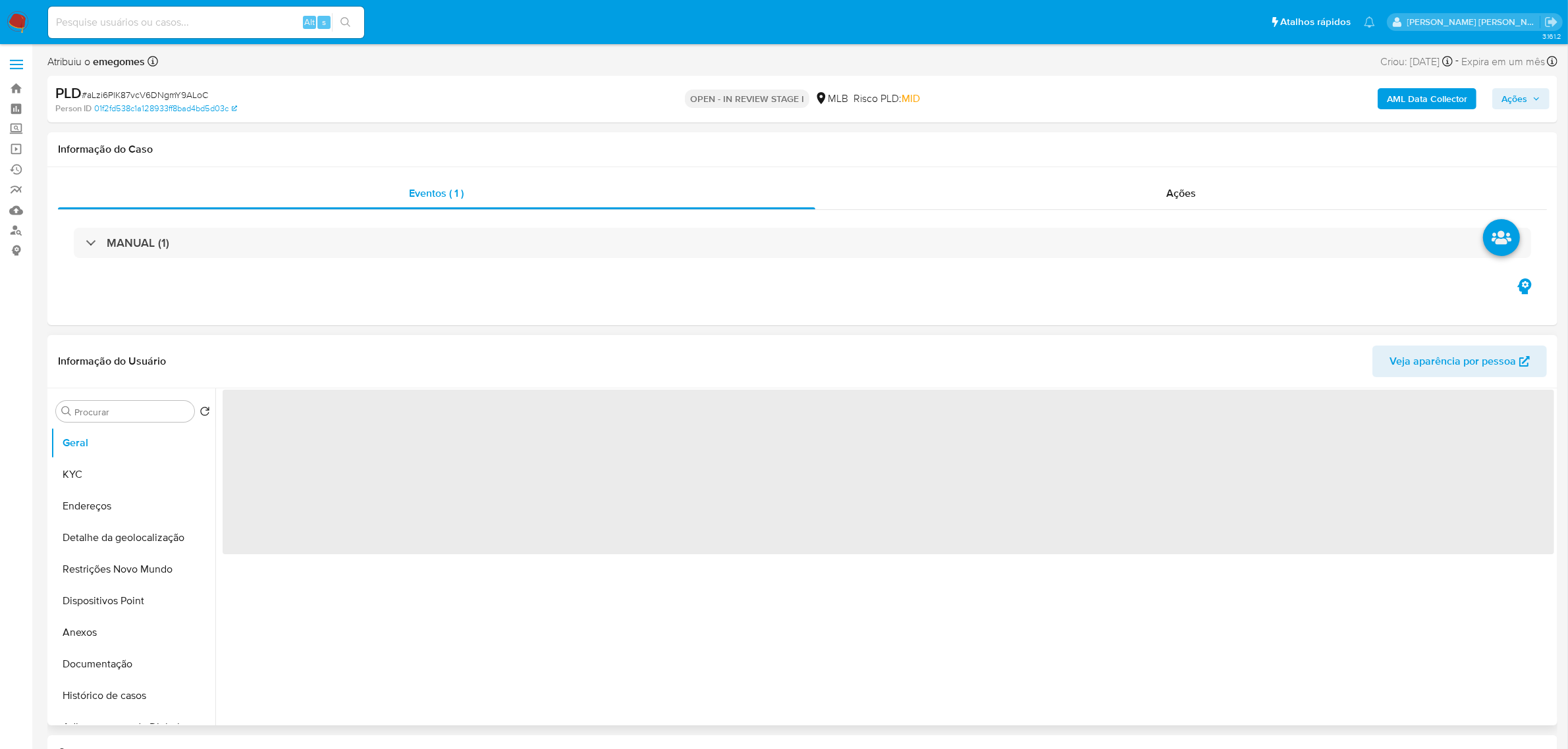
select select "10"
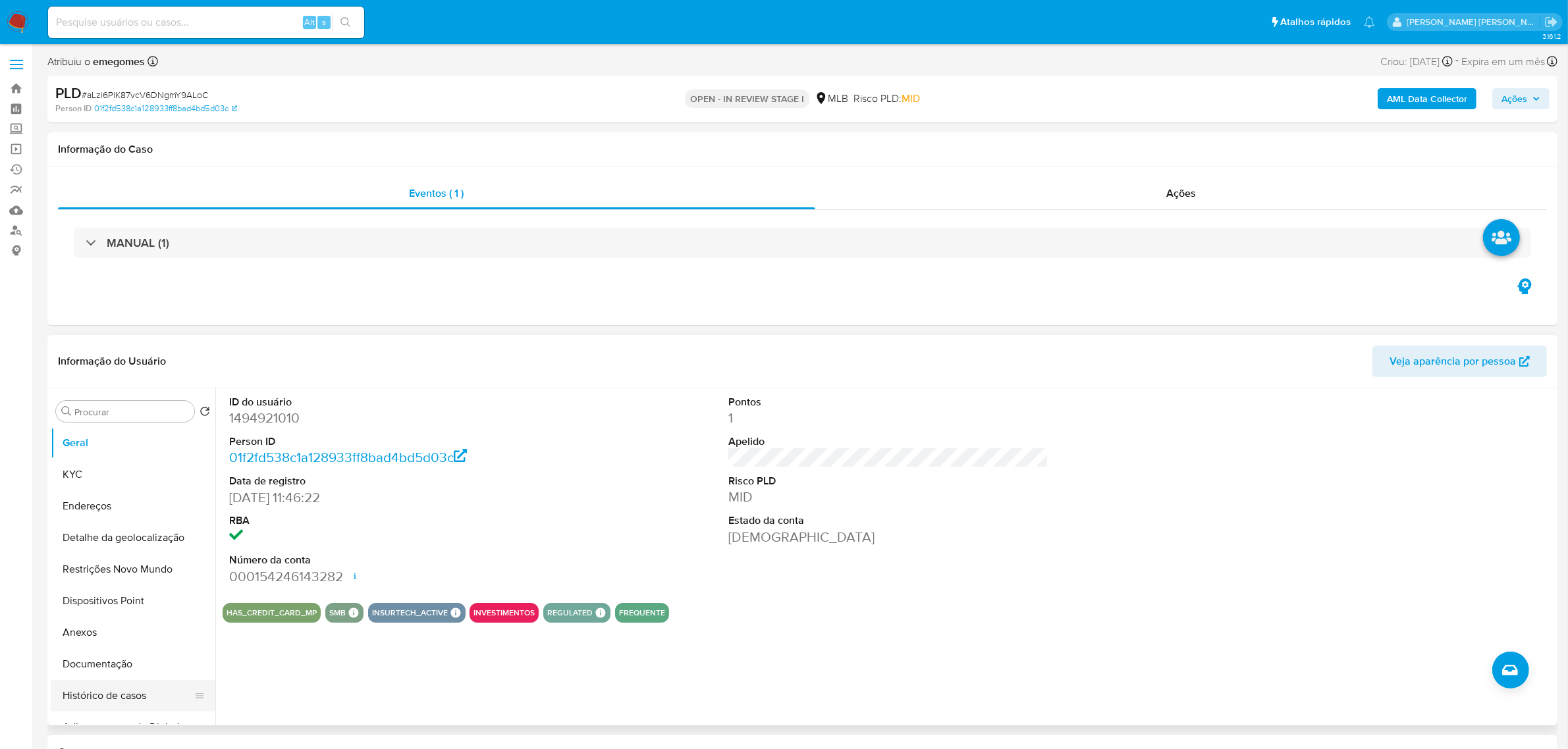
click at [87, 696] on button "Histórico de casos" at bounding box center [128, 696] width 154 height 32
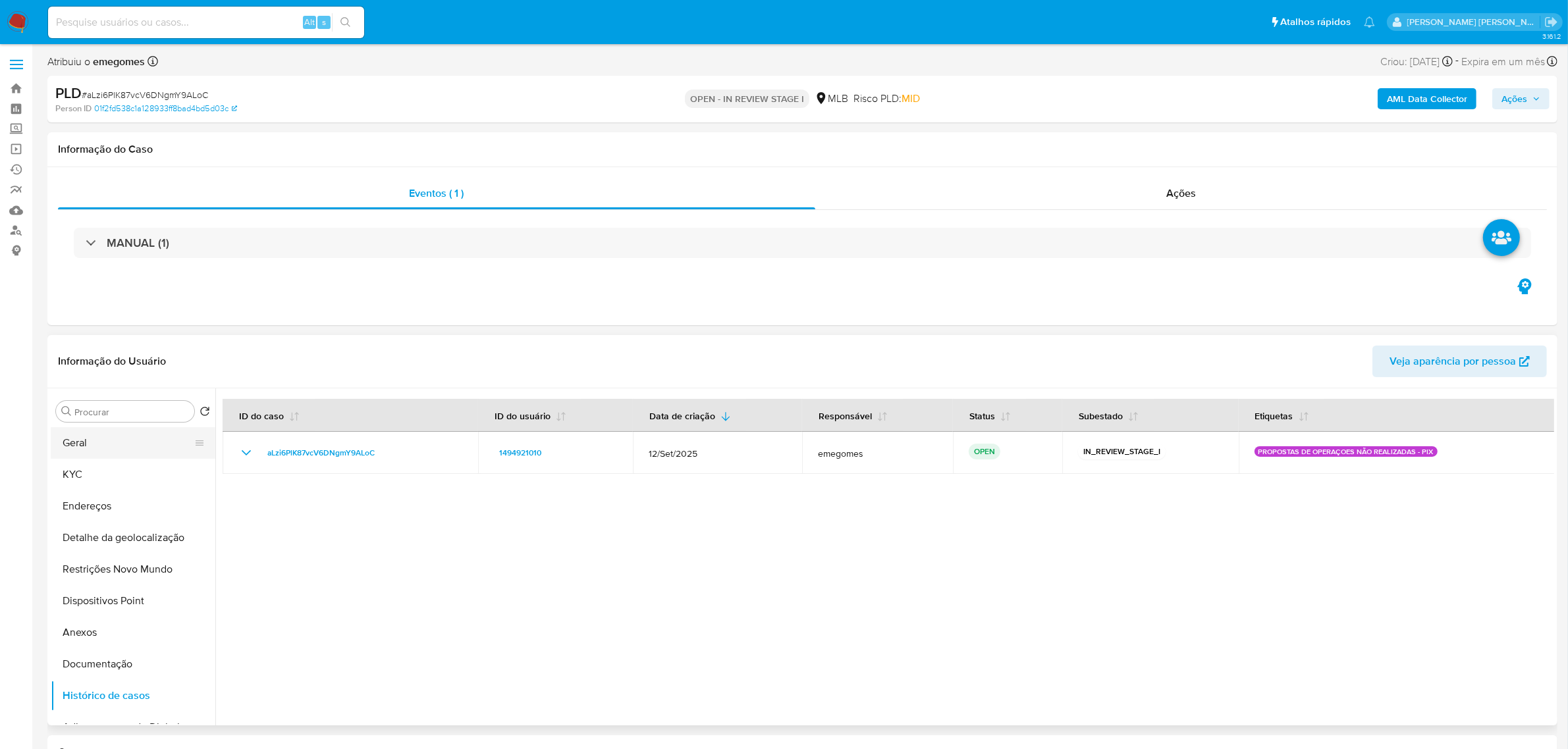
click at [120, 446] on button "Geral" at bounding box center [128, 443] width 154 height 32
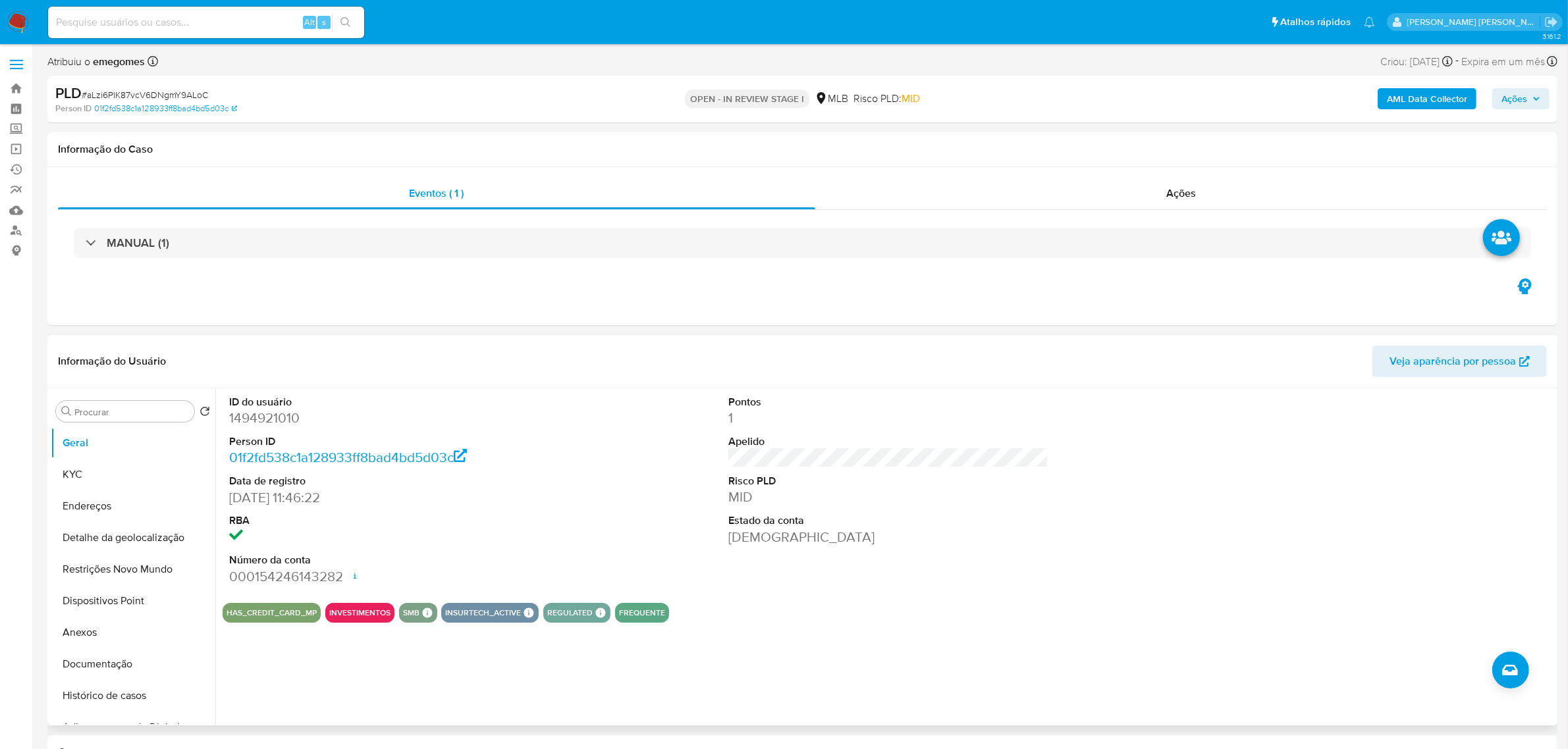
click at [446, 364] on header "Informação do Usuário Veja aparência por pessoa" at bounding box center [802, 361] width 1489 height 32
click at [118, 472] on button "KYC" at bounding box center [128, 475] width 154 height 32
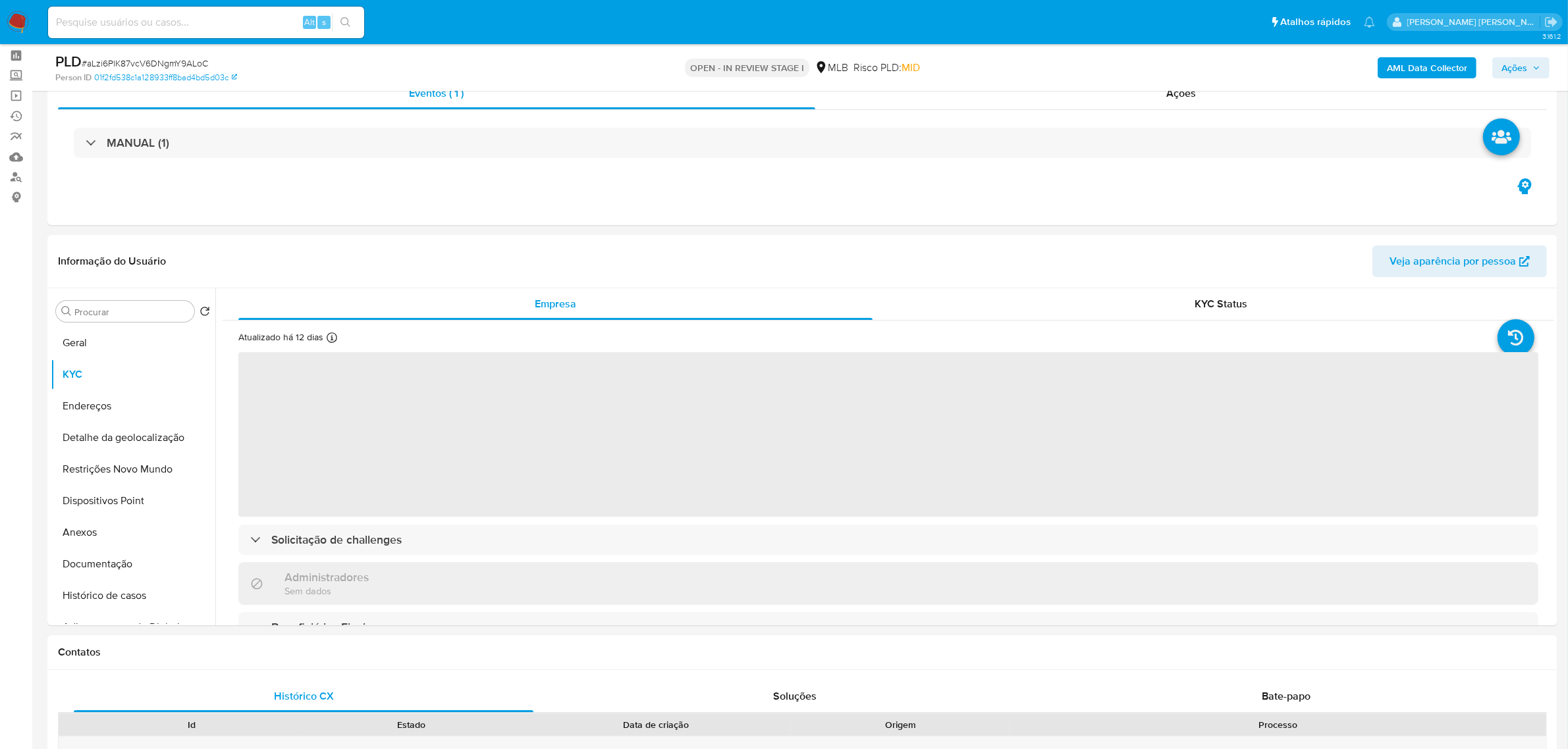
scroll to position [82, 0]
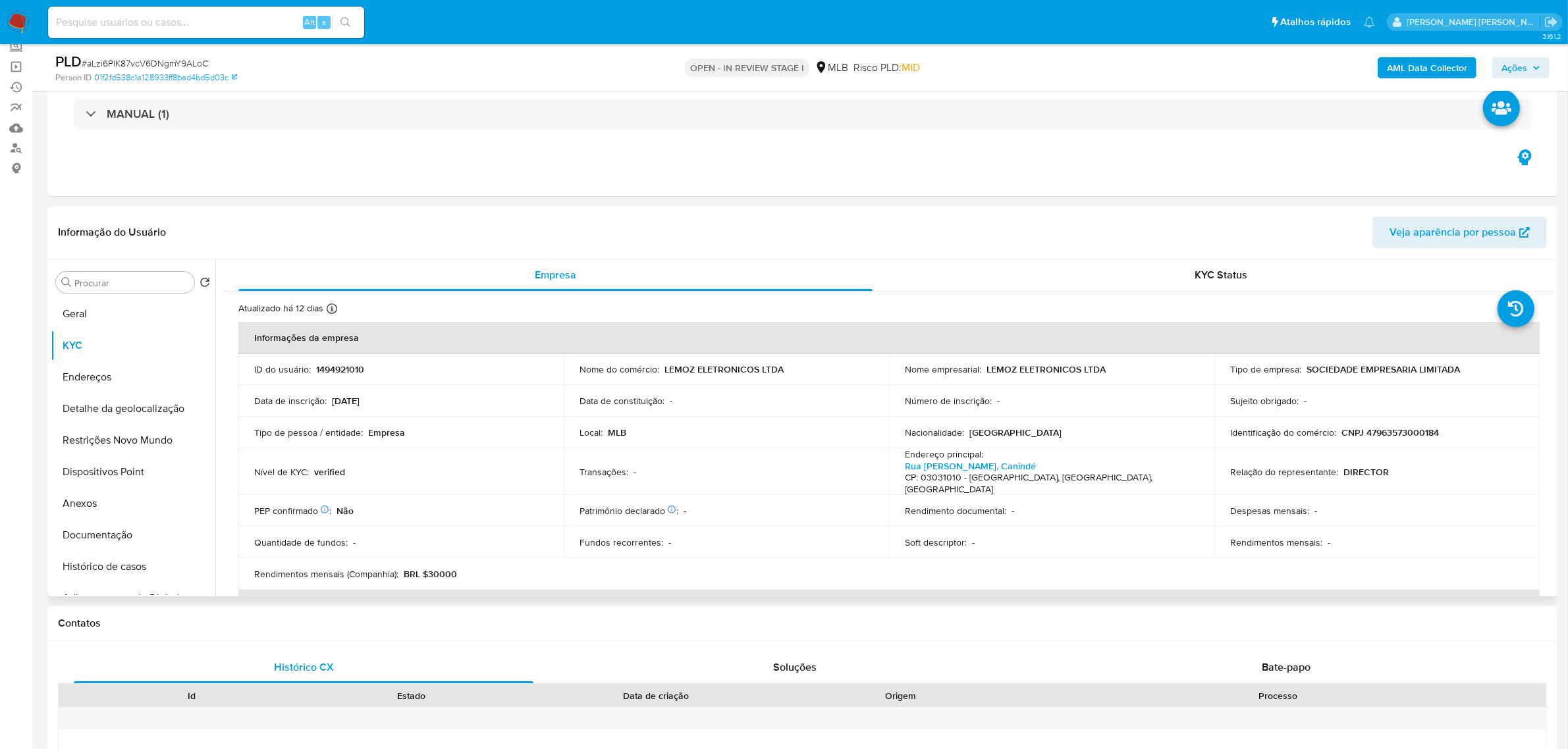
click at [512, 211] on div "Informação do Usuário Veja aparência por pessoa" at bounding box center [802, 233] width 1510 height 54
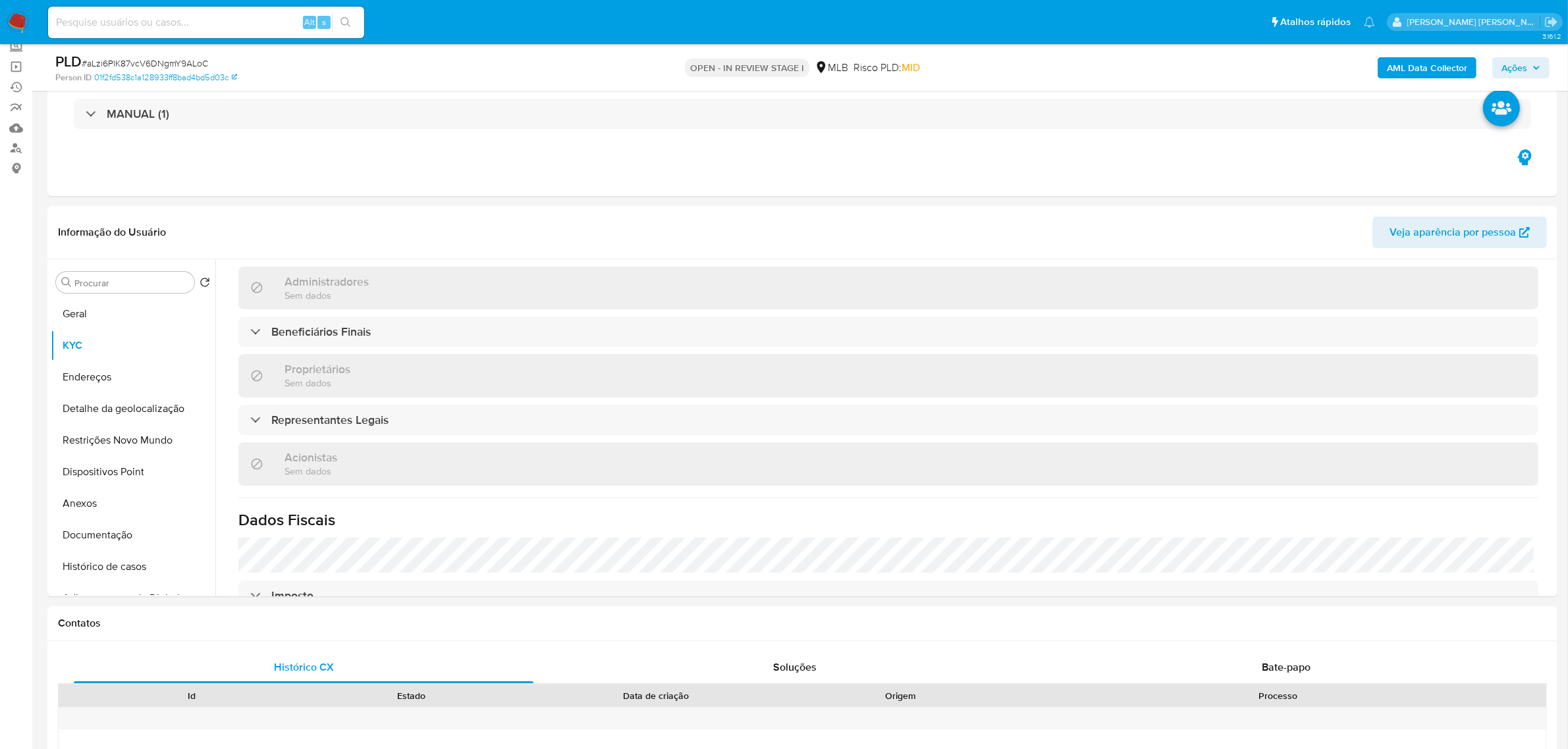
scroll to position [576, 0]
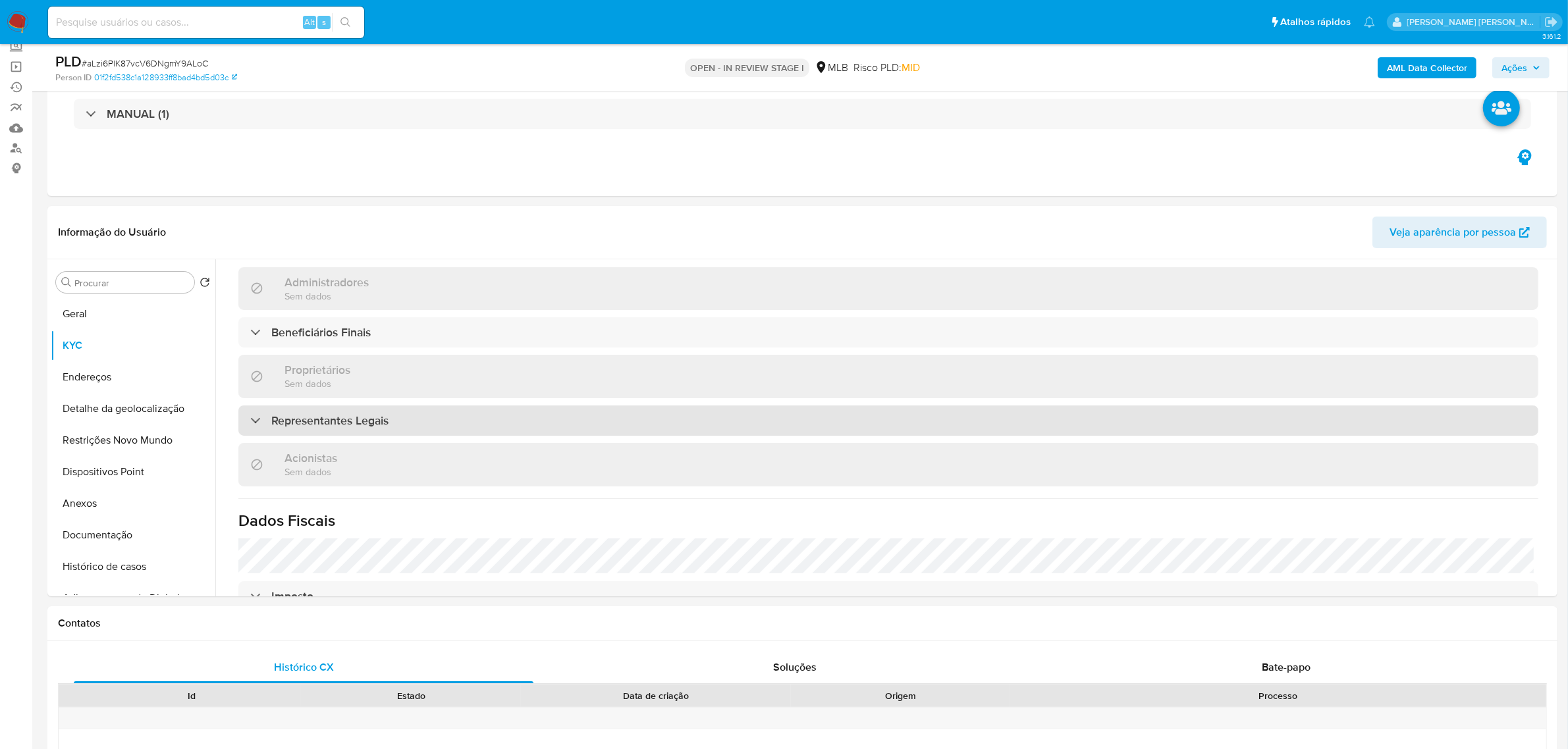
click at [389, 406] on div "Representantes Legais" at bounding box center [888, 420] width 1300 height 30
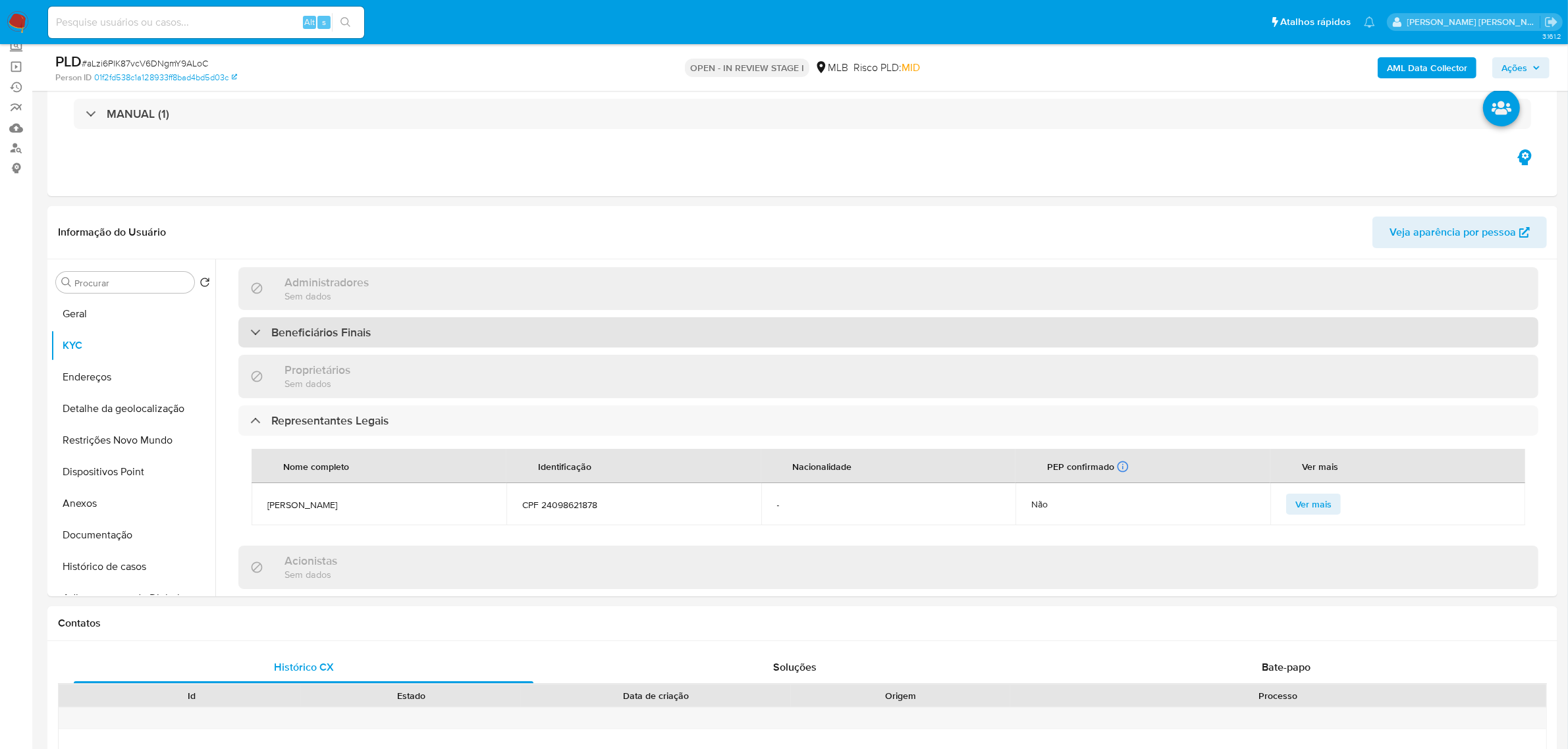
click at [438, 318] on div "Beneficiários Finais" at bounding box center [888, 332] width 1300 height 30
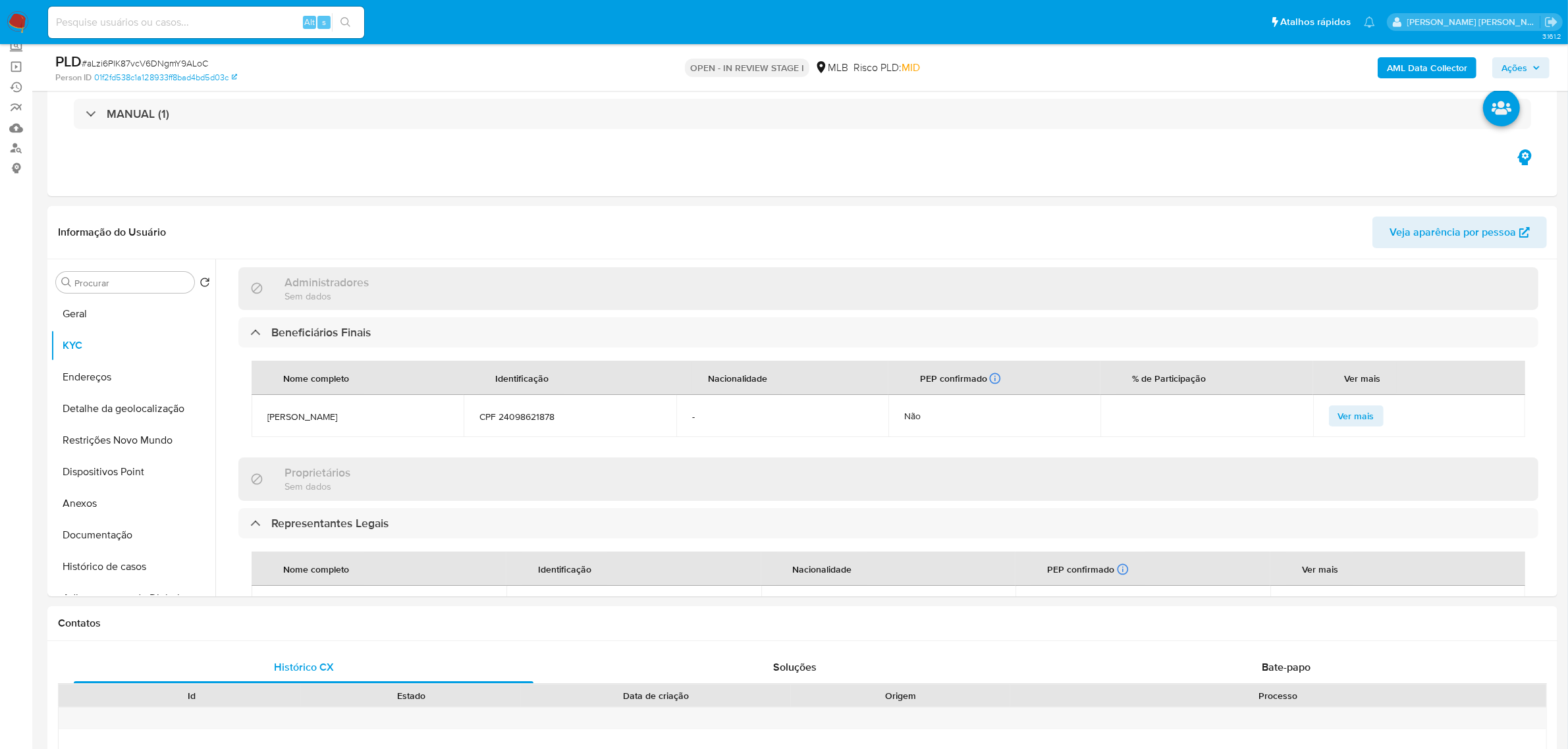
click at [407, 397] on td "HUIPING LIU" at bounding box center [357, 416] width 212 height 42
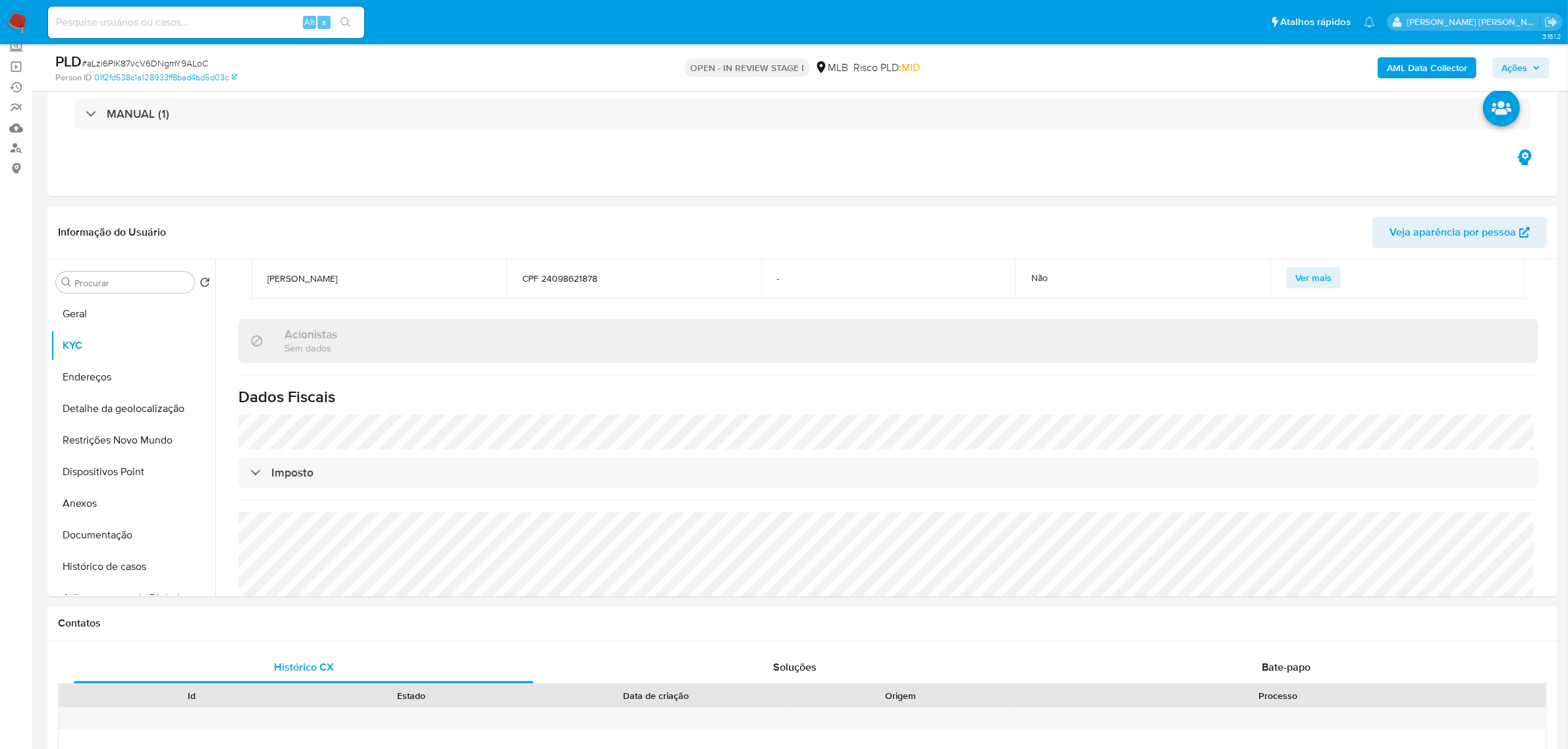
scroll to position [962, 0]
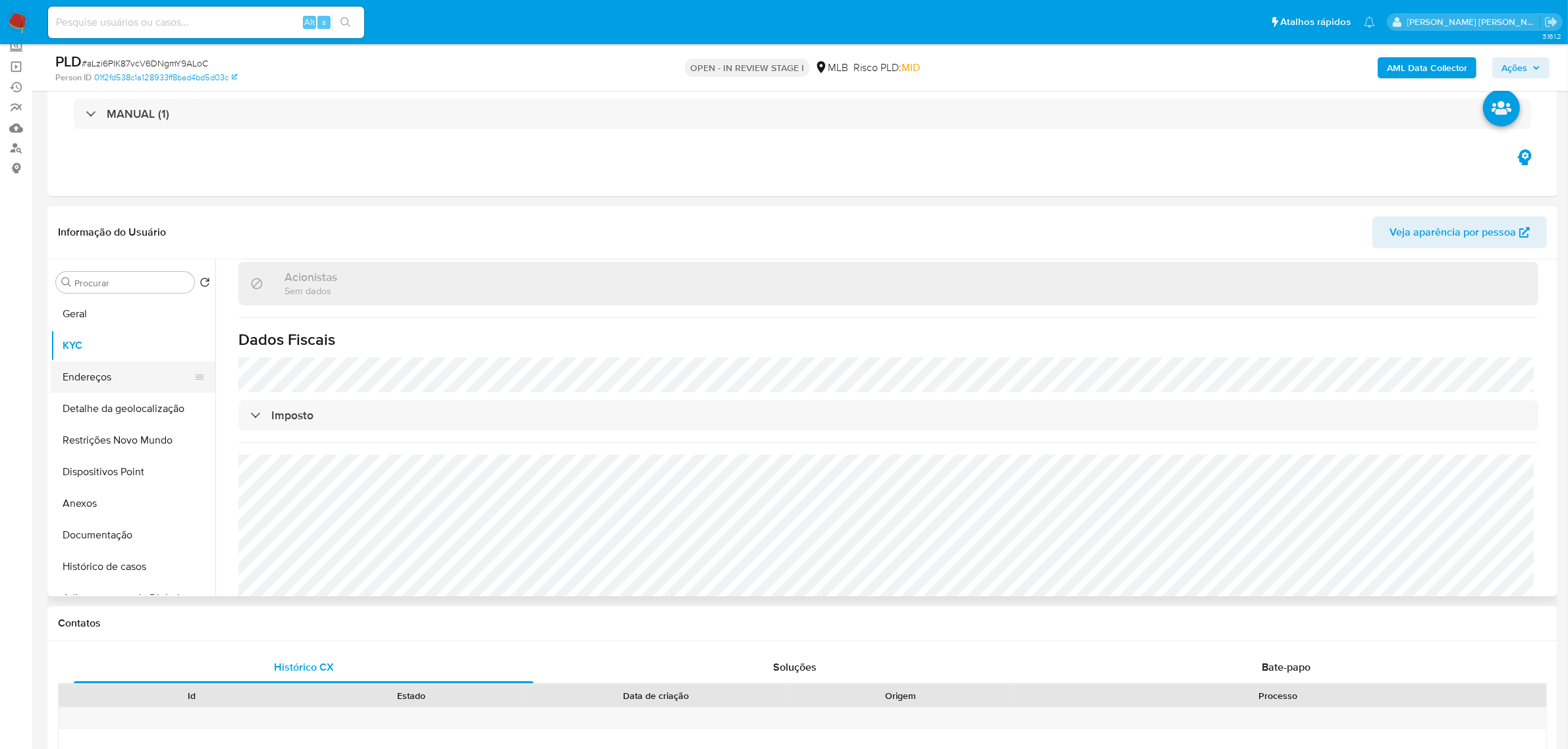
click at [110, 375] on button "Endereços" at bounding box center [128, 377] width 154 height 32
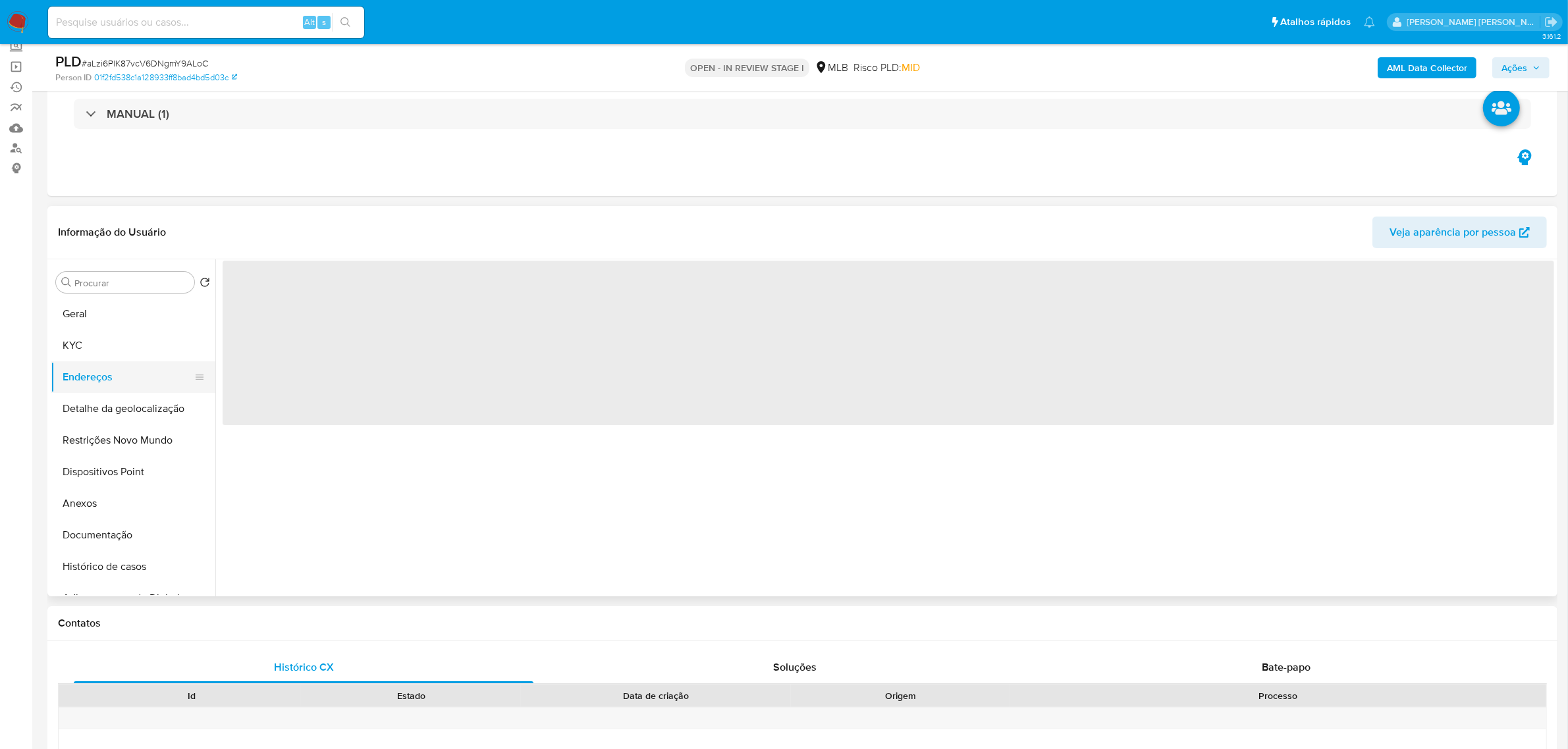
scroll to position [0, 0]
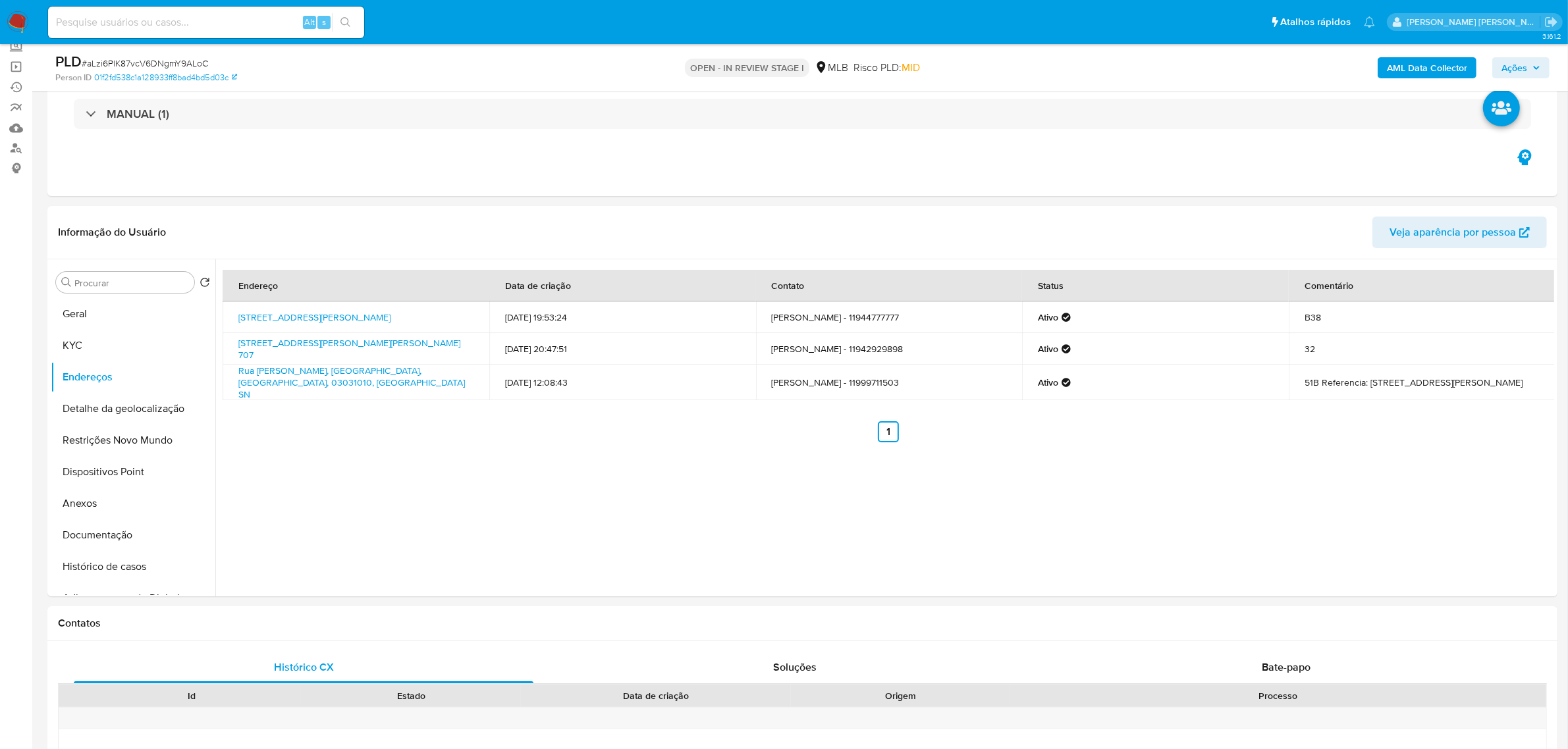
click at [130, 404] on button "Detalhe da geolocalização" at bounding box center [128, 408] width 154 height 32
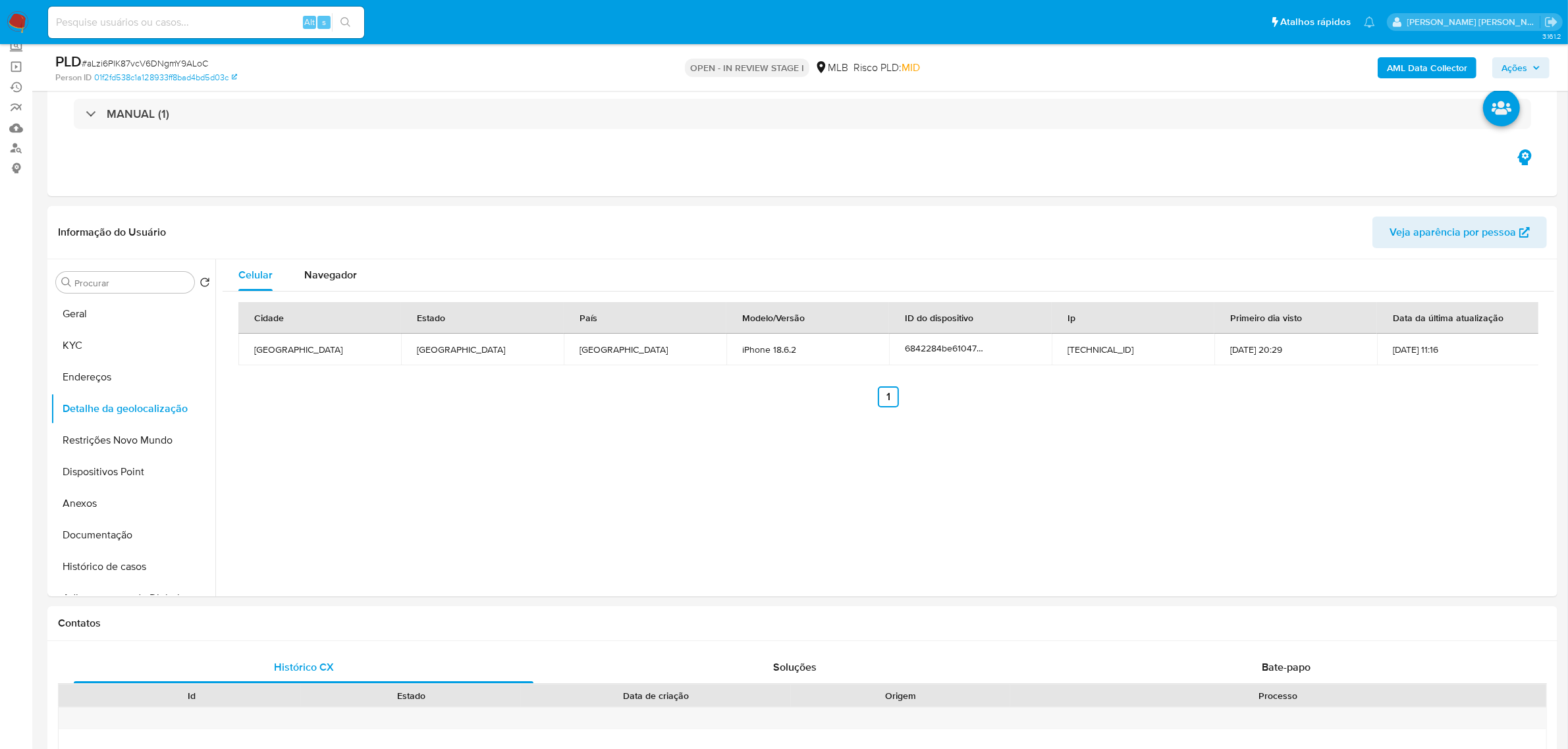
click at [104, 438] on button "Restrições Novo Mundo" at bounding box center [128, 440] width 154 height 32
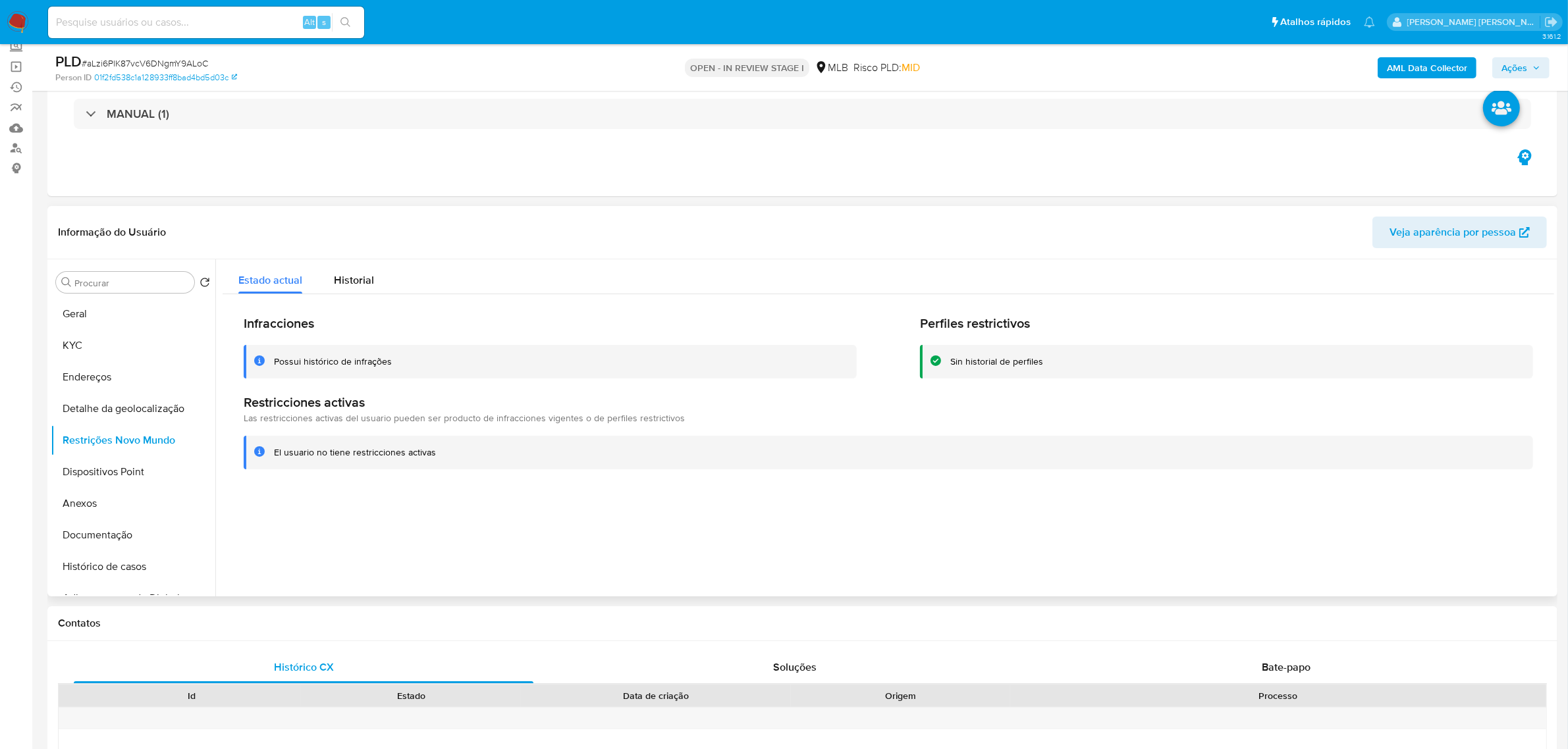
click at [400, 206] on div "Informação do Usuário Veja aparência por pessoa" at bounding box center [802, 233] width 1510 height 54
click at [103, 475] on button "Dispositivos Point" at bounding box center [128, 472] width 154 height 32
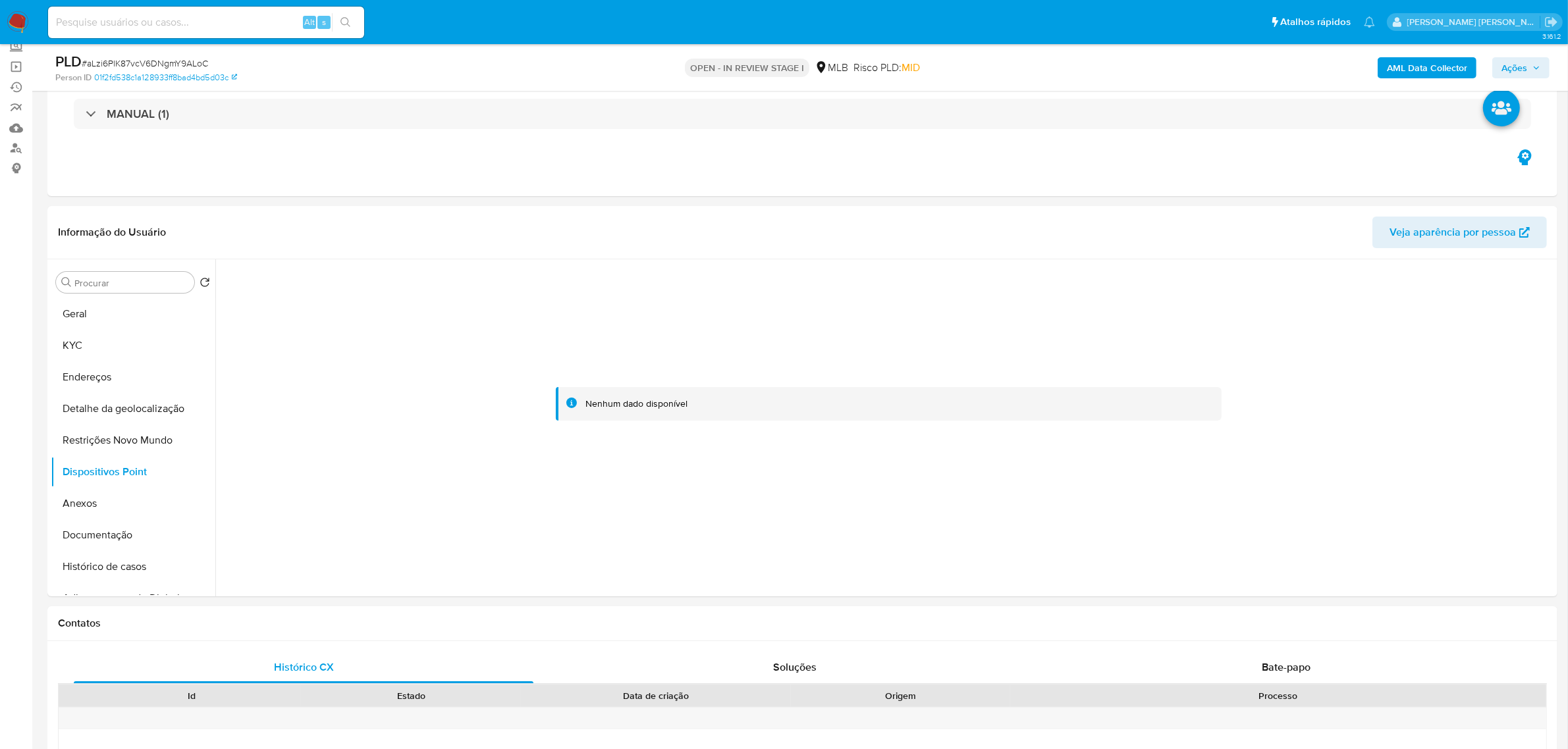
click at [96, 528] on button "Documentação" at bounding box center [128, 535] width 154 height 32
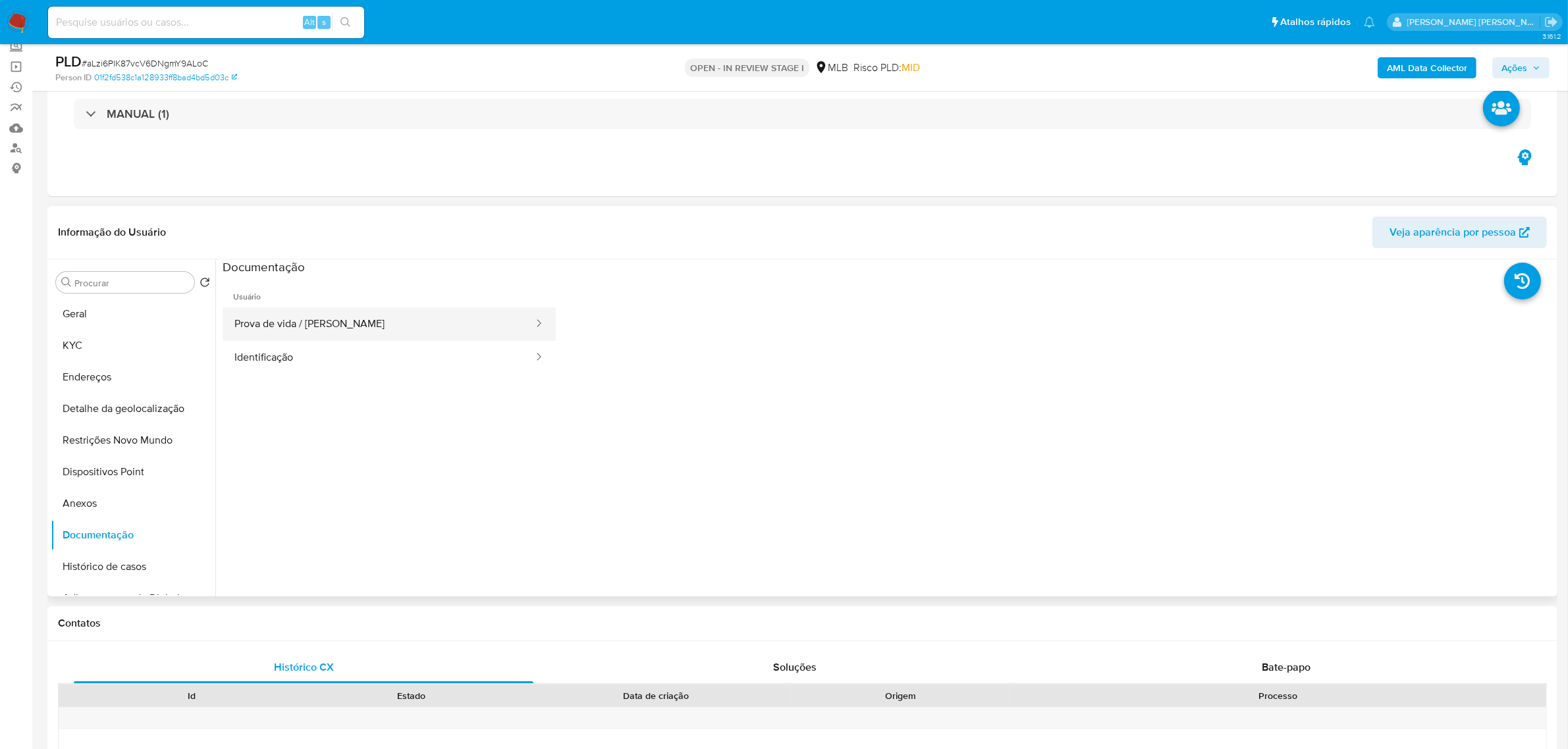
click at [292, 310] on button "Prova de vida / Selfie" at bounding box center [379, 324] width 313 height 34
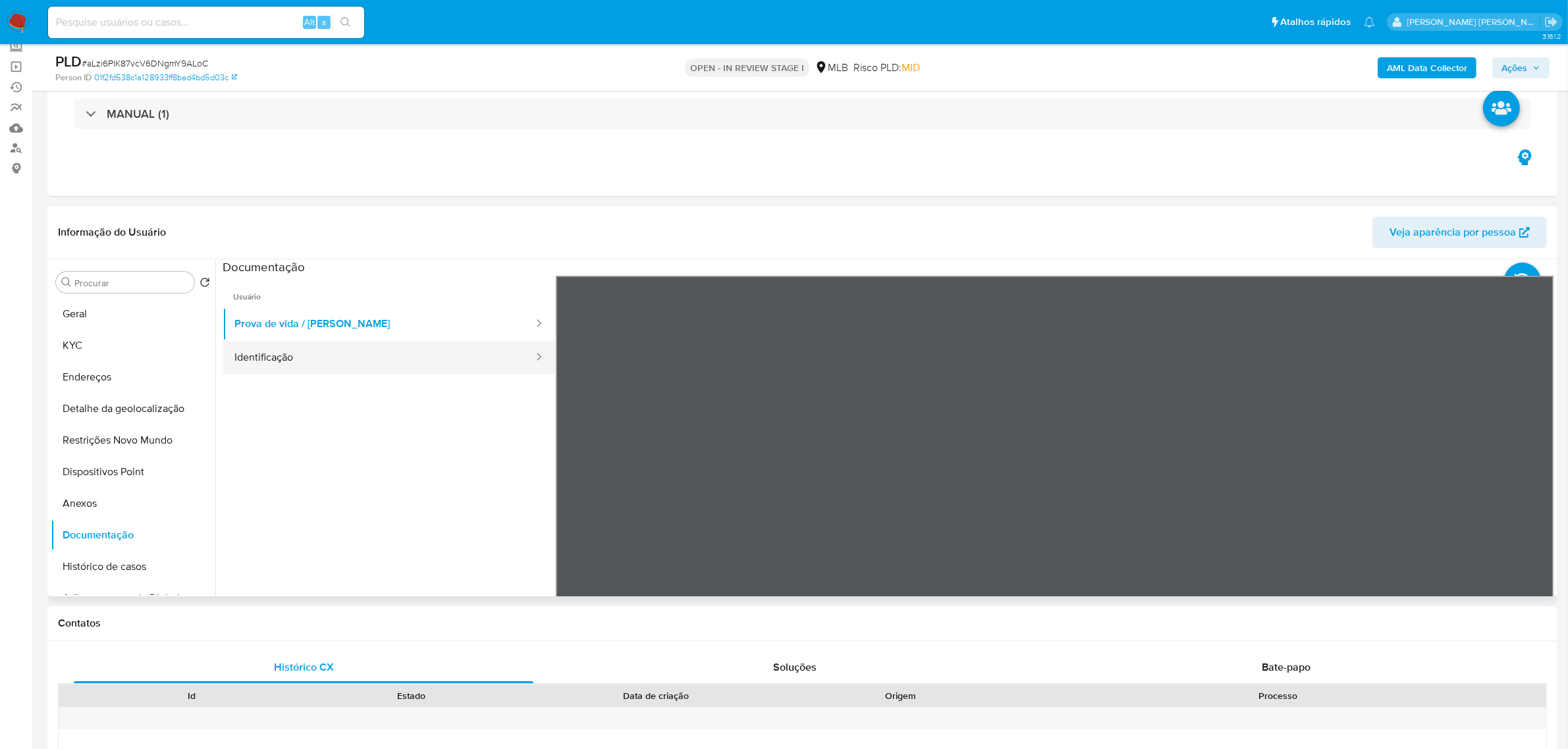
click at [280, 353] on button "Identificação" at bounding box center [379, 357] width 313 height 34
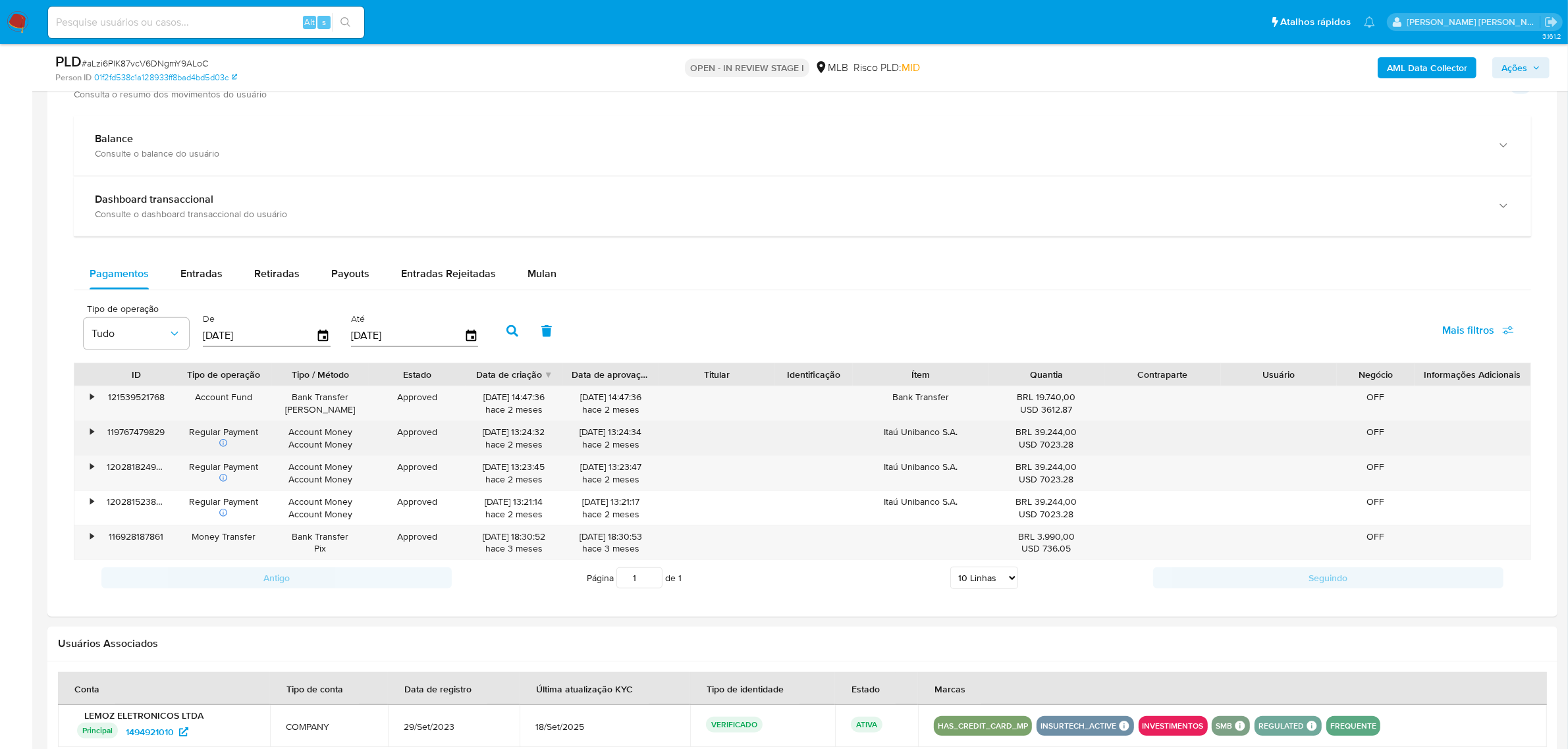
scroll to position [987, 0]
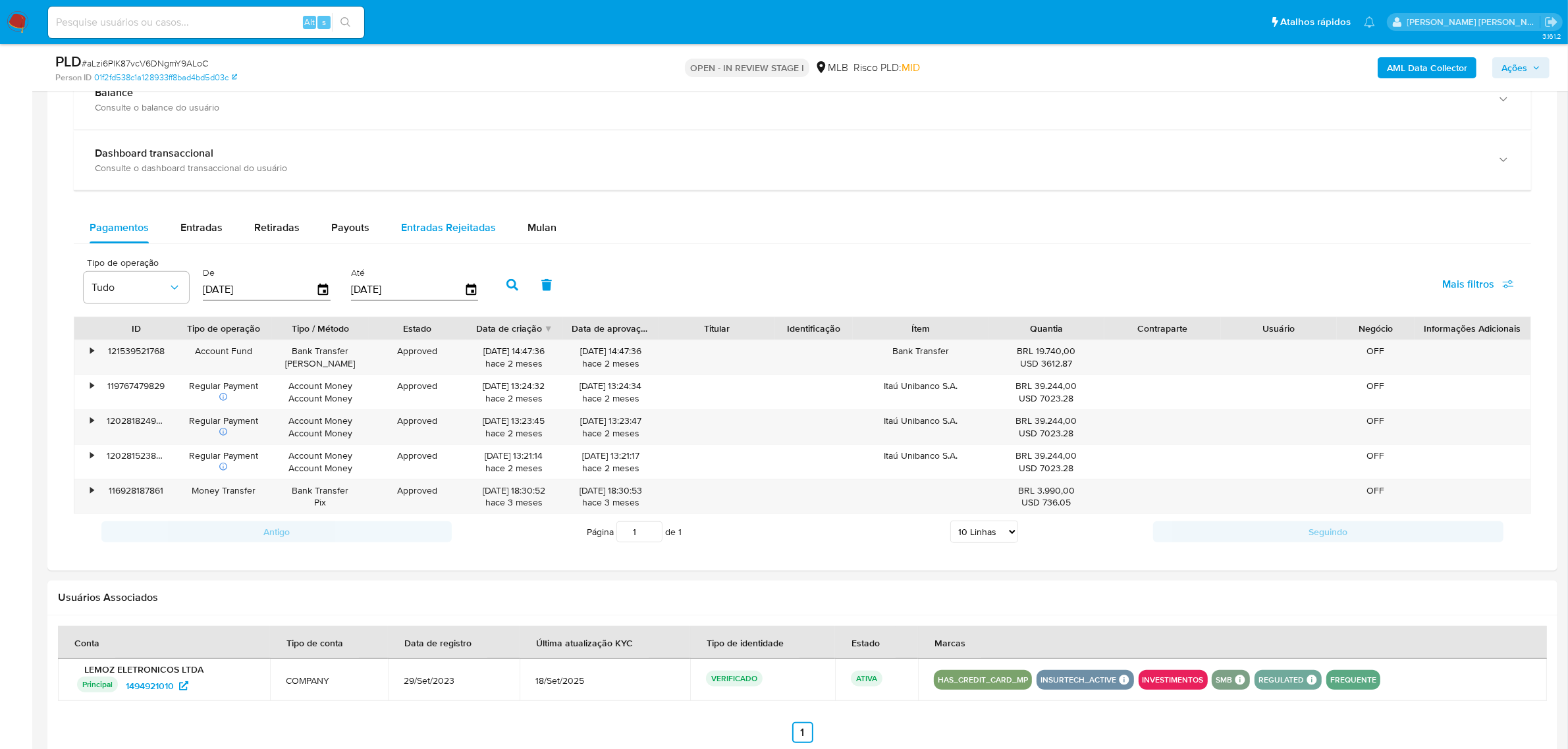
click at [459, 235] on span "Entradas Rejeitadas" at bounding box center [449, 228] width 95 height 16
select select "10"
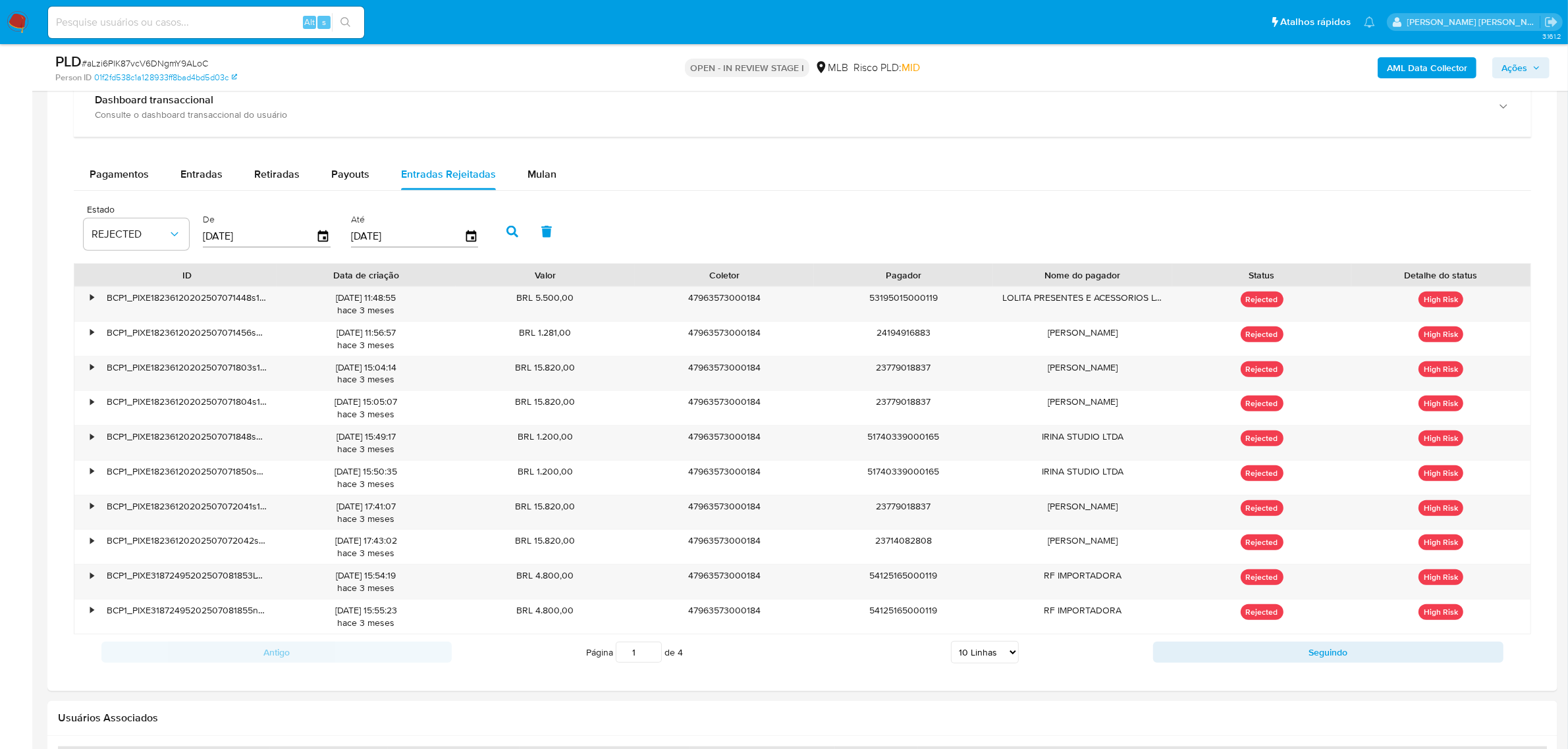
scroll to position [1069, 0]
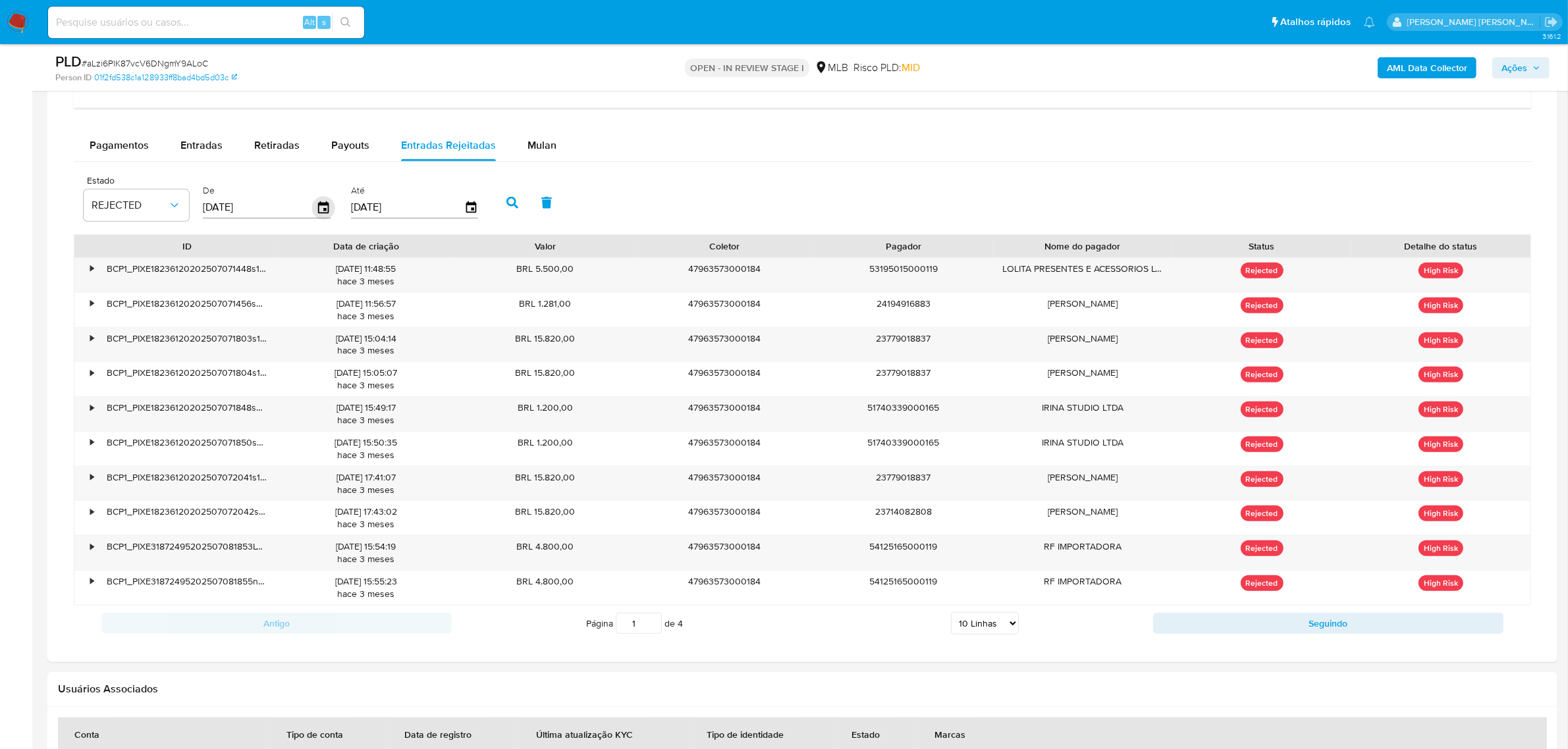
click at [325, 207] on icon "button" at bounding box center [323, 207] width 10 height 12
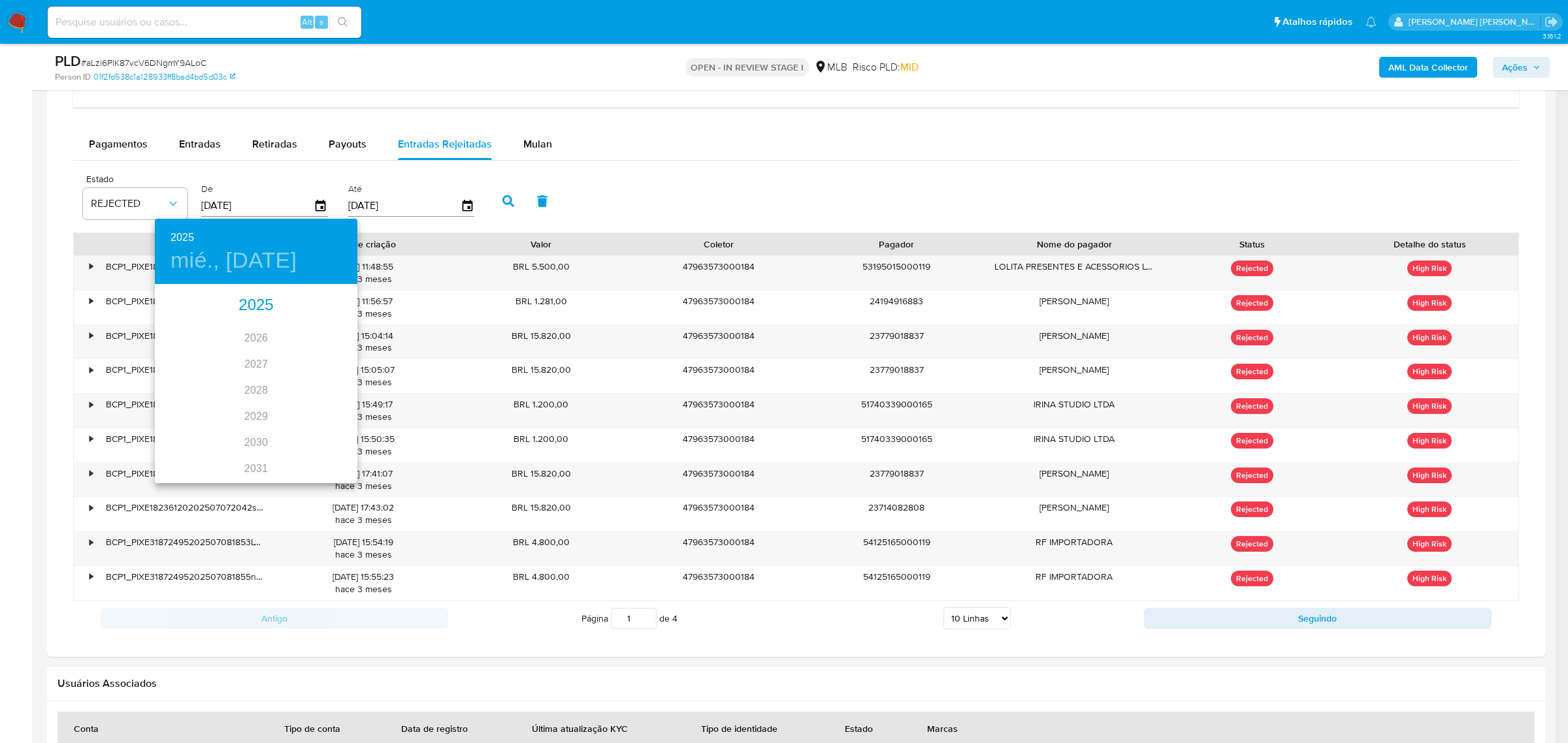
click at [255, 312] on div "2025" at bounding box center [256, 306] width 202 height 27
click at [252, 406] on div "ago." at bounding box center [255, 407] width 68 height 49
click at [286, 351] on span "1" at bounding box center [282, 353] width 23 height 13
type input "01/08/2025"
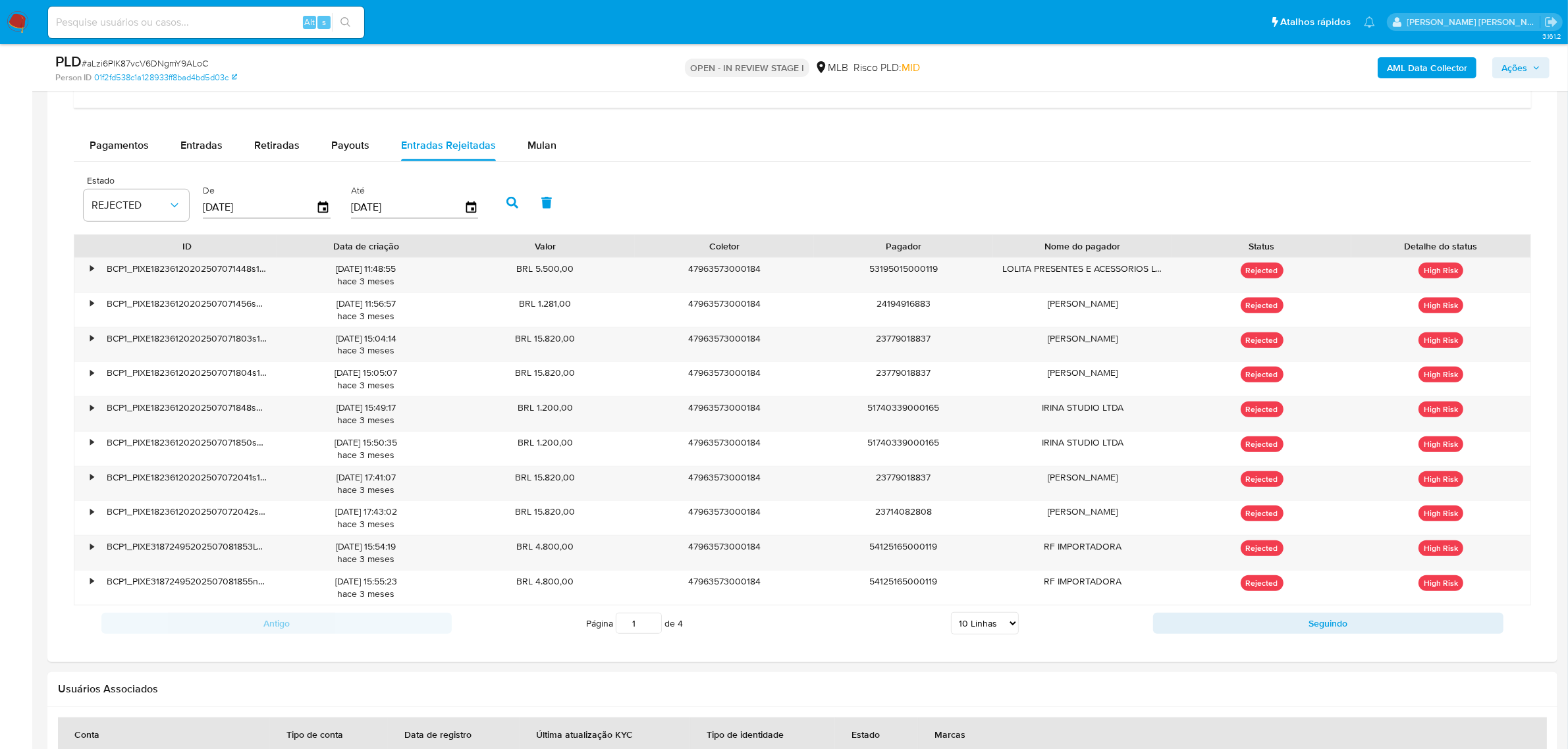
click at [476, 211] on div "Até 29/09/2025" at bounding box center [416, 201] width 137 height 53
click at [470, 208] on icon "button" at bounding box center [471, 207] width 23 height 23
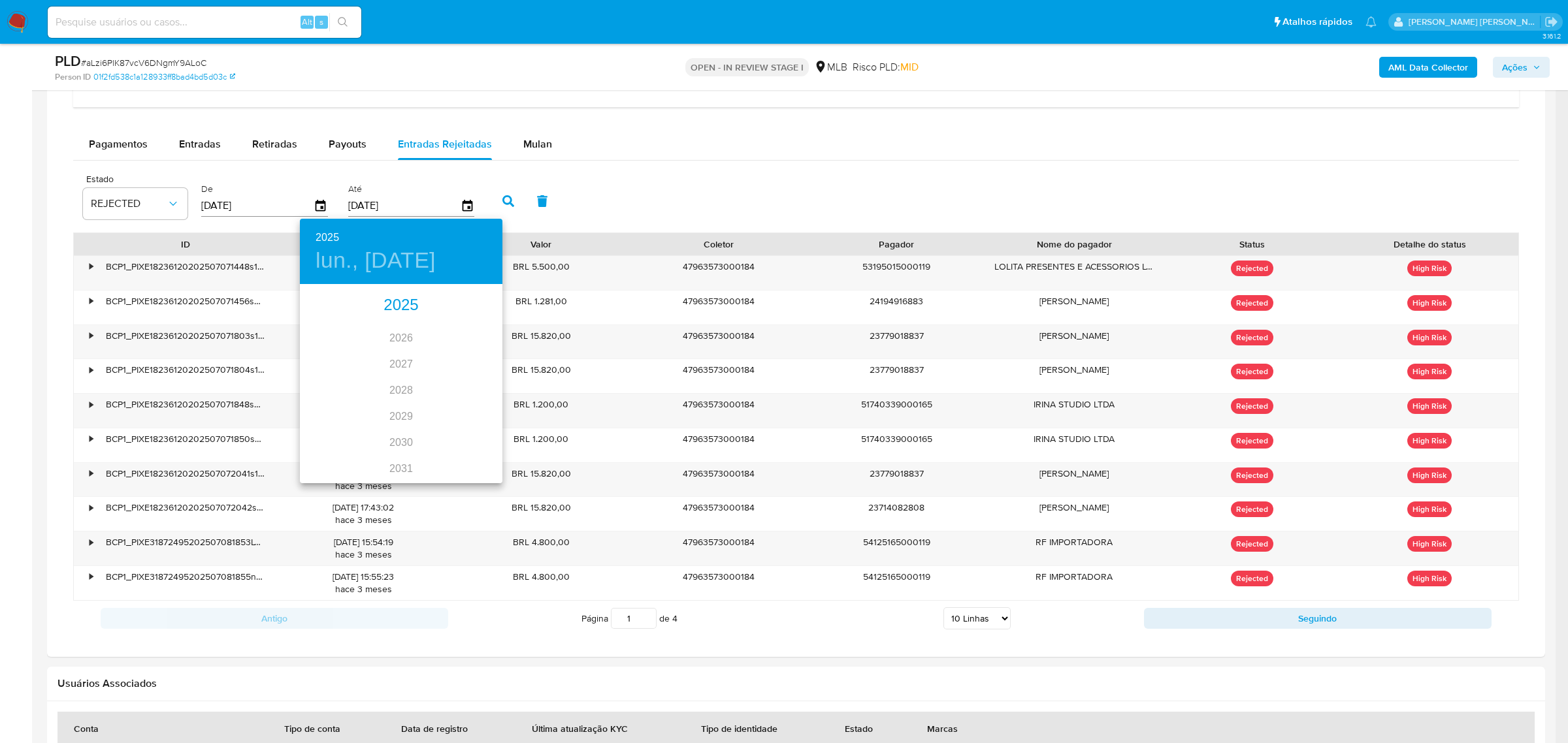
click at [401, 306] on div "2025" at bounding box center [401, 306] width 202 height 27
click at [464, 408] on div "sep." at bounding box center [468, 407] width 68 height 49
click at [475, 419] on p "28" at bounding box center [480, 423] width 10 height 13
type input "28/09/2025"
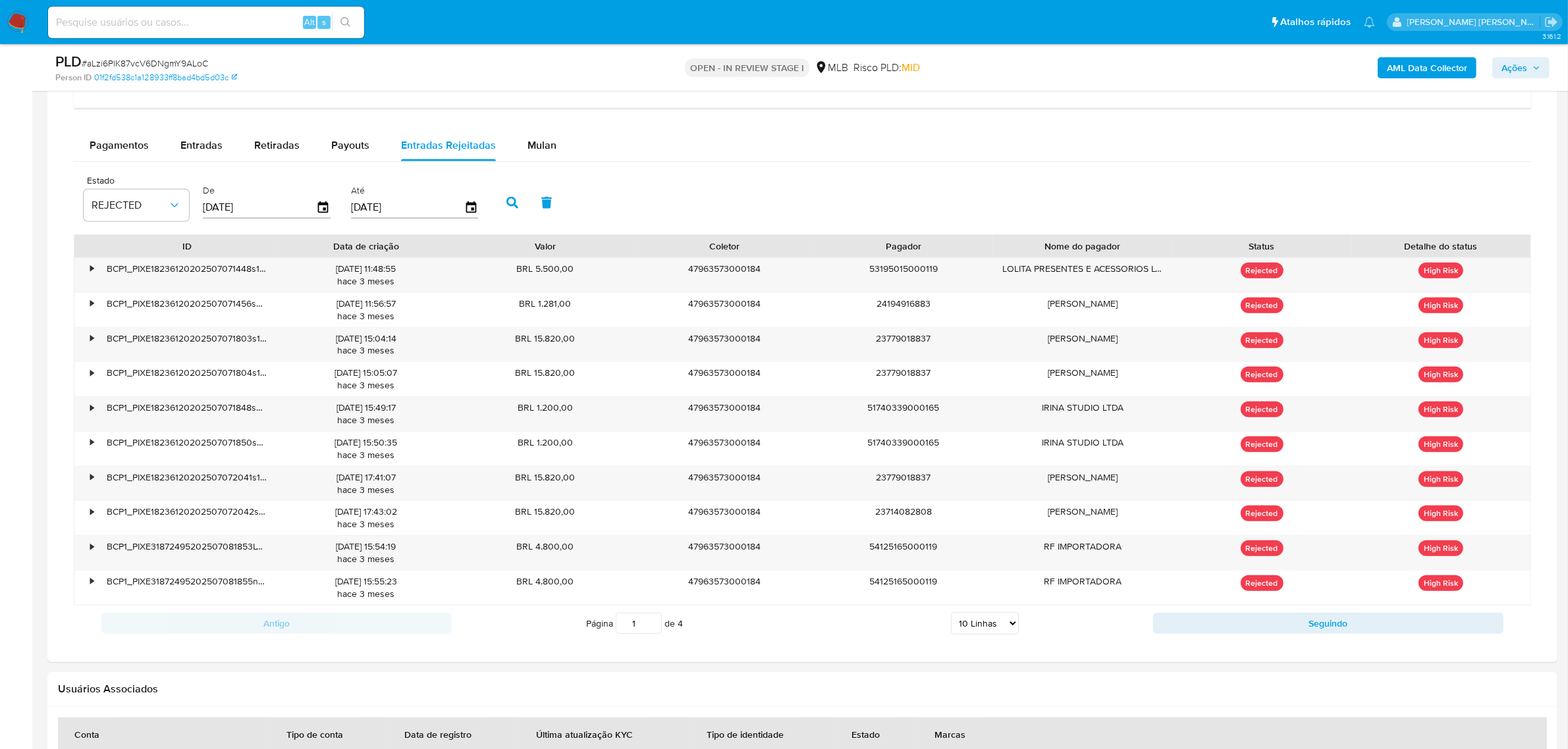
click at [509, 208] on icon "button" at bounding box center [513, 203] width 12 height 12
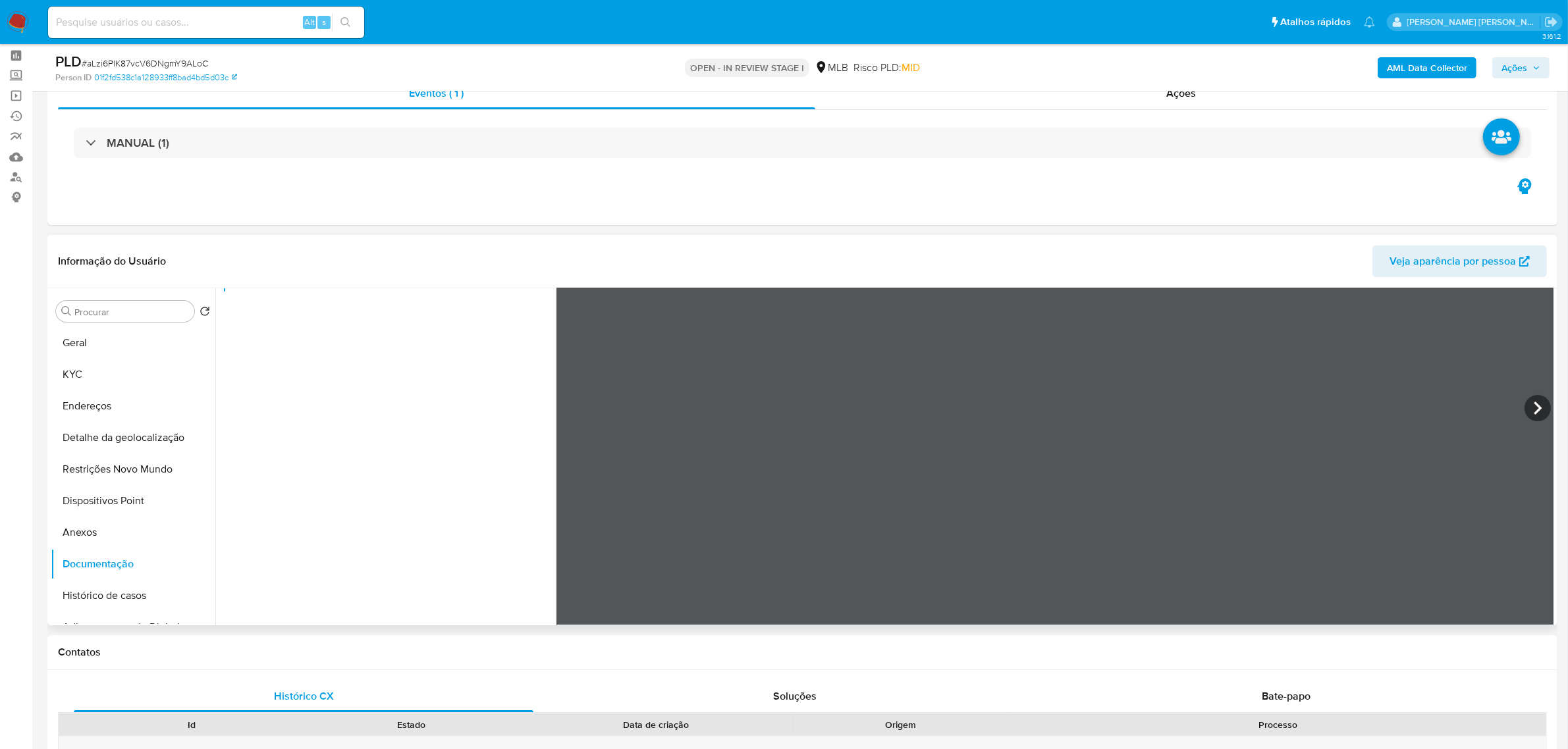
scroll to position [82, 0]
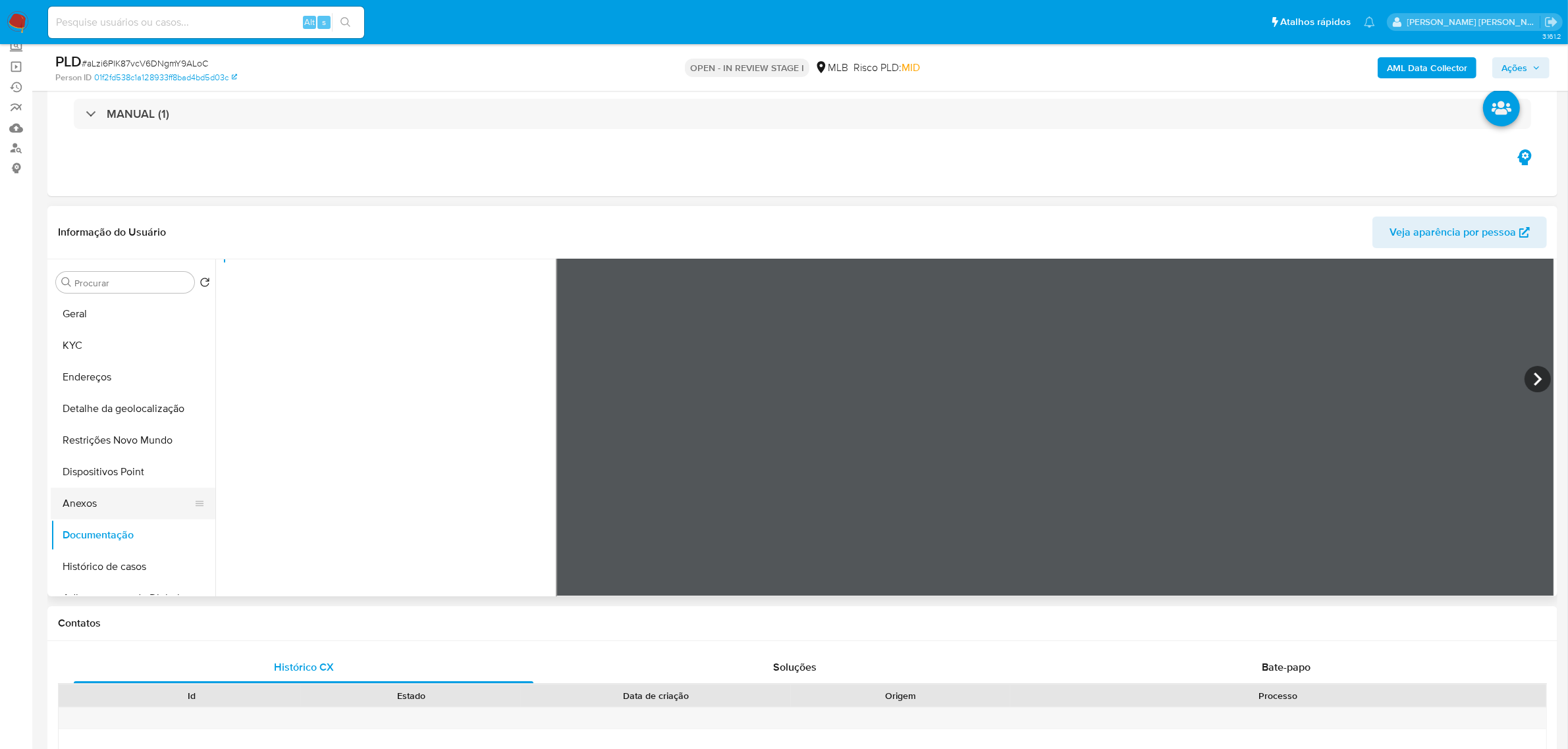
click at [119, 507] on button "Anexos" at bounding box center [128, 503] width 154 height 32
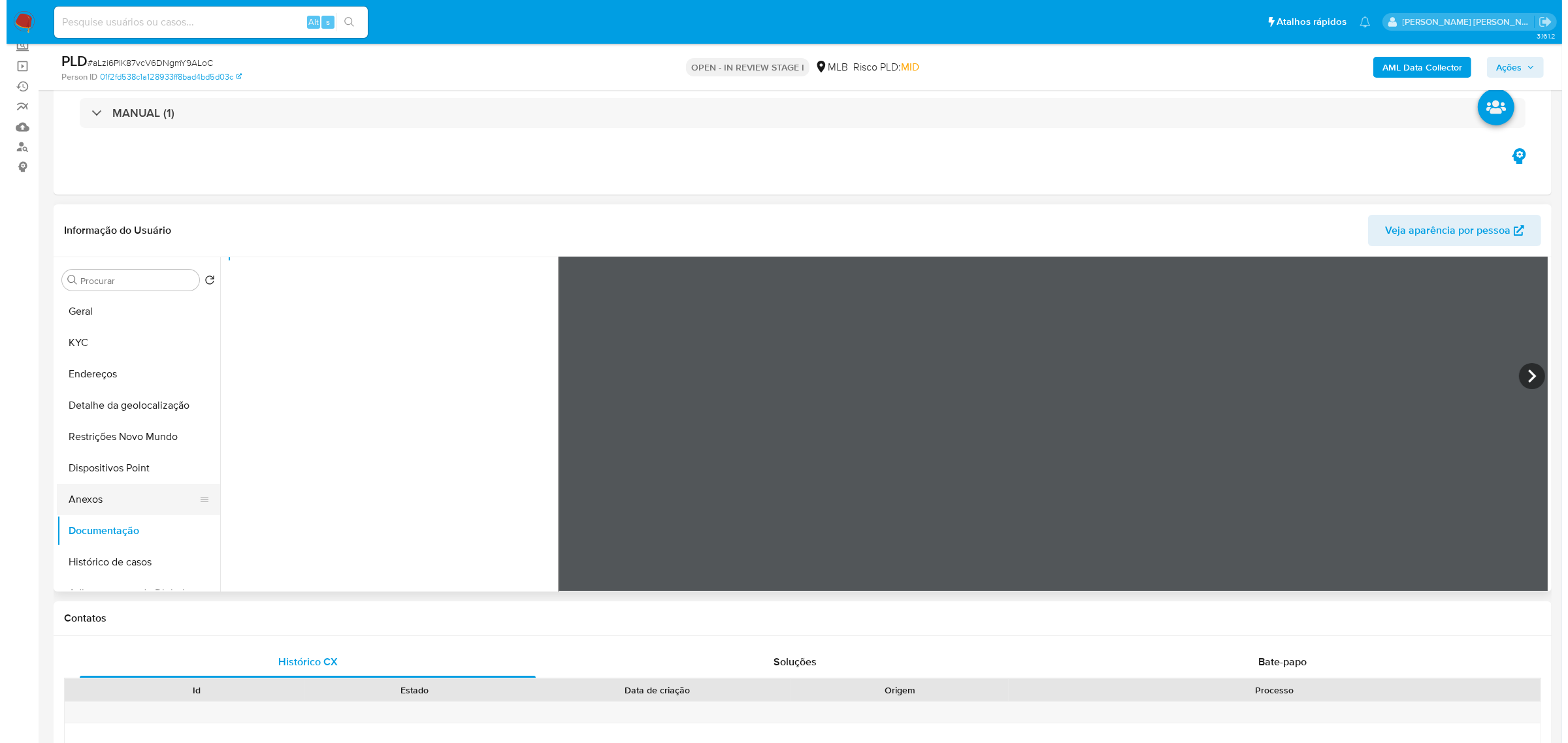
scroll to position [0, 0]
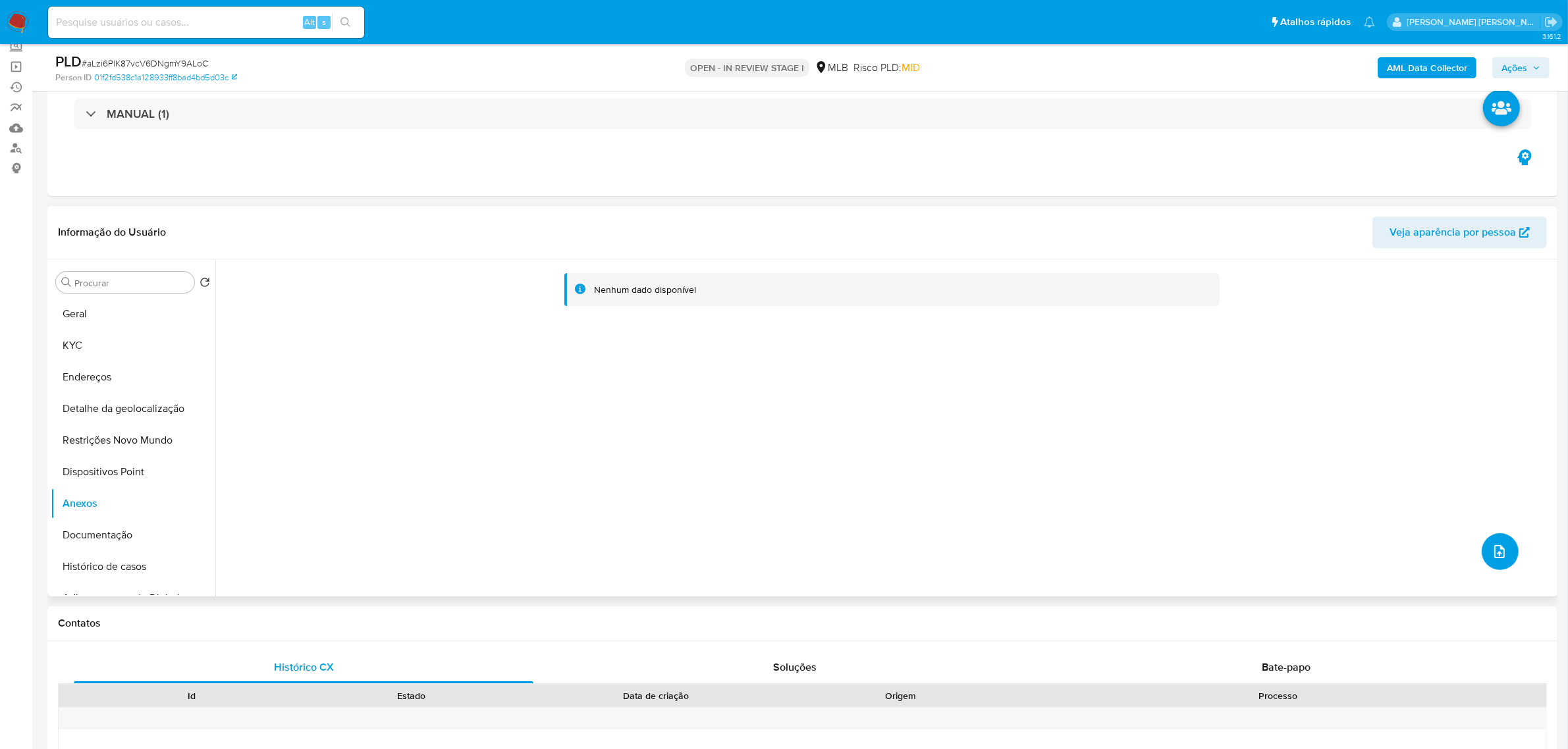
click at [1498, 553] on icon "upload-file" at bounding box center [1500, 551] width 16 height 16
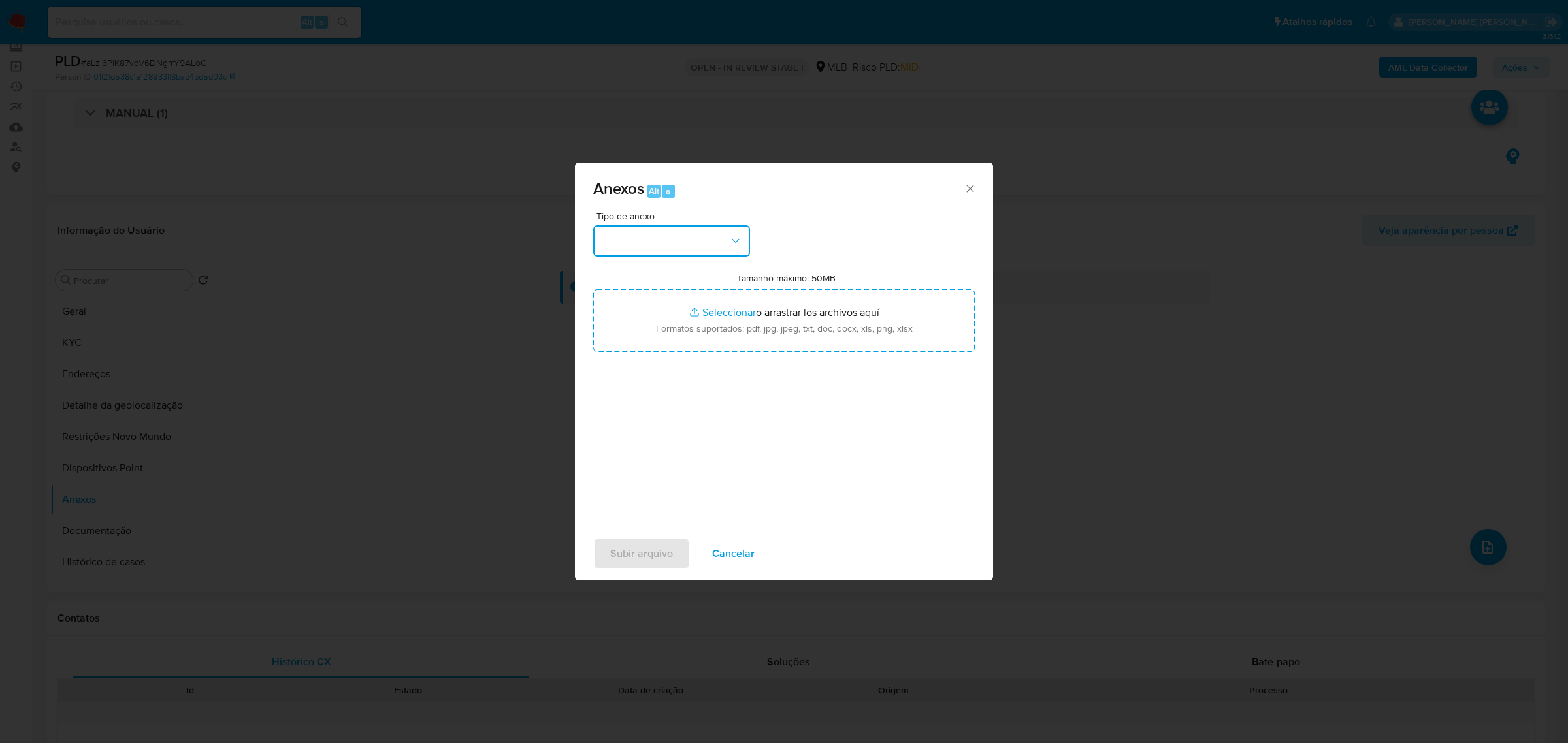
click at [739, 244] on icon "button" at bounding box center [735, 241] width 13 height 13
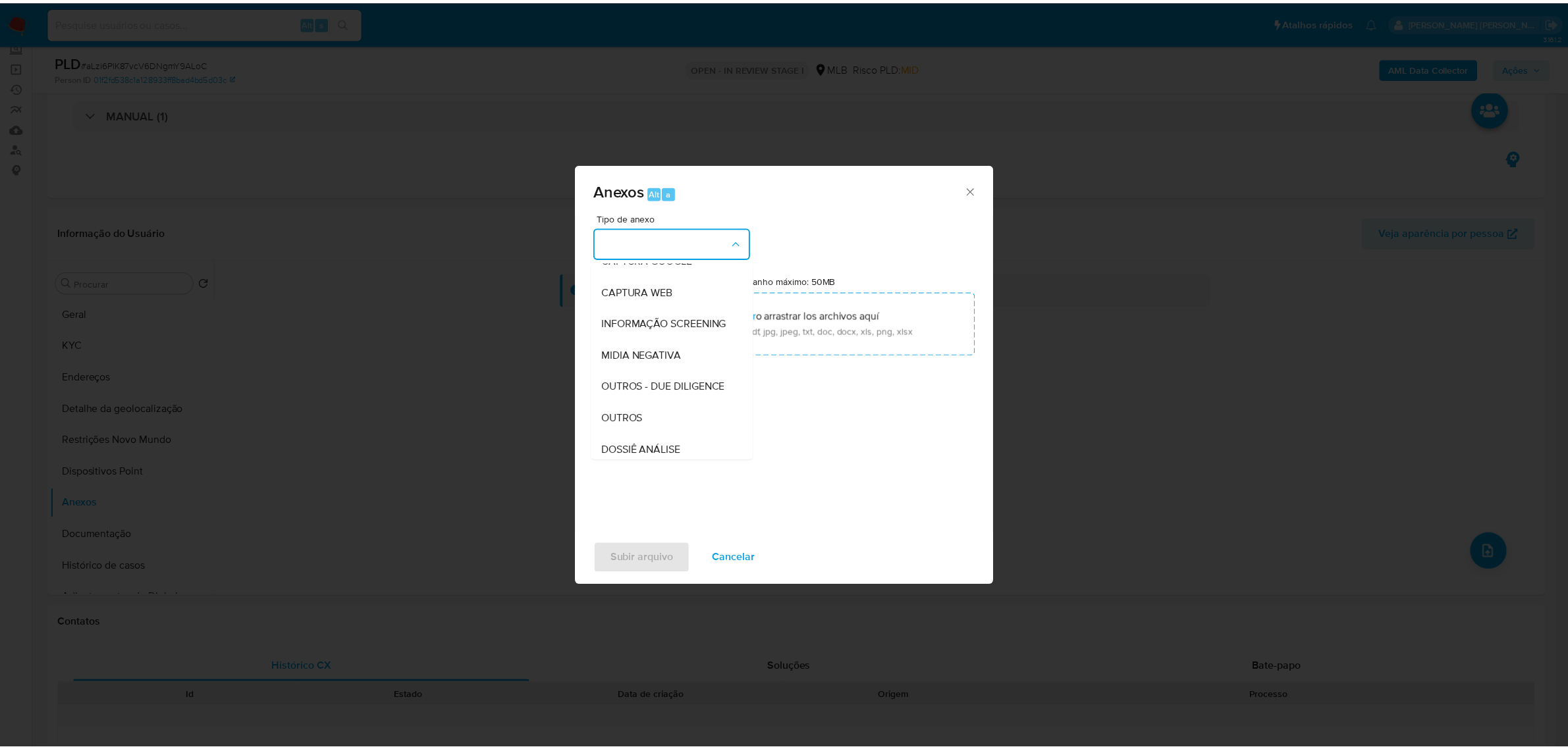
scroll to position [202, 0]
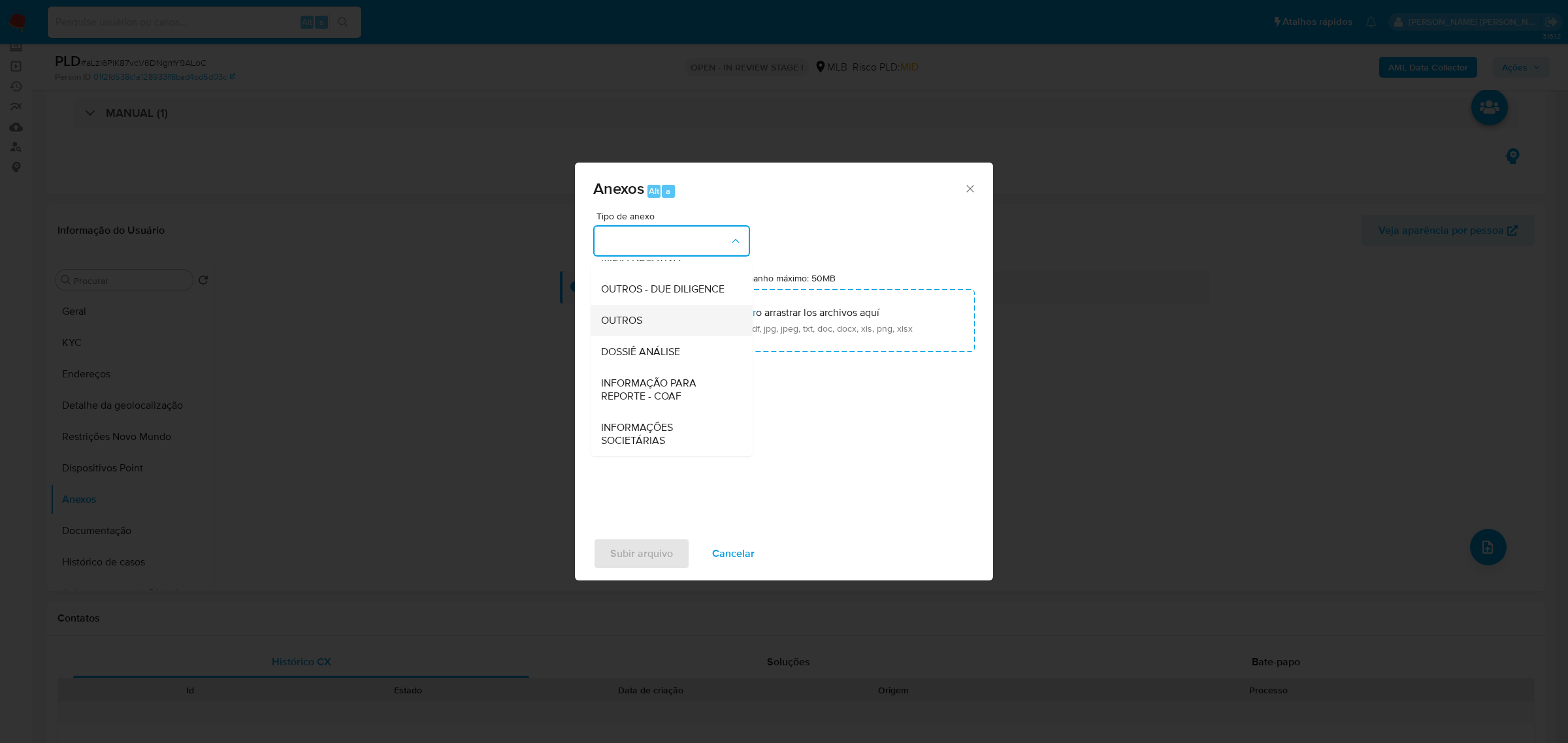
click at [635, 313] on span "OUTROS" at bounding box center [622, 319] width 41 height 13
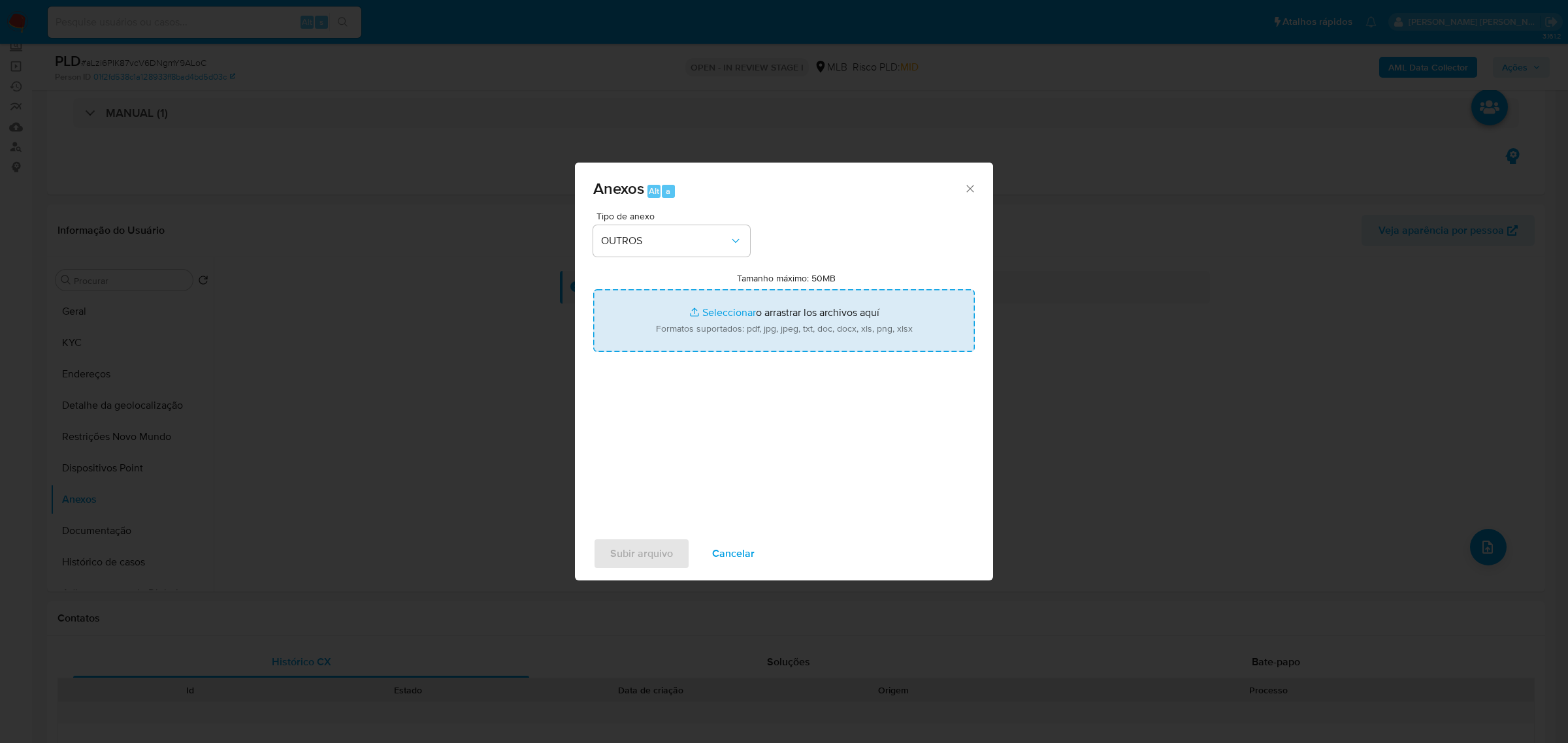
click at [724, 318] on input "Tamanho máximo: 50MB Seleccionar archivos" at bounding box center [784, 320] width 381 height 62
type input "C:\fakepath\SAR - aLzi6PlK87vcV6DNgmY9ALoC - CNPJ 47963573000184 - LEMOZ ELETRO…"
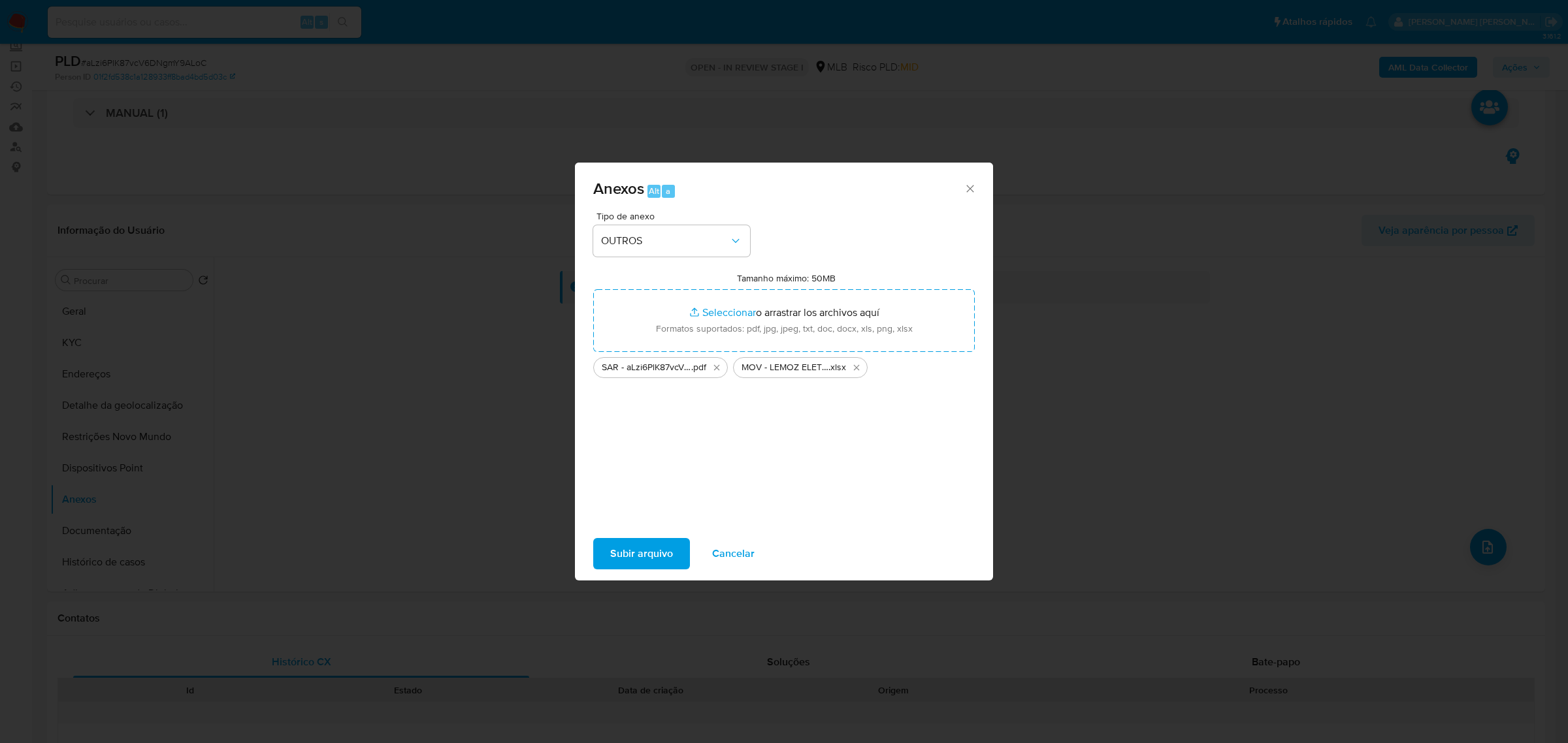
click at [635, 562] on span "Subir arquivo" at bounding box center [641, 554] width 63 height 29
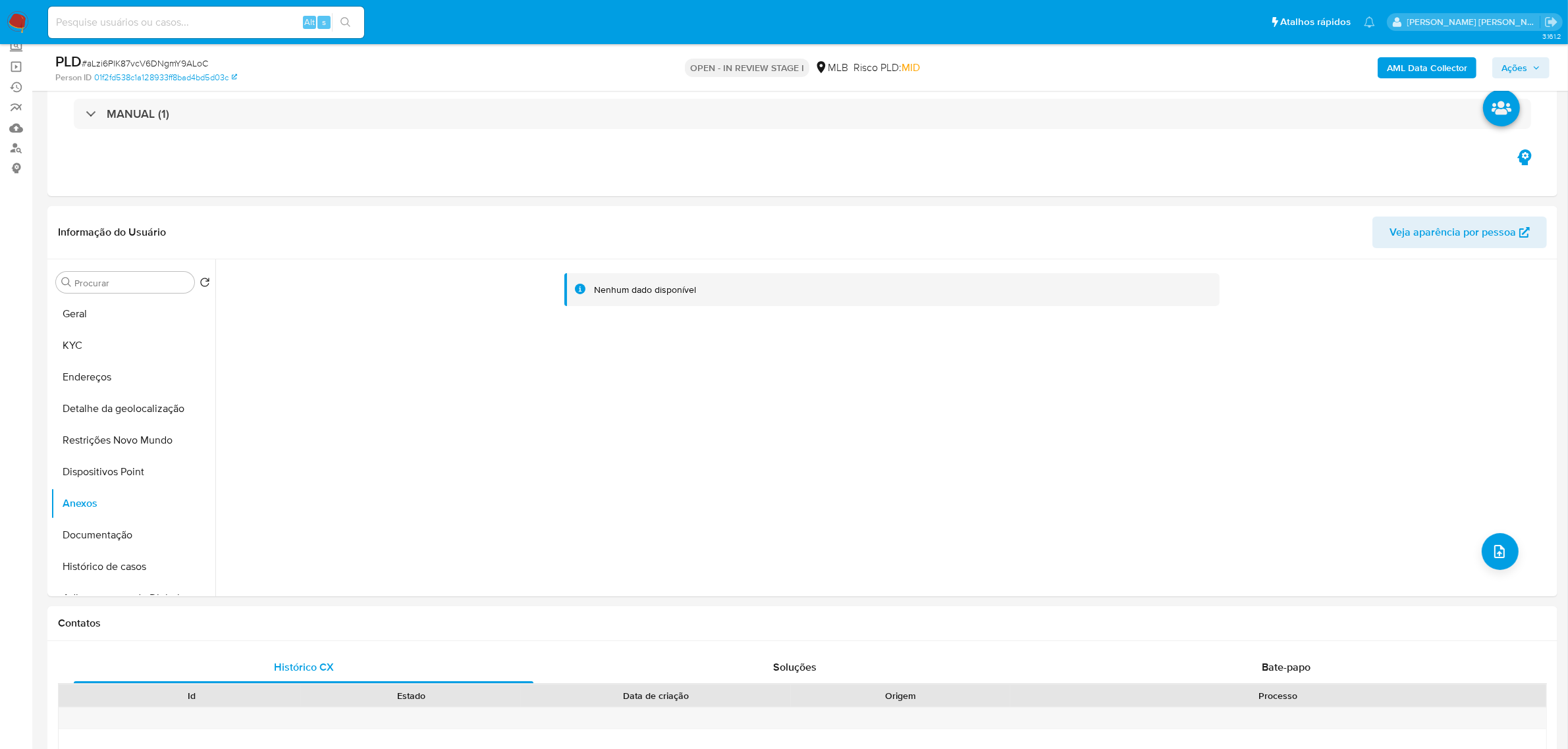
click at [1540, 68] on icon "button" at bounding box center [1536, 67] width 8 height 8
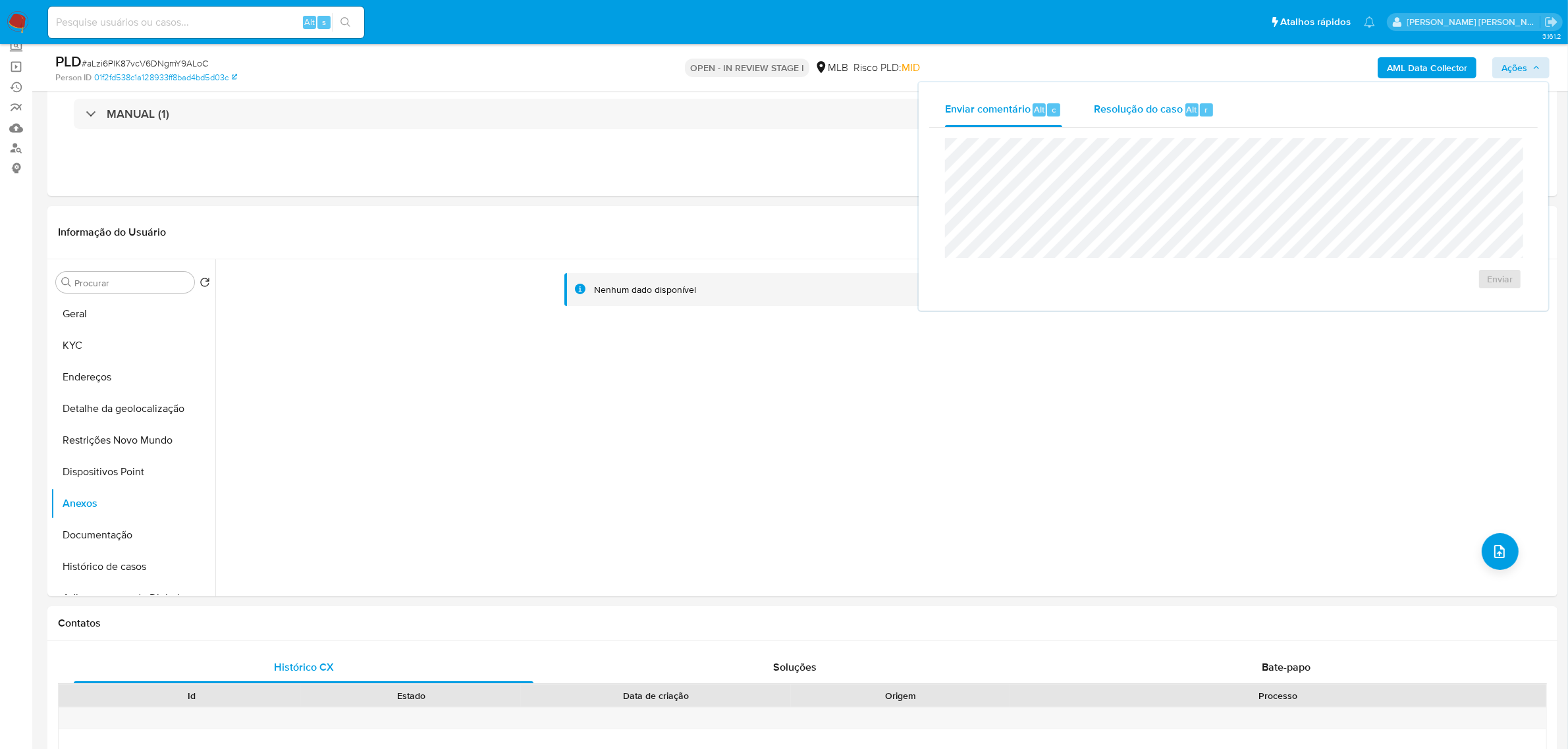
click at [1091, 99] on button "Resolução do caso Alt r" at bounding box center [1154, 110] width 152 height 35
click at [1483, 301] on span "ROI Proposal" at bounding box center [1467, 299] width 68 height 18
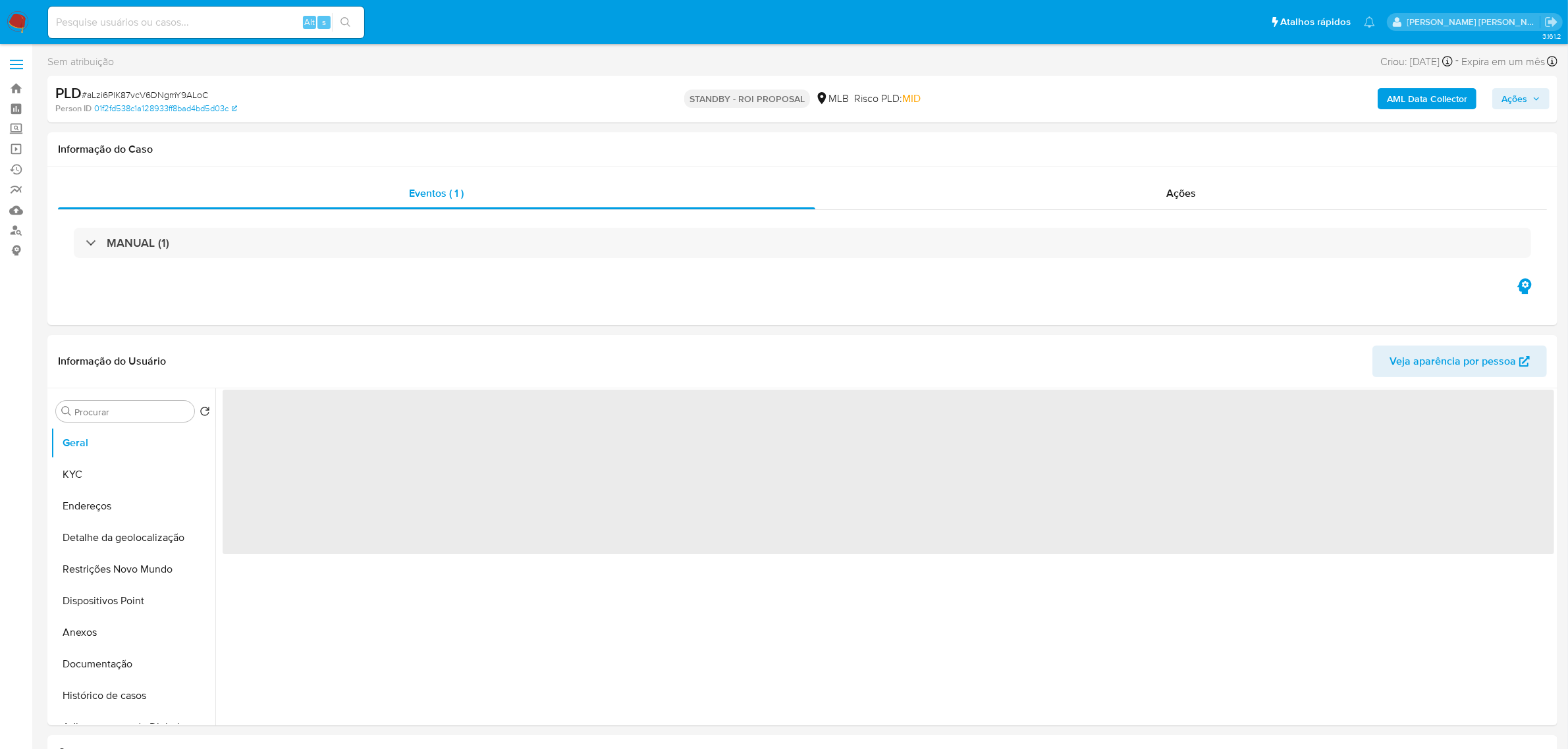
select select "10"
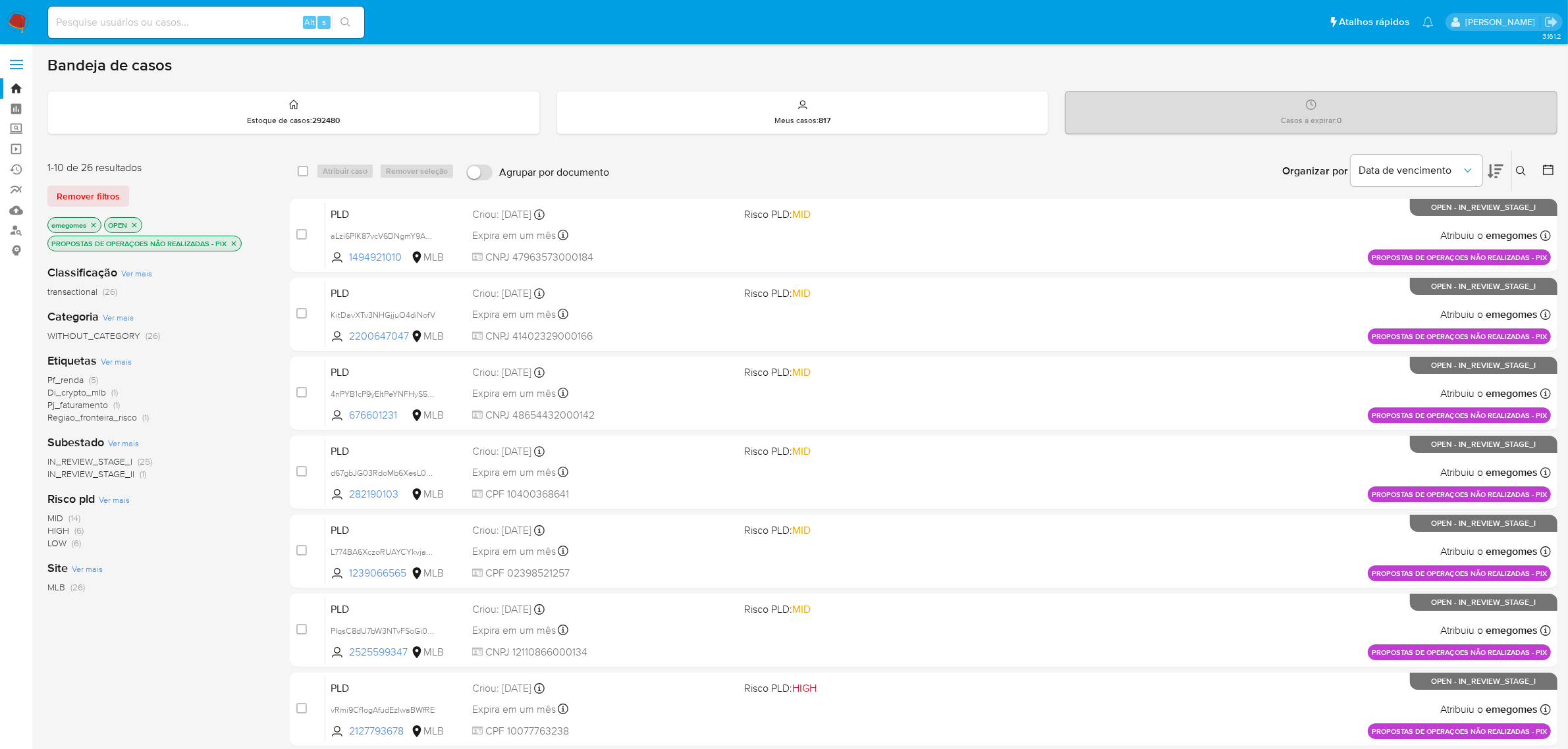
click at [231, 242] on icon "close-filter" at bounding box center [233, 243] width 8 height 8
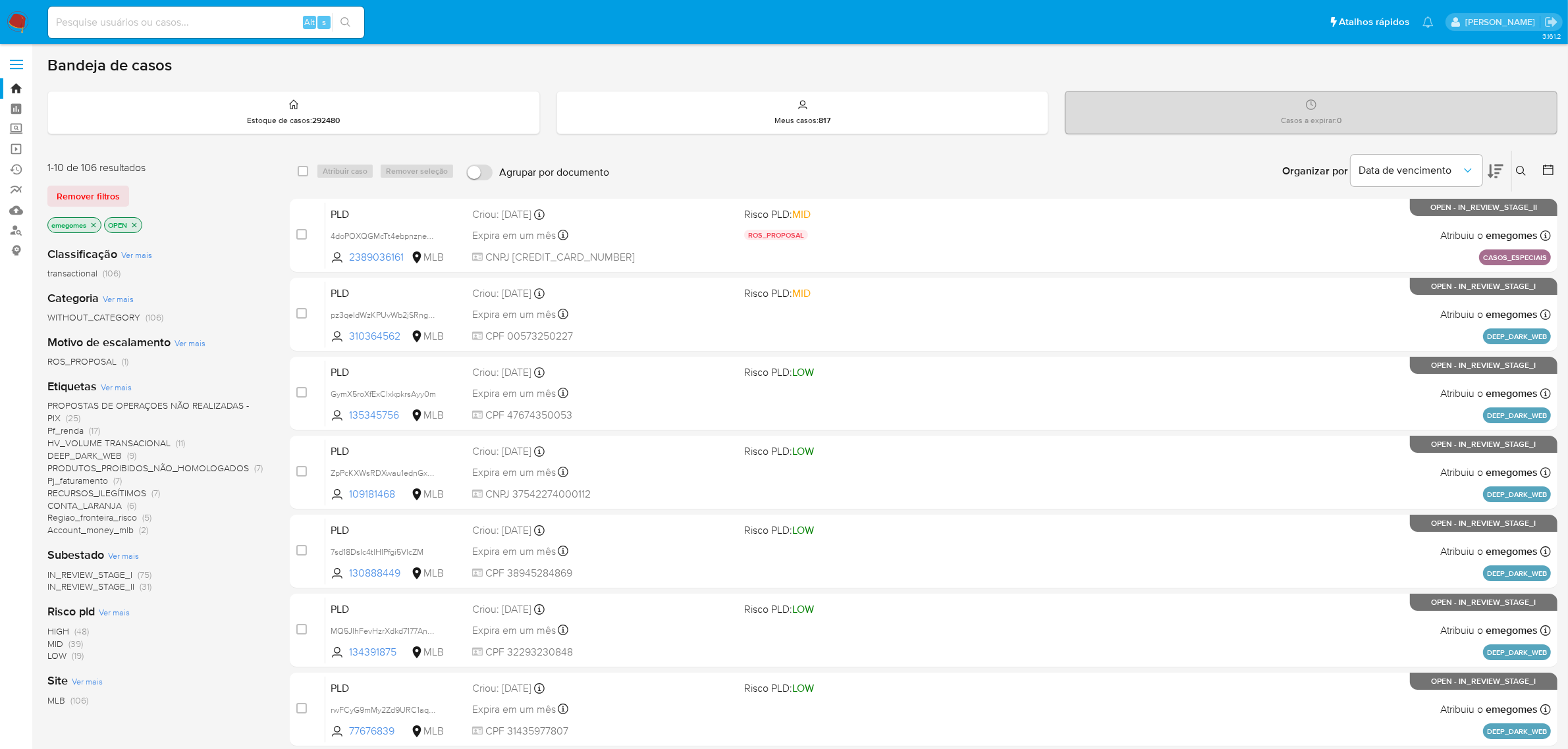
click at [73, 429] on span "Pf_renda" at bounding box center [66, 430] width 36 height 13
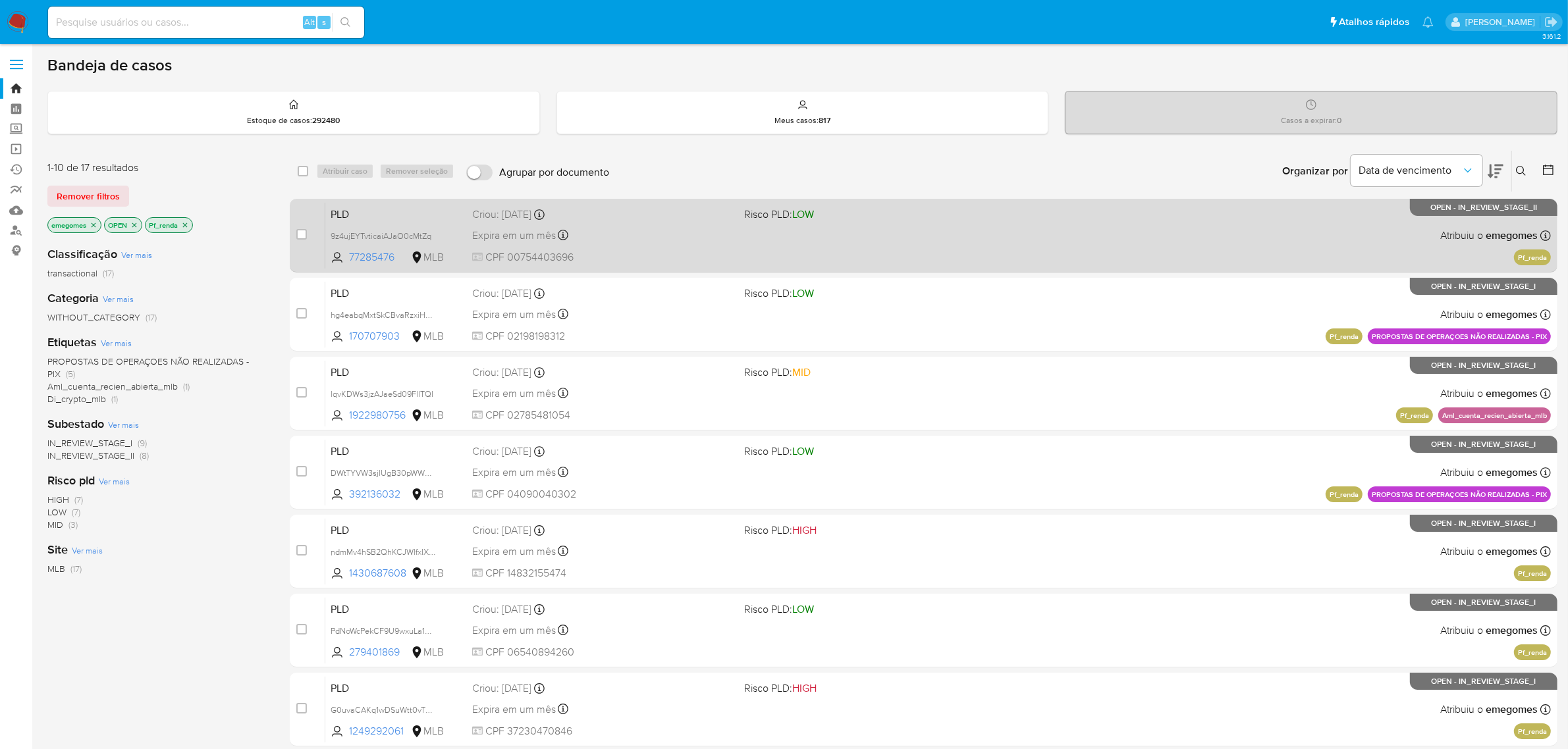
click at [704, 234] on div "Expira em um mês Expira em 27/10/2025 00:40:14" at bounding box center [604, 235] width 262 height 18
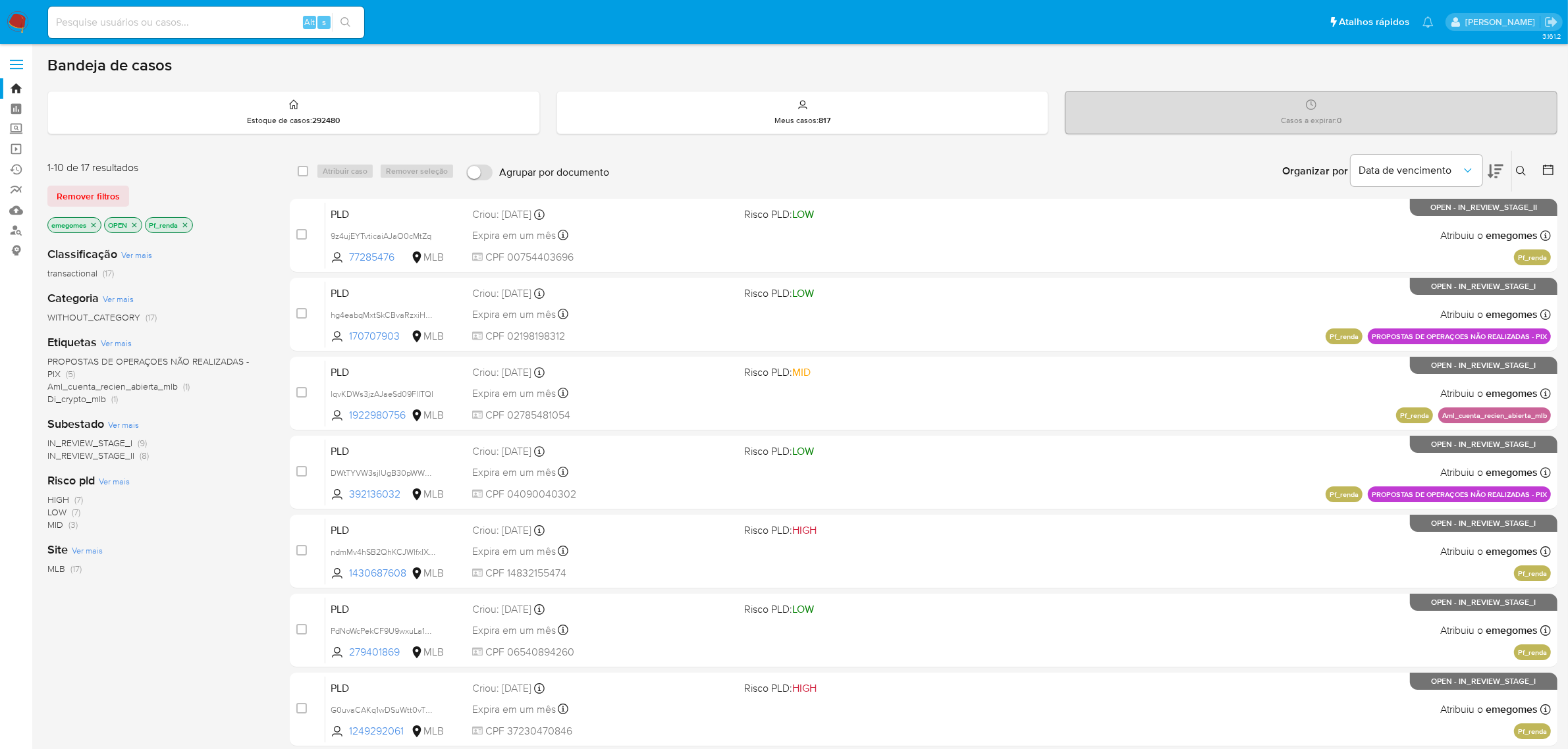
click at [23, 60] on label at bounding box center [16, 65] width 33 height 28
click at [0, 0] on input "checkbox" at bounding box center [0, 0] width 0 height 0
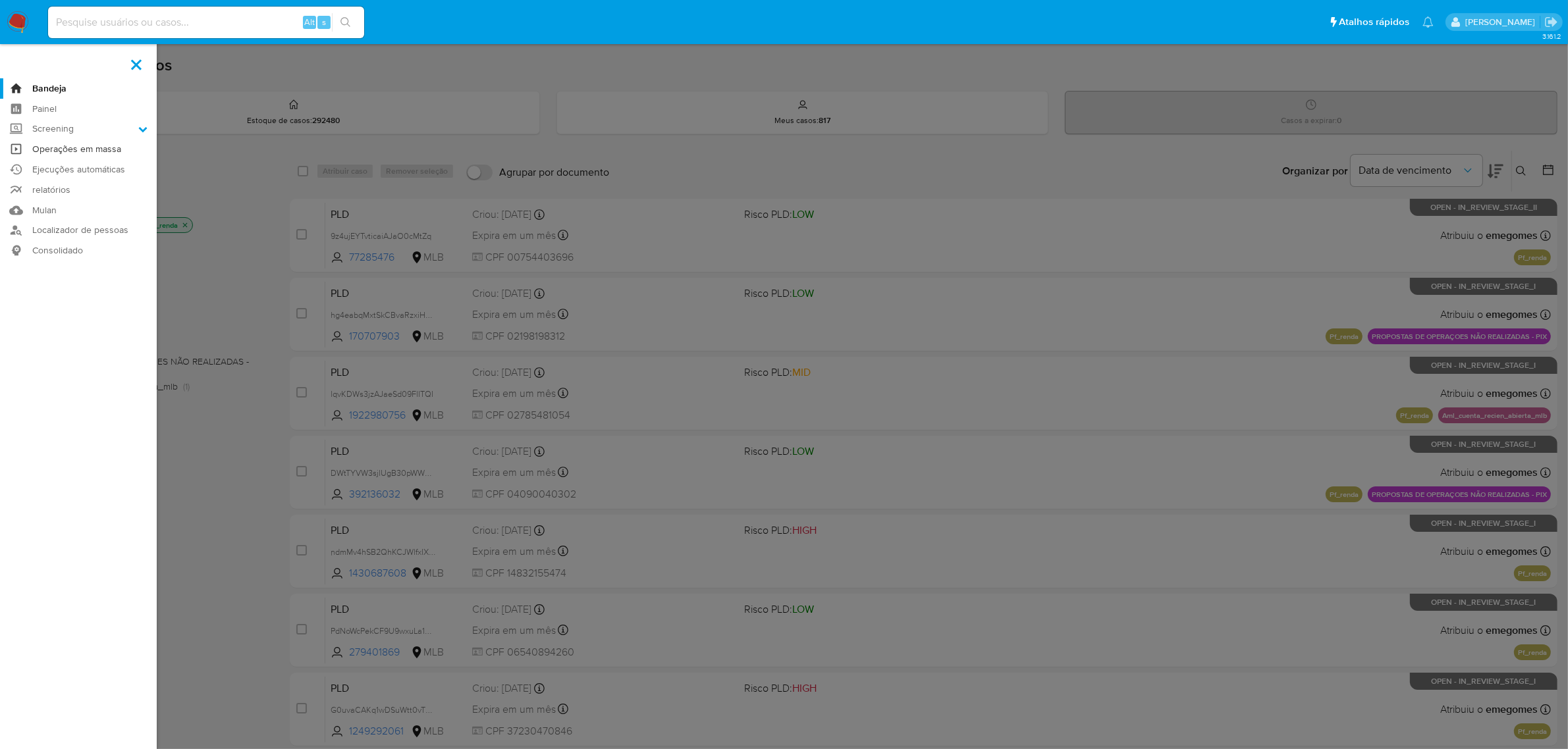
click at [90, 149] on link "Operações em massa" at bounding box center [79, 149] width 157 height 21
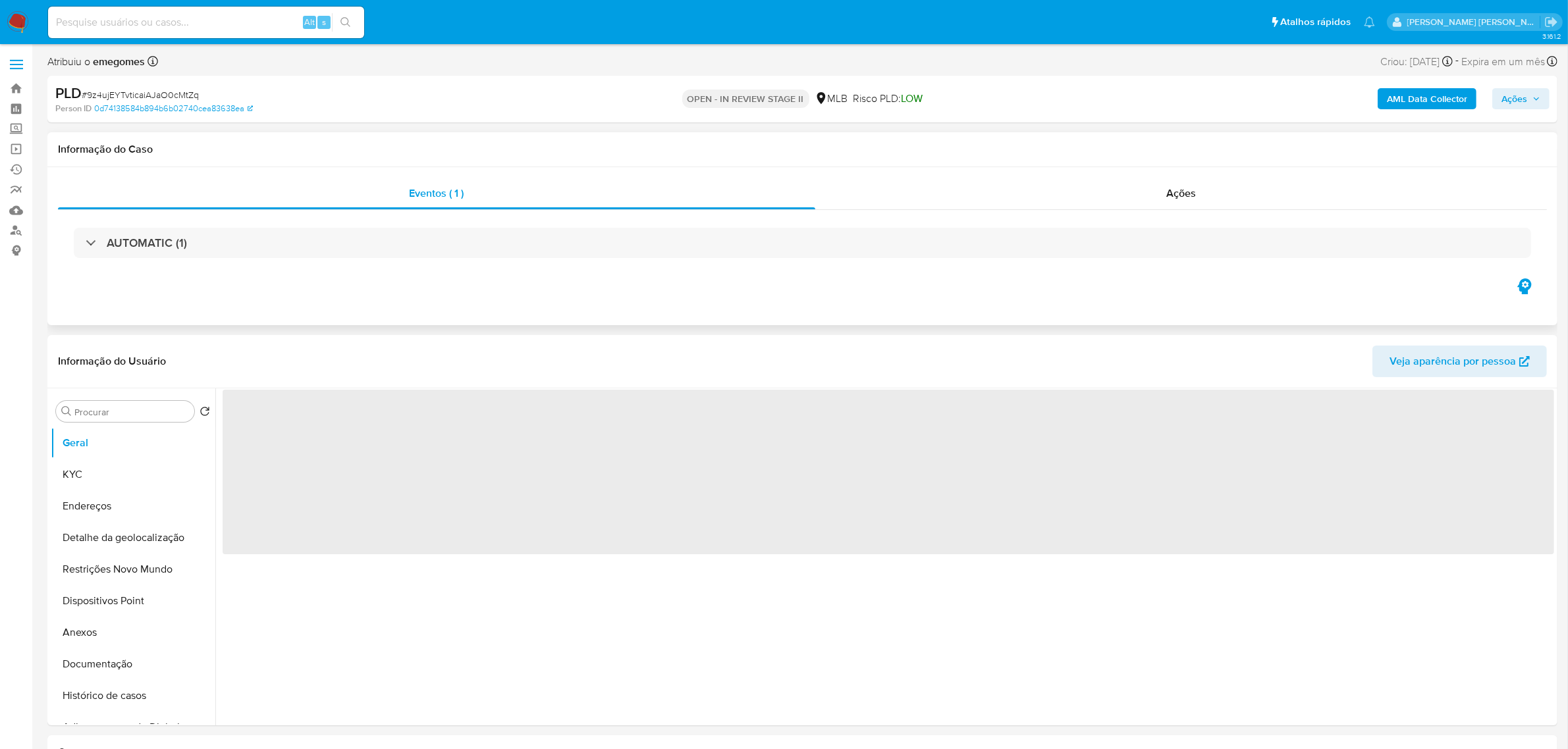
select select "10"
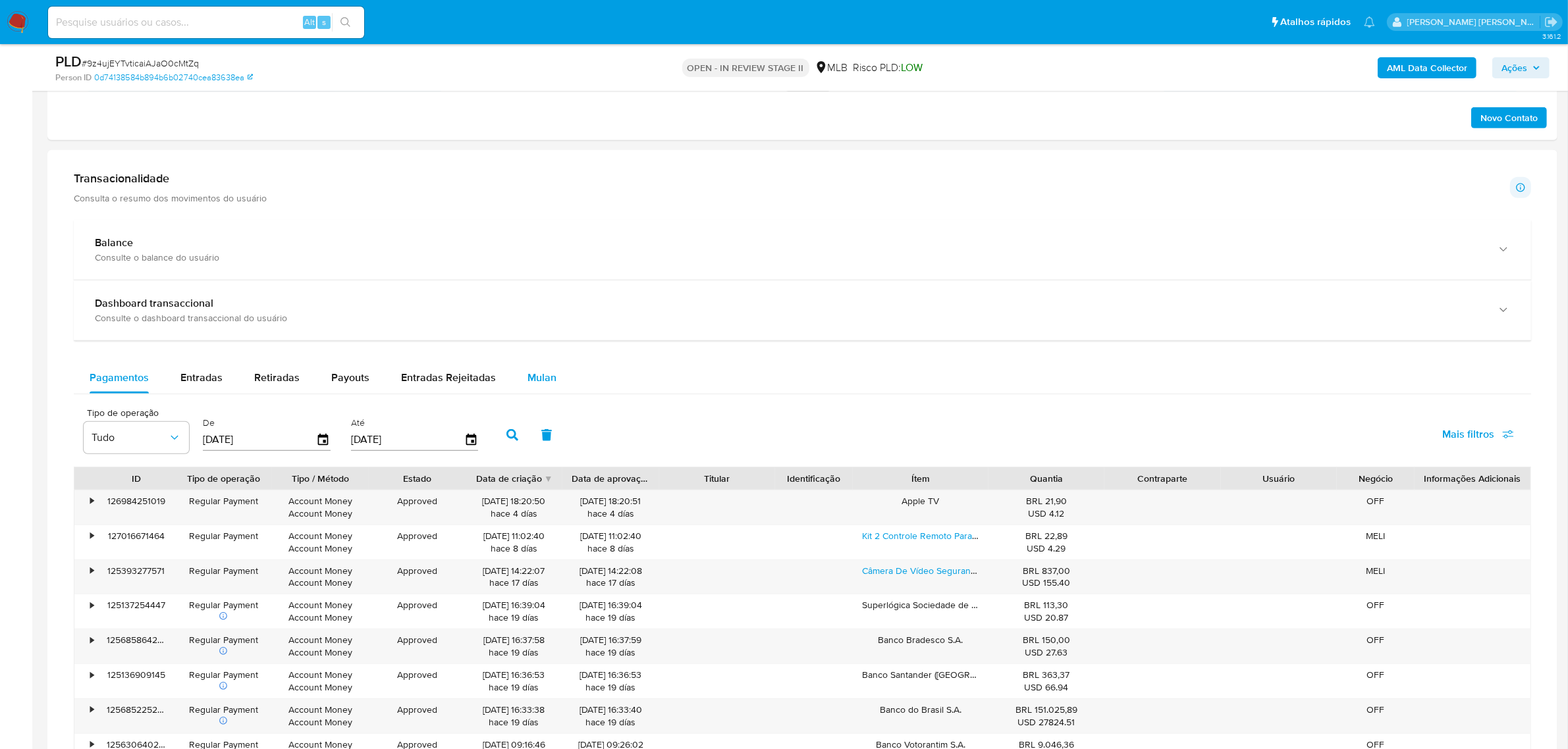
scroll to position [905, 0]
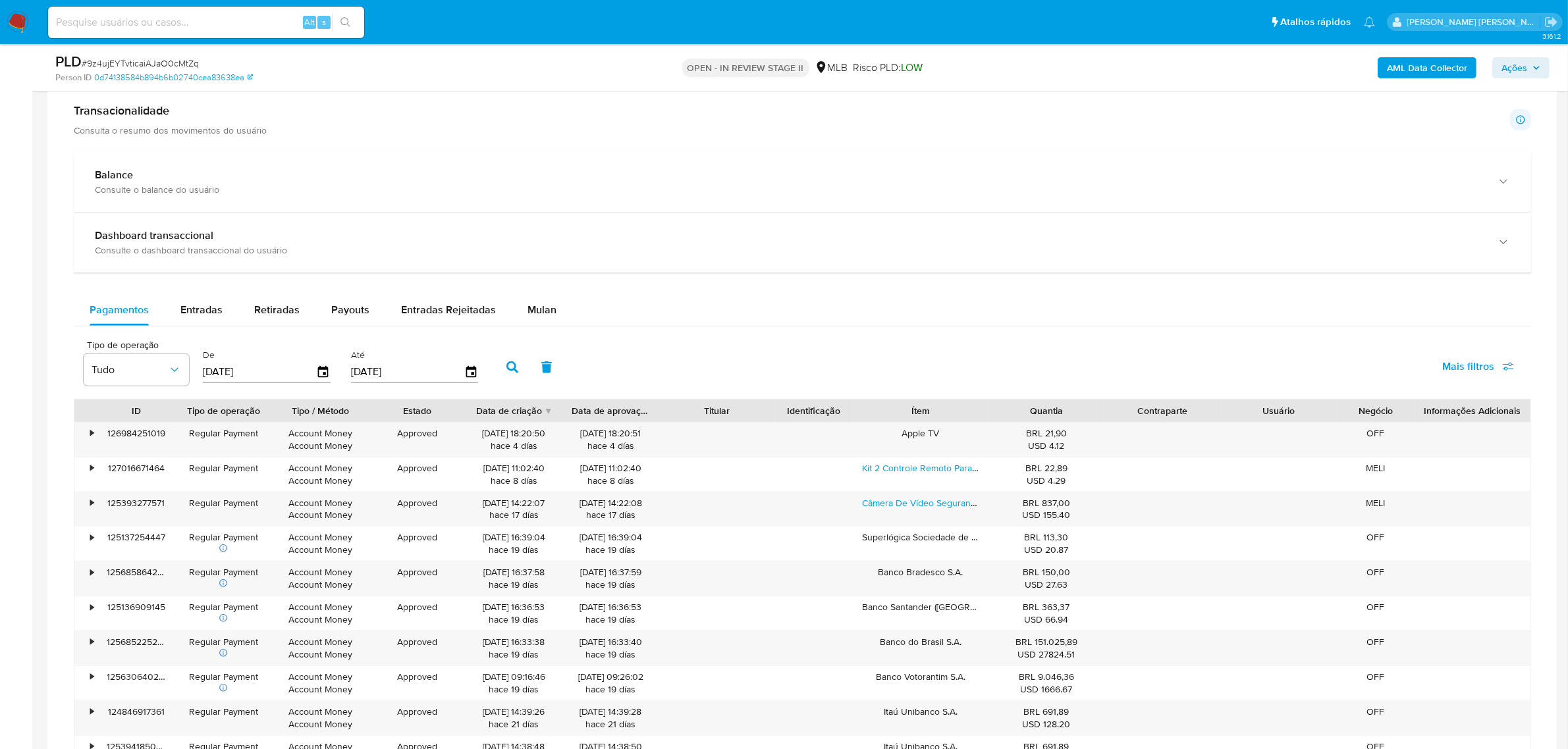
drag, startPoint x: 551, startPoint y: 307, endPoint x: 574, endPoint y: 297, distance: 25.1
click at [551, 307] on button "Mulan" at bounding box center [542, 310] width 60 height 32
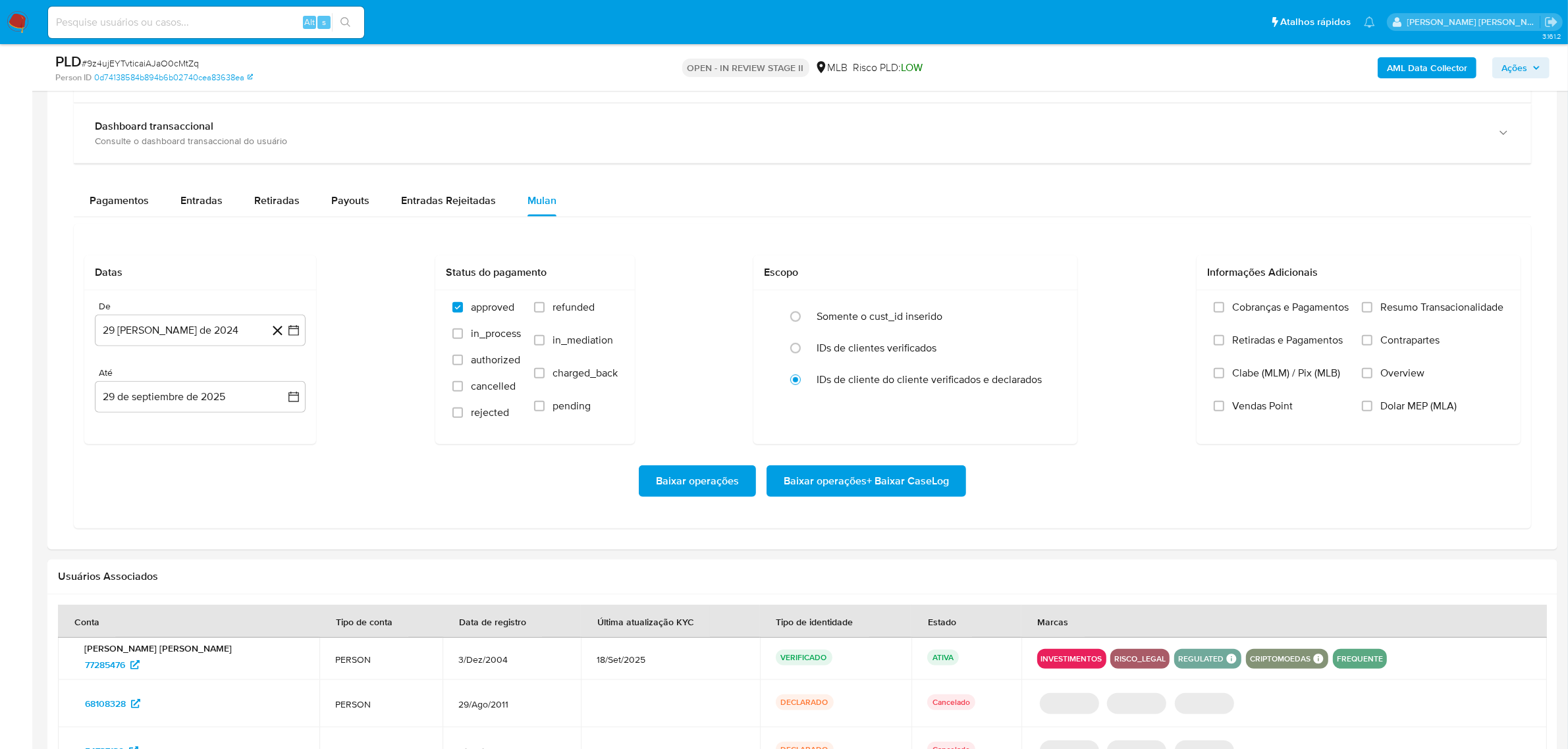
scroll to position [1069, 0]
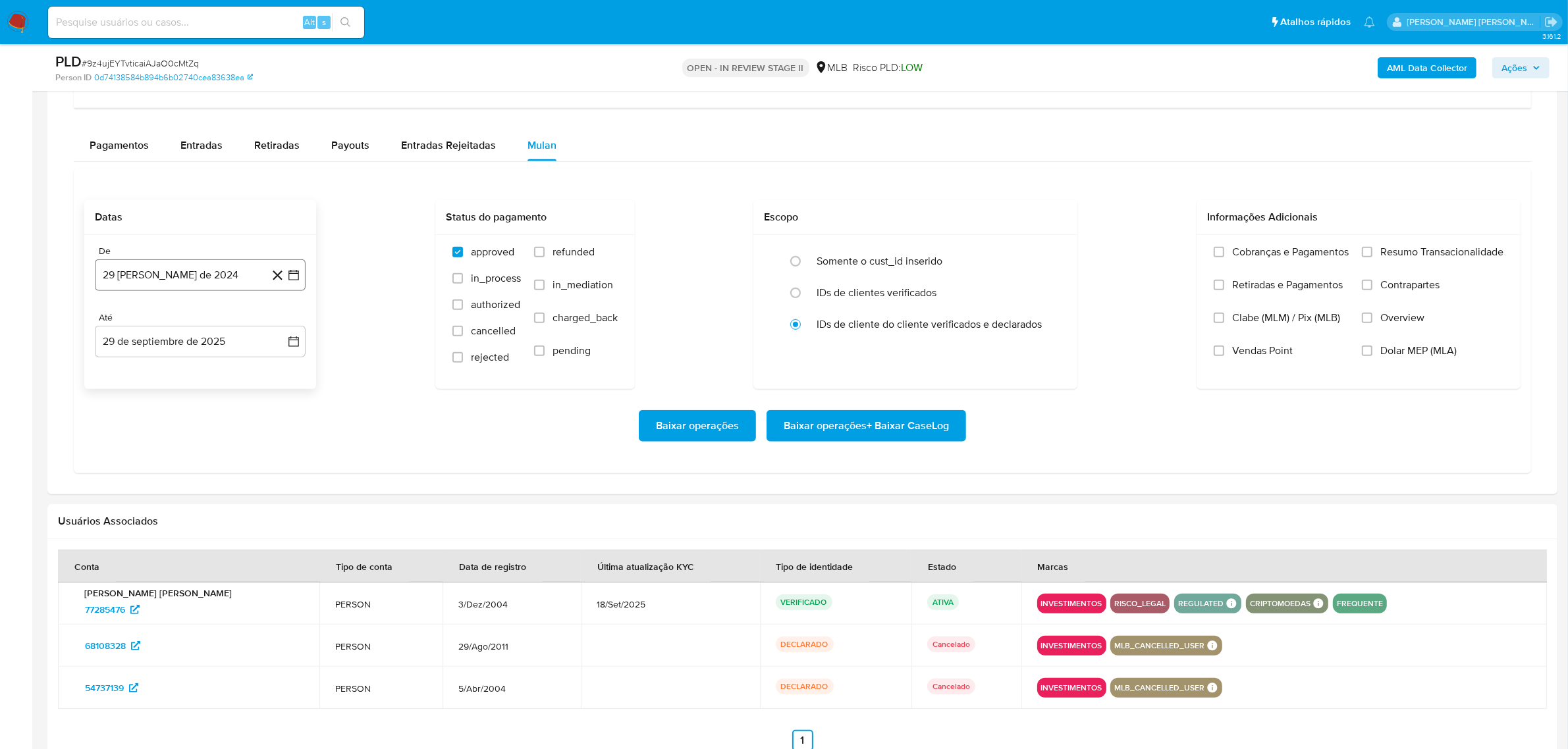
click at [303, 280] on button "29 de agosto de 2024" at bounding box center [200, 275] width 211 height 32
click at [281, 327] on icon "Mes siguiente" at bounding box center [282, 322] width 5 height 9
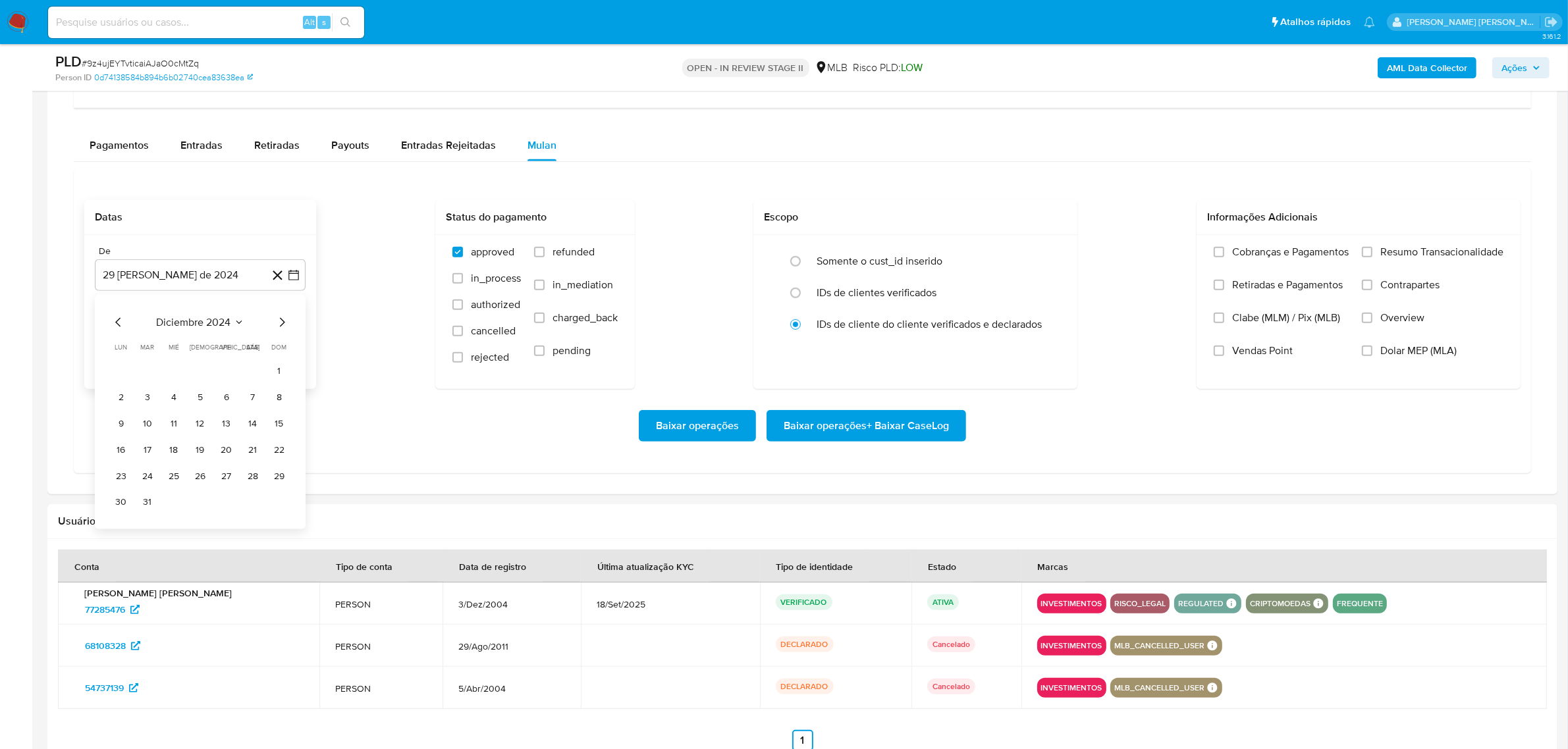
click at [281, 327] on icon "Mes siguiente" at bounding box center [282, 322] width 5 height 9
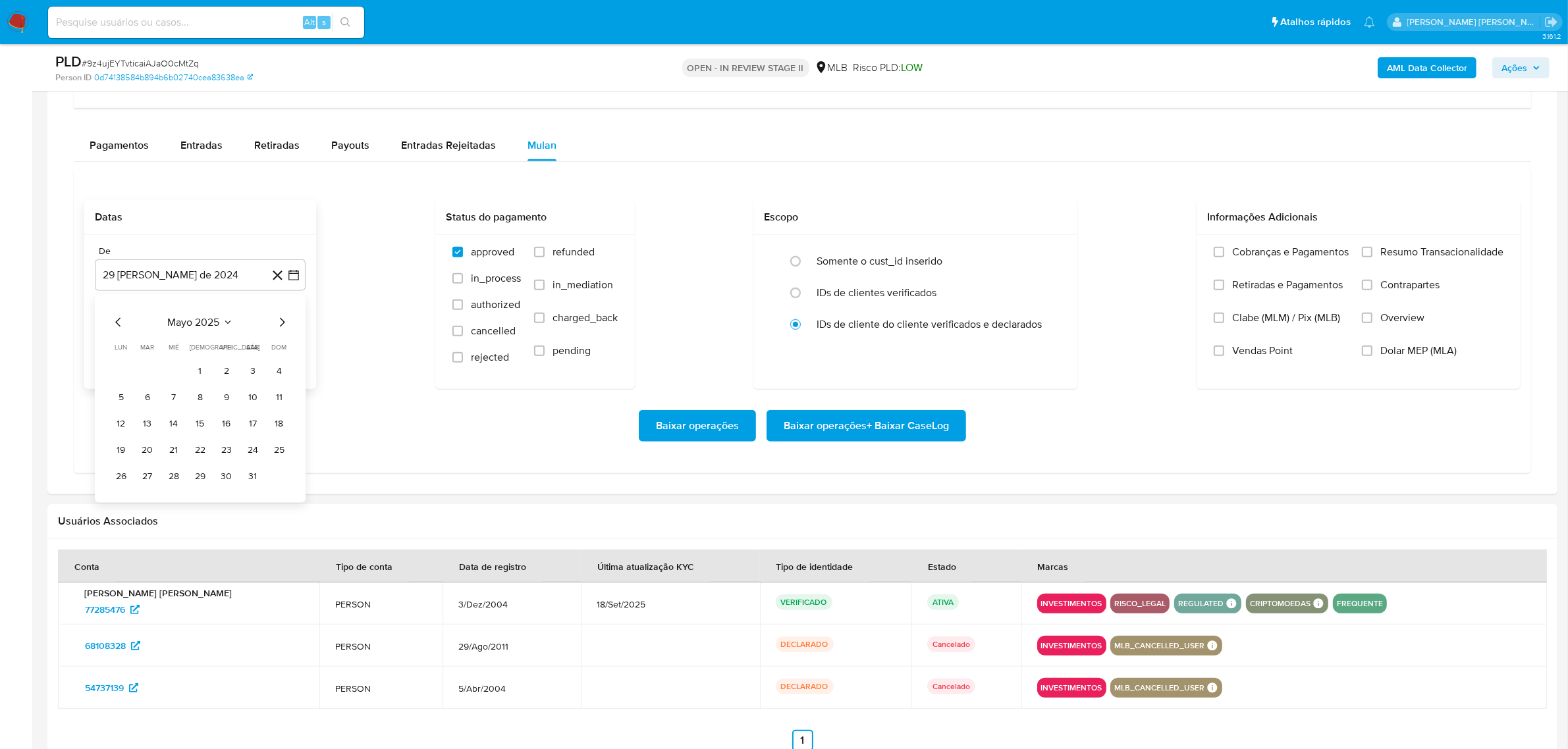
click at [281, 327] on icon "Mes siguiente" at bounding box center [282, 322] width 5 height 9
click at [231, 369] on button "1" at bounding box center [226, 371] width 21 height 21
click at [292, 343] on icon "button" at bounding box center [294, 342] width 10 height 10
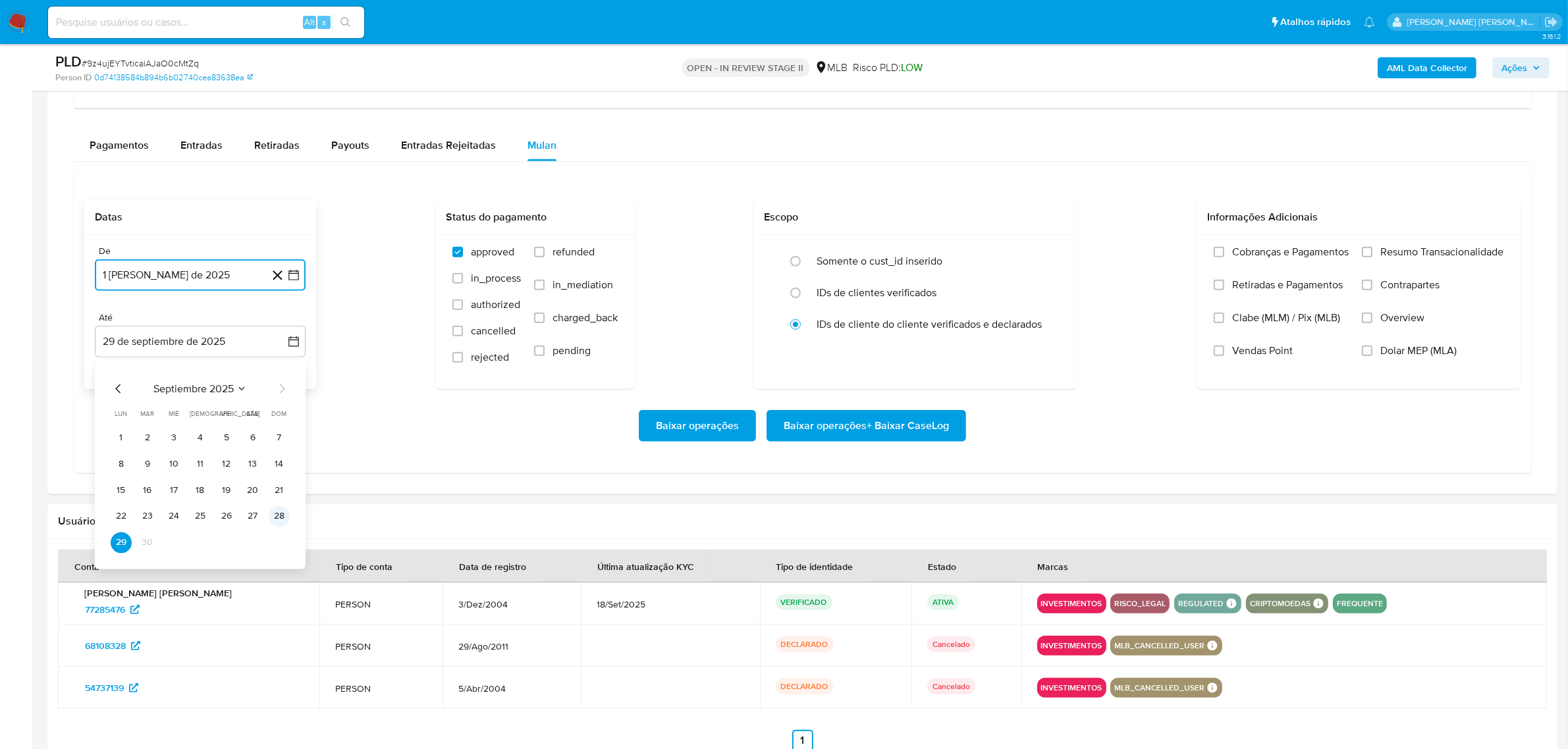
click at [274, 514] on button "28" at bounding box center [279, 517] width 21 height 21
click at [1421, 318] on span "Overview" at bounding box center [1402, 318] width 44 height 13
click at [1373, 318] on input "Overview" at bounding box center [1367, 318] width 10 height 10
click at [1419, 292] on span "Contrapartes" at bounding box center [1410, 285] width 60 height 13
click at [1373, 290] on input "Contrapartes" at bounding box center [1367, 285] width 10 height 10
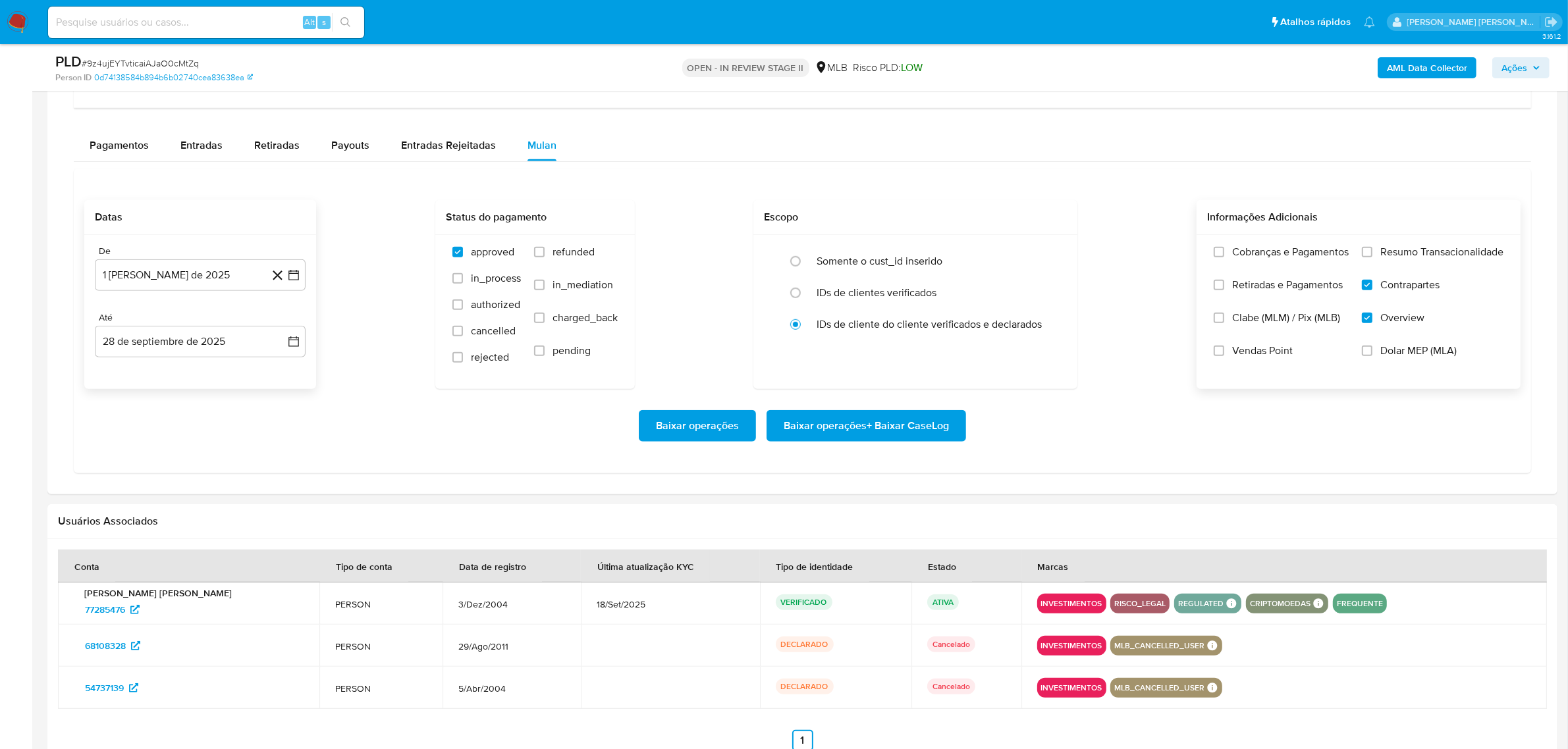
click at [1414, 255] on span "Resumo Transacionalidade" at bounding box center [1442, 252] width 123 height 13
click at [1373, 255] on input "Resumo Transacionalidade" at bounding box center [1367, 252] width 10 height 10
click at [873, 421] on span "Baixar operações + Baixar CaseLog" at bounding box center [866, 426] width 165 height 29
